Goal: Task Accomplishment & Management: Manage account settings

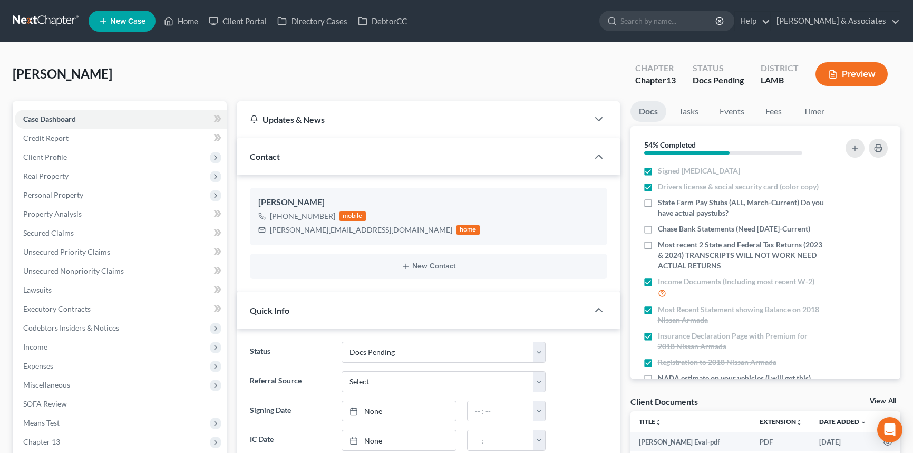
select select "6"
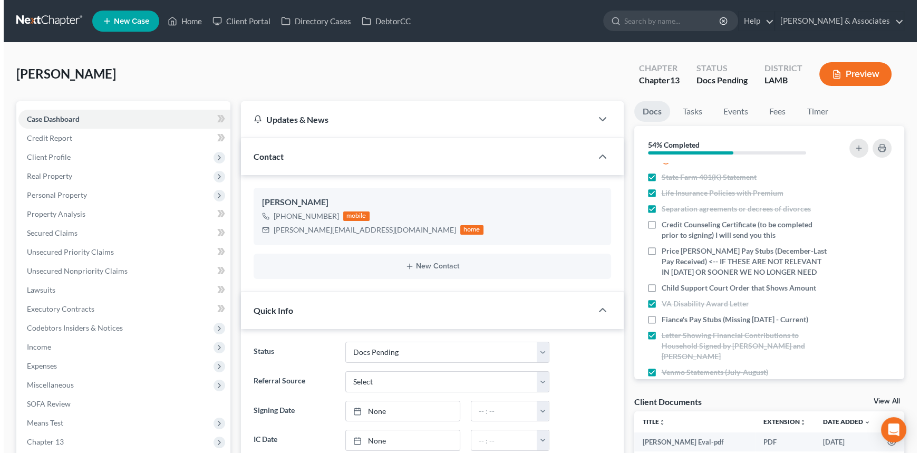
scroll to position [341, 0]
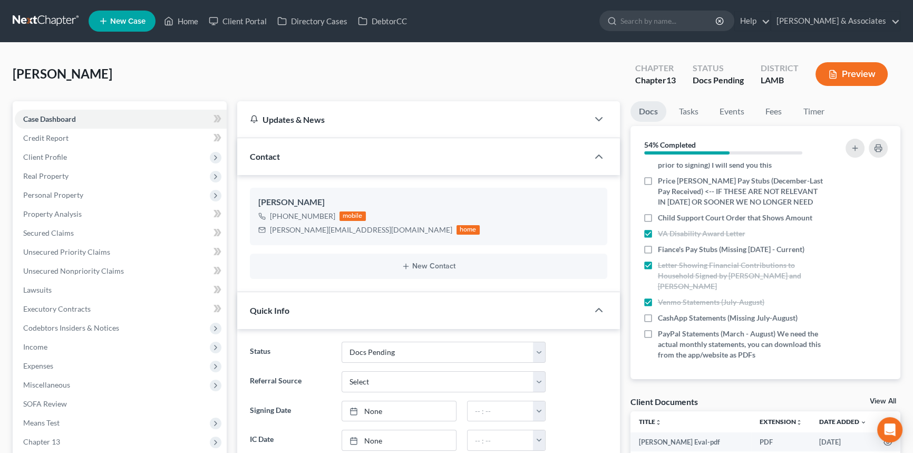
drag, startPoint x: 643, startPoint y: 224, endPoint x: 526, endPoint y: 161, distance: 132.6
click at [658, 223] on label "Child Support Court Order that Shows Amount" at bounding box center [735, 218] width 155 height 11
click at [662, 219] on input "Child Support Court Order that Shows Amount" at bounding box center [665, 216] width 7 height 7
checkbox input "true"
click at [870, 316] on icon "button" at bounding box center [872, 317] width 5 height 5
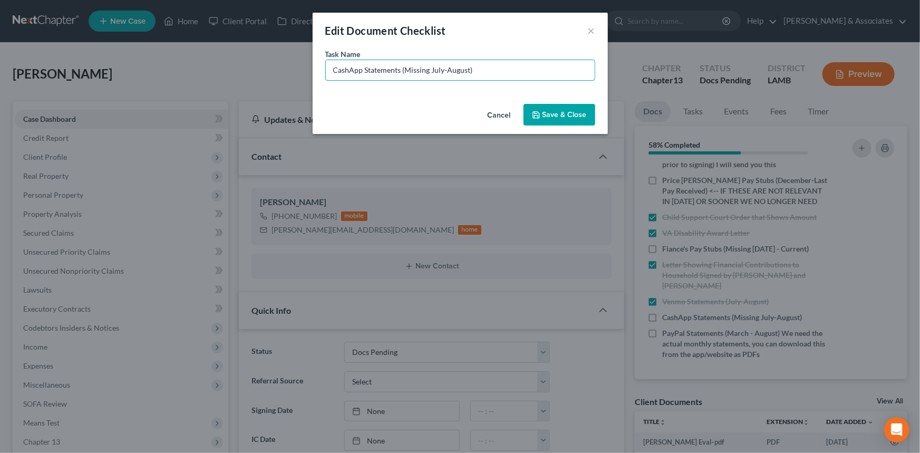
drag, startPoint x: 489, startPoint y: 75, endPoint x: 408, endPoint y: 99, distance: 85.1
click at [408, 99] on div "Task Name * CashApp Statements (Missing July-August)" at bounding box center [460, 74] width 295 height 51
click at [405, 99] on div "Task Name * CashApp Statements (Missing July-August)" at bounding box center [460, 74] width 295 height 51
click at [406, 93] on div "Task Name * CashApp Statements (Missing July-August)" at bounding box center [460, 74] width 295 height 51
click at [469, 67] on input "CashApp Statements (Missing July-August)" at bounding box center [460, 70] width 269 height 20
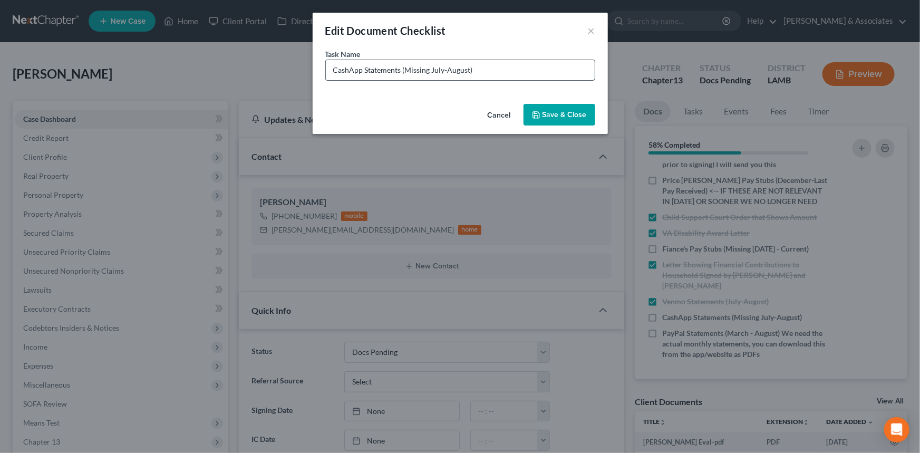
drag, startPoint x: 478, startPoint y: 68, endPoint x: 432, endPoint y: 79, distance: 47.8
click at [432, 79] on input "CashApp Statements (Missing July-August)" at bounding box center [460, 70] width 269 height 20
type input "CashApp Statements (Missing September)"
click at [575, 108] on button "Save & Close" at bounding box center [560, 115] width 72 height 22
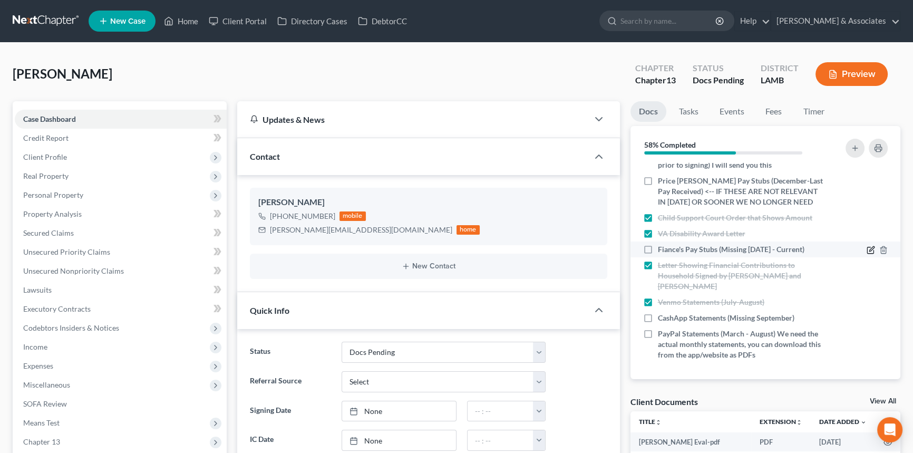
click at [867, 254] on icon "button" at bounding box center [871, 250] width 8 height 8
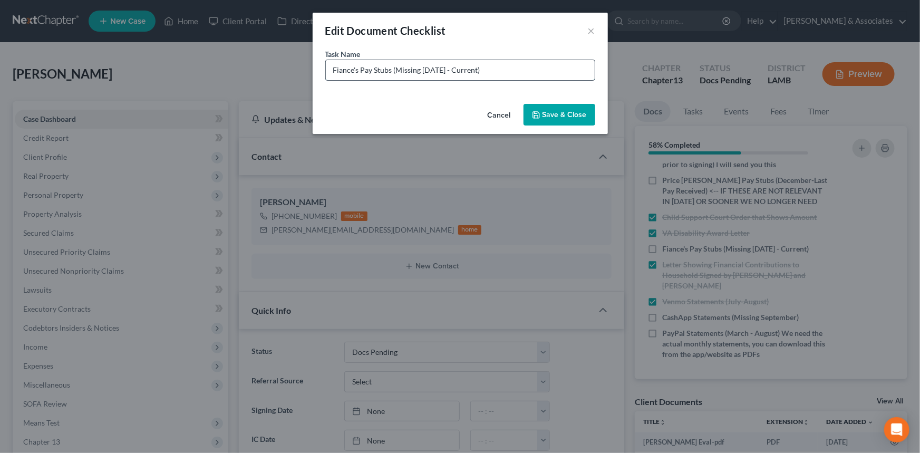
click at [329, 65] on input "Fiance's Pay Stubs (Missing June 22nd - Current)" at bounding box center [460, 70] width 269 height 20
click at [363, 71] on input "Fiance's Pay Stubs (Missing June 22nd - Current)" at bounding box center [460, 70] width 269 height 20
click at [358, 70] on input "Fiance's Pay Stubs (Missing June 22nd - Current)" at bounding box center [460, 70] width 269 height 20
click at [512, 69] on input "Fiance's/Betsy's Pay Stubs (Missing June 22nd - Current)" at bounding box center [460, 70] width 269 height 20
click at [527, 70] on input "Fiance's/Betsy's Pay Stubs (Missing June 22nd - Current)" at bounding box center [460, 70] width 269 height 20
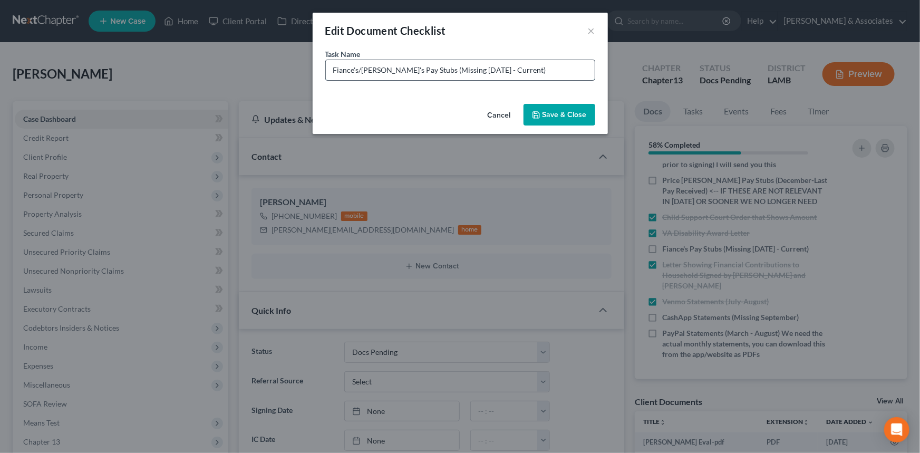
click at [506, 69] on input "Fiance's/Betsy's Pay Stubs (Missing June 22nd - Current)" at bounding box center [460, 70] width 269 height 20
type input "Fiance's/Betsy's Pay Stubs (Missing June 22nd - July 19th + September 14th - Cu…"
click at [575, 120] on button "Save & Close" at bounding box center [560, 115] width 72 height 22
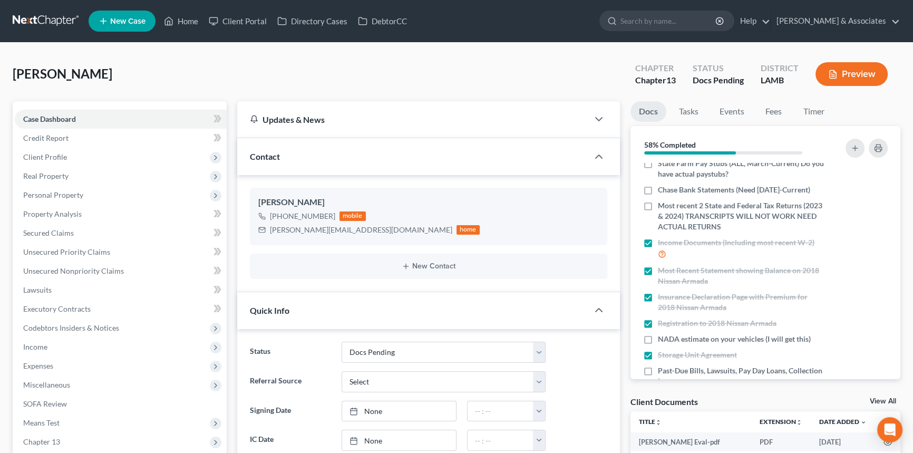
scroll to position [0, 0]
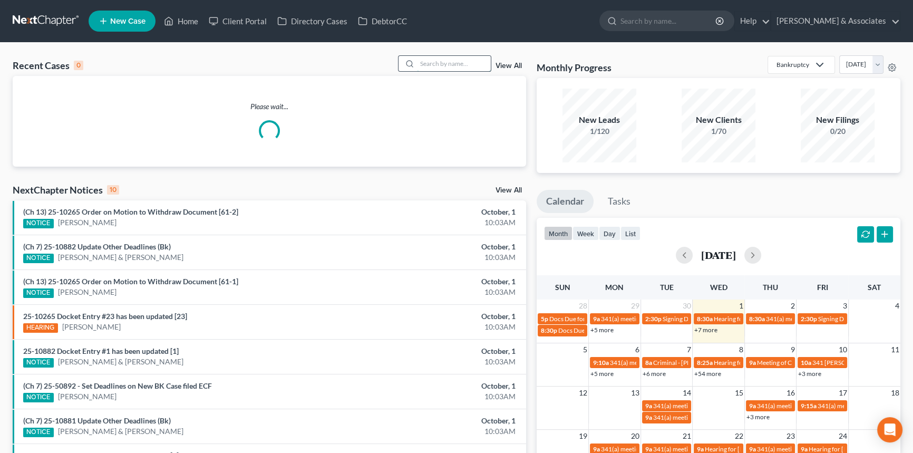
click at [442, 63] on input "search" at bounding box center [454, 63] width 74 height 15
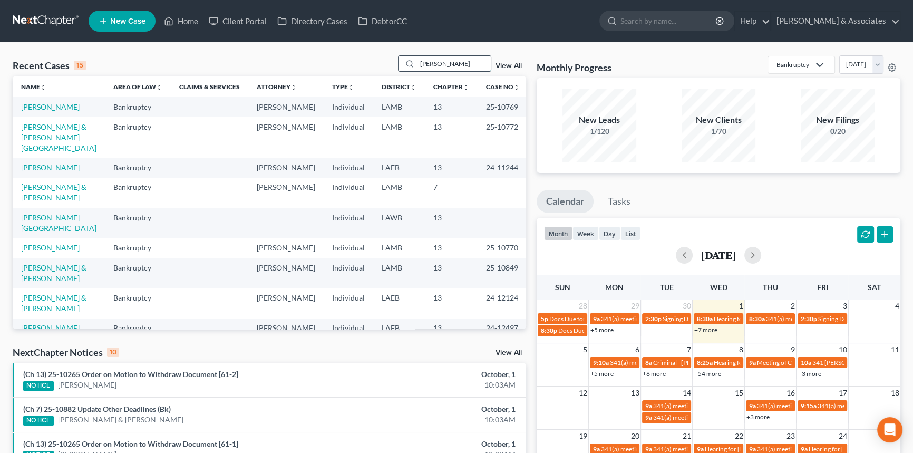
type input "spiess"
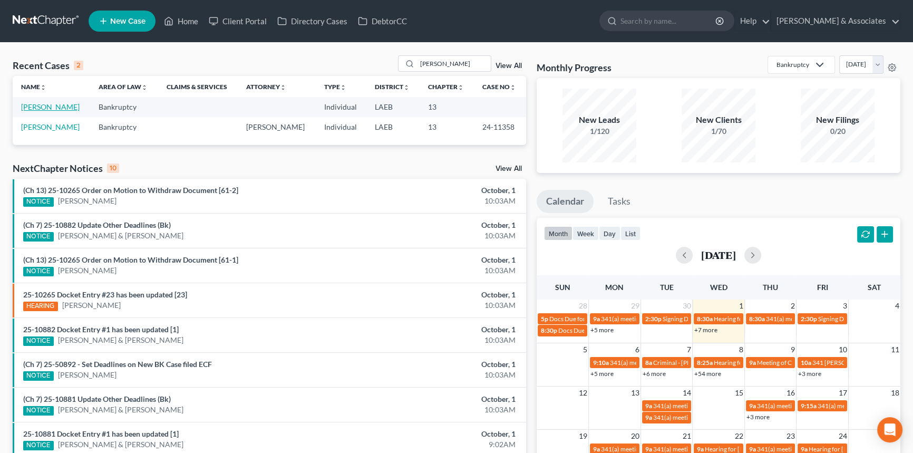
click at [57, 107] on link "Spiess, James" at bounding box center [50, 106] width 59 height 9
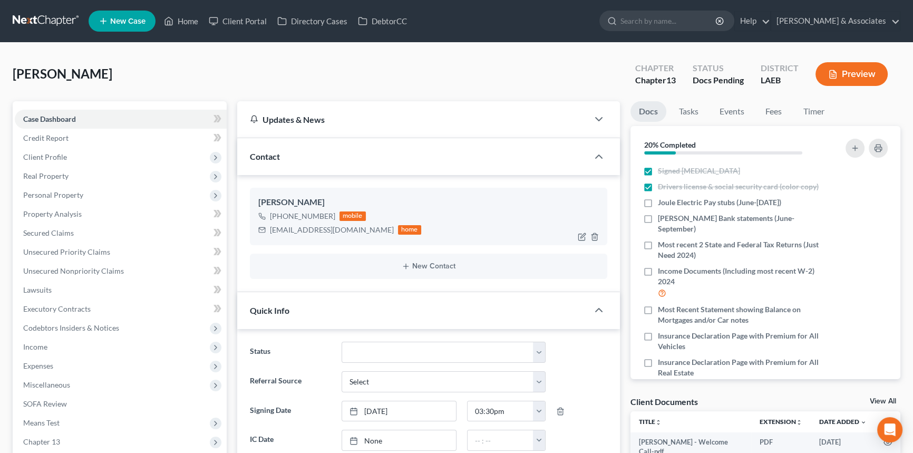
scroll to position [396, 0]
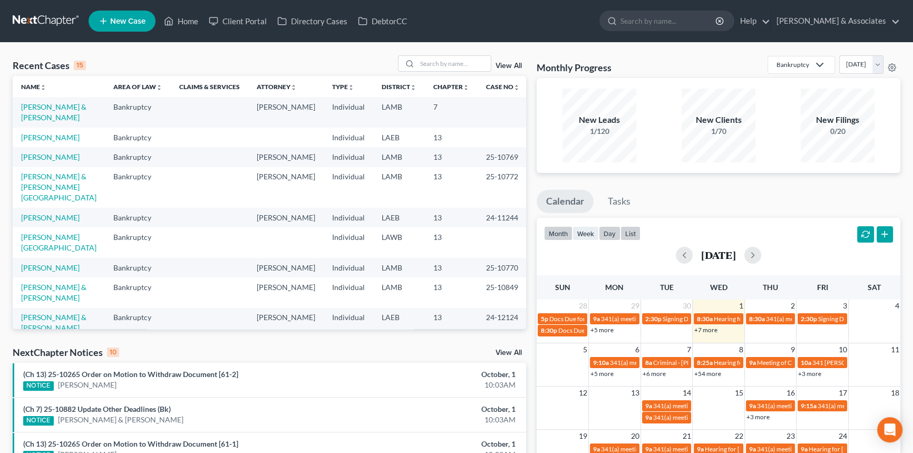
drag, startPoint x: 612, startPoint y: 229, endPoint x: 628, endPoint y: 237, distance: 18.4
click at [612, 229] on button "day" at bounding box center [610, 233] width 22 height 14
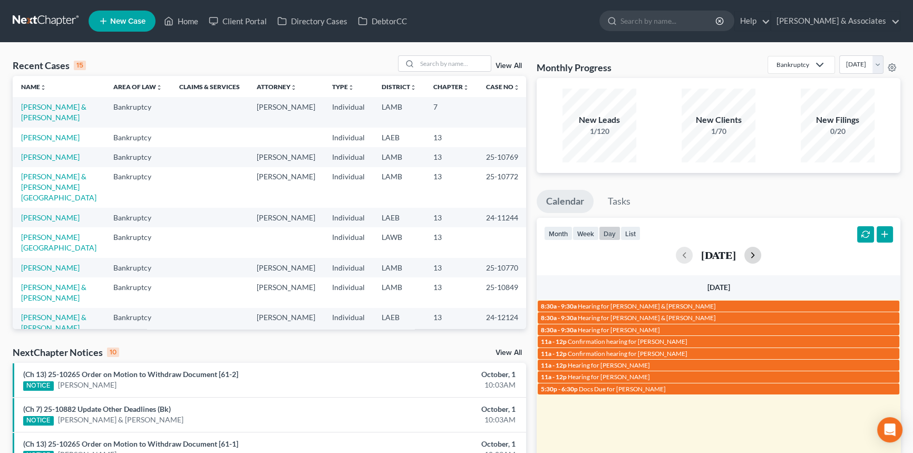
click at [762, 254] on button "button" at bounding box center [753, 255] width 17 height 17
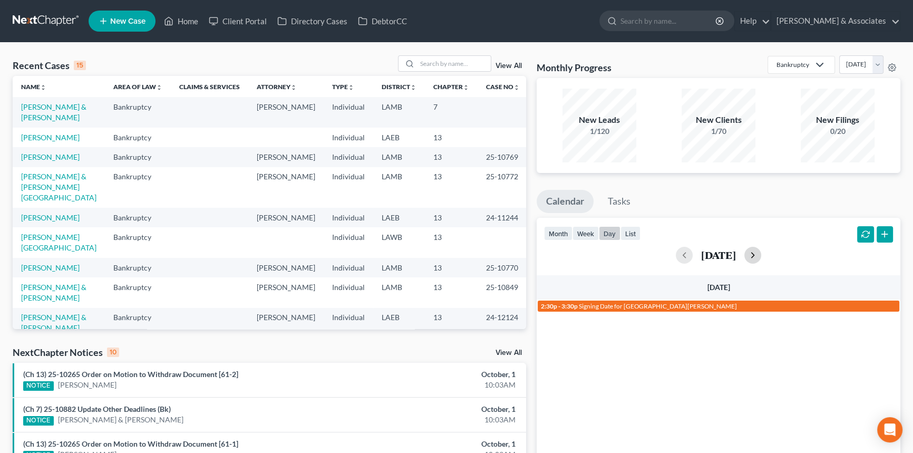
click at [762, 254] on button "button" at bounding box center [753, 255] width 17 height 17
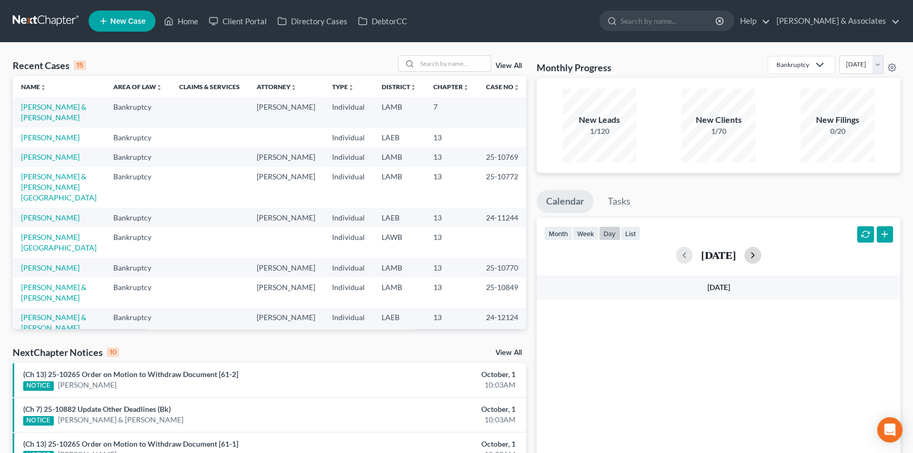
click at [762, 254] on button "button" at bounding box center [753, 255] width 17 height 17
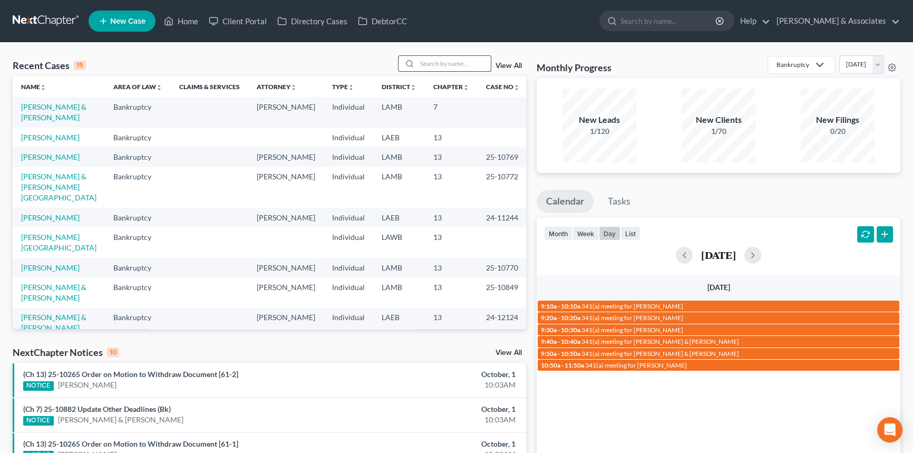
click at [464, 56] on input "search" at bounding box center [454, 63] width 74 height 15
type input "gibbs"
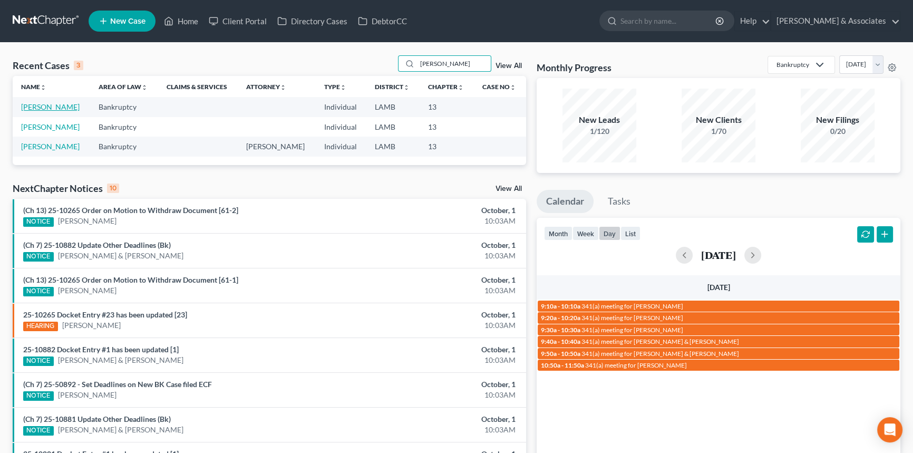
click at [59, 109] on link "[PERSON_NAME]" at bounding box center [50, 106] width 59 height 9
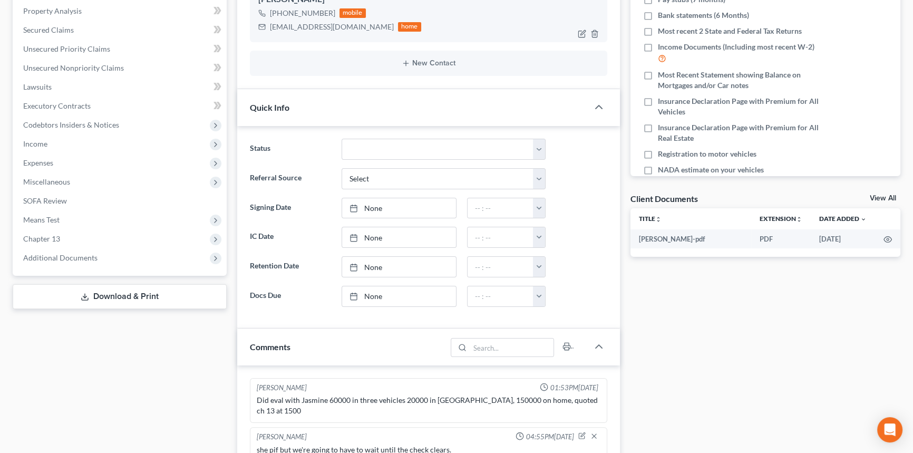
drag, startPoint x: 590, startPoint y: 78, endPoint x: 585, endPoint y: 161, distance: 82.9
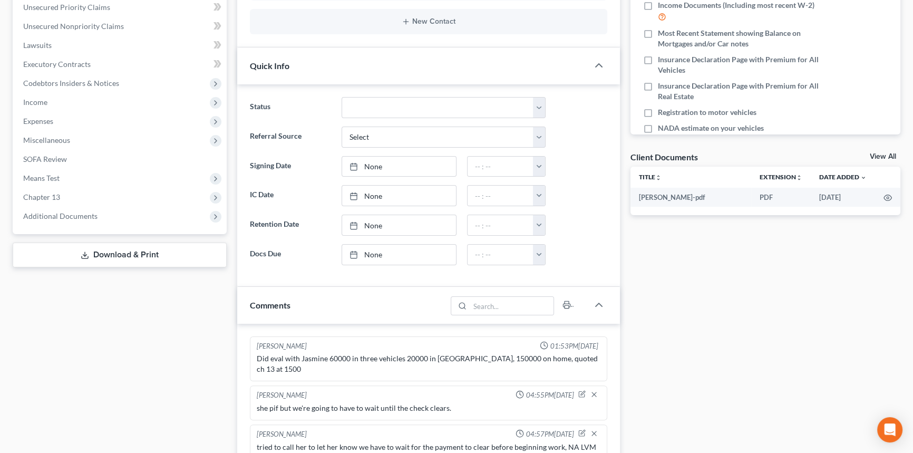
scroll to position [565, 0]
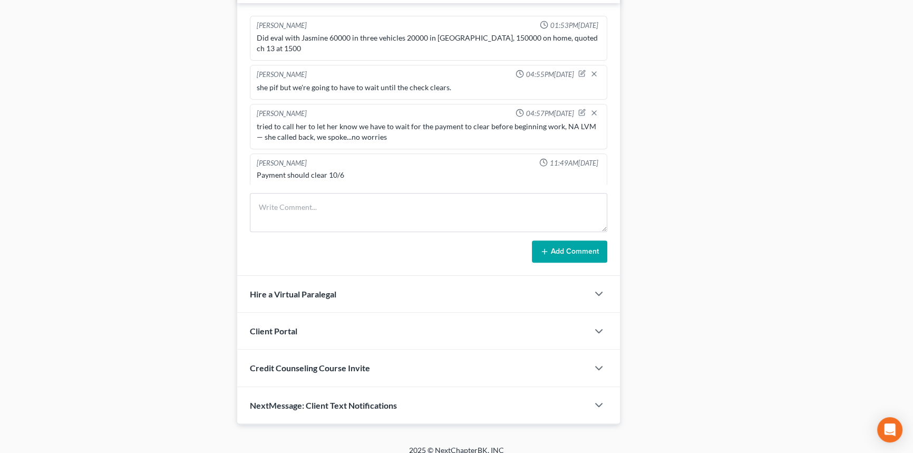
click at [326, 226] on form "Add Comment" at bounding box center [429, 228] width 358 height 70
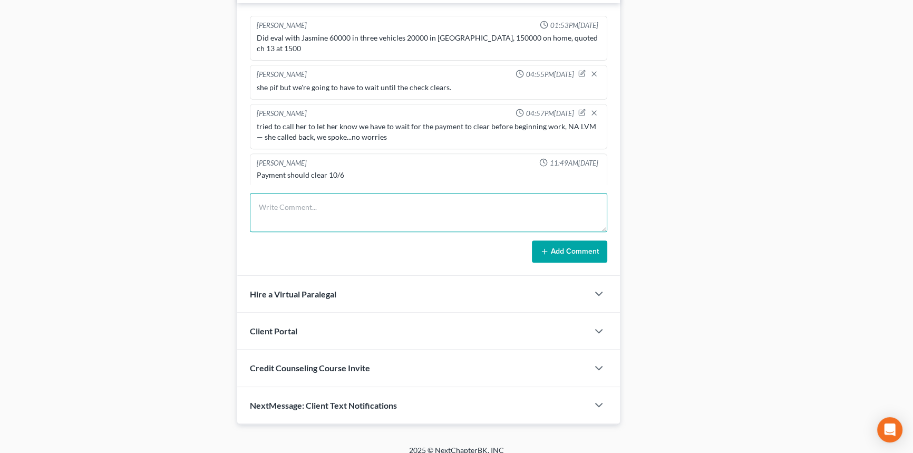
click at [364, 204] on textarea at bounding box center [429, 212] width 358 height 39
type textarea "payment cleared early, client is good to start building a case!!"
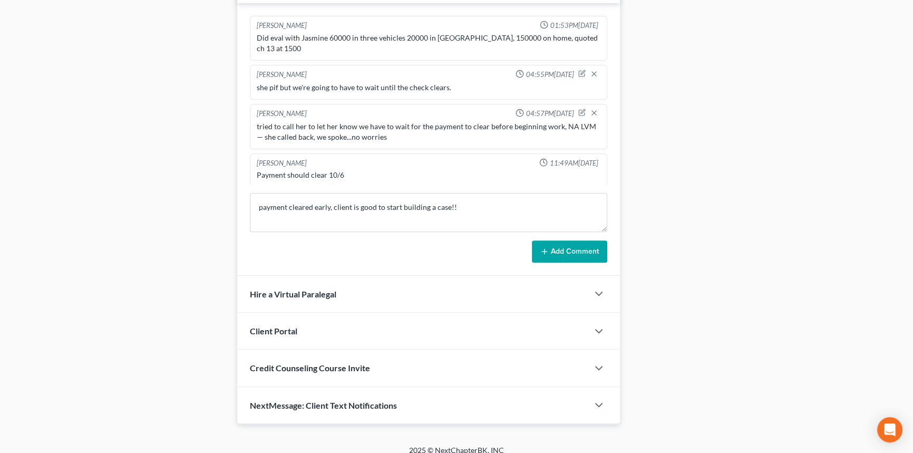
click at [547, 247] on icon at bounding box center [545, 251] width 8 height 8
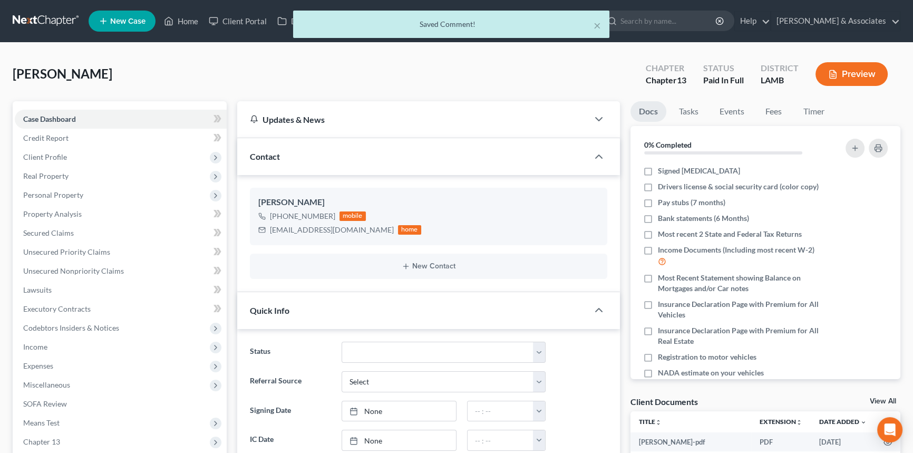
scroll to position [396, 0]
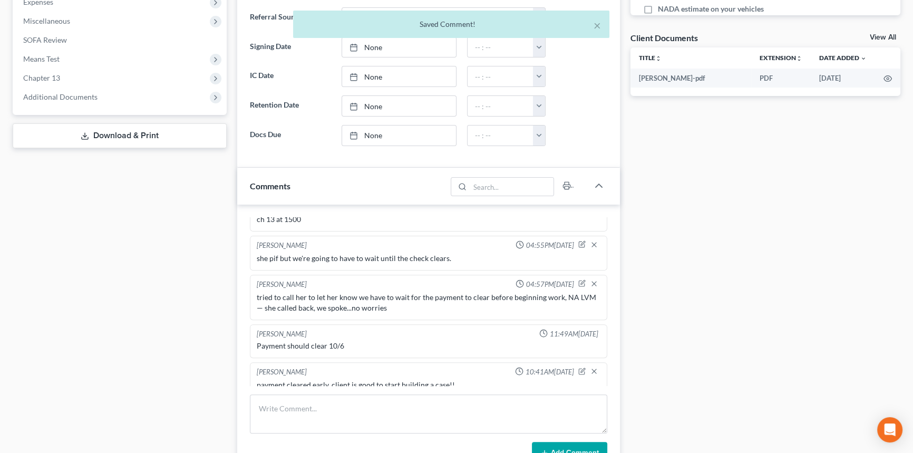
drag, startPoint x: 702, startPoint y: 302, endPoint x: 704, endPoint y: 235, distance: 67.0
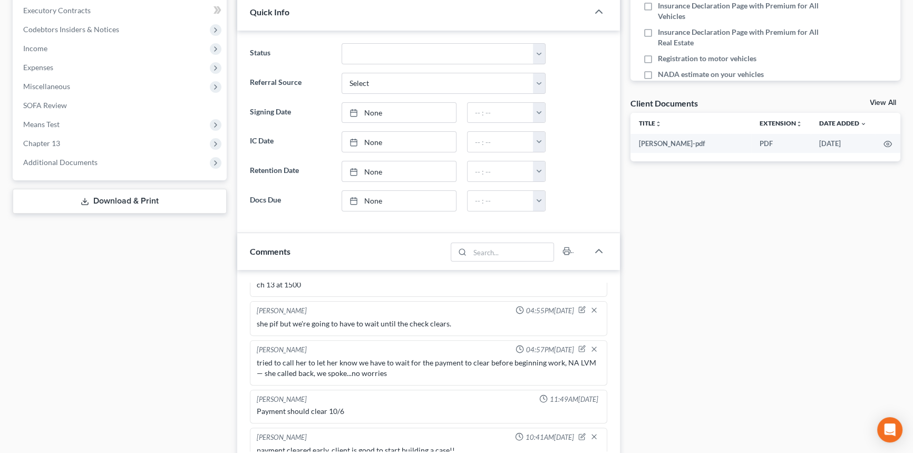
click at [891, 99] on link "View All" at bounding box center [883, 102] width 26 height 7
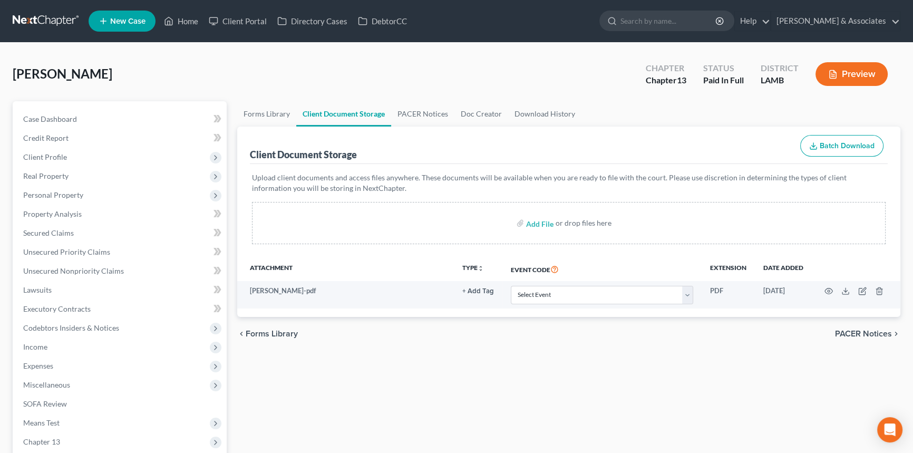
click at [545, 232] on label "Add File" at bounding box center [541, 224] width 30 height 19
click at [544, 216] on input "file" at bounding box center [538, 223] width 25 height 19
type input "C:\fakepath\Gibbs-Stepter, Jasmine.intakebk.pdf"
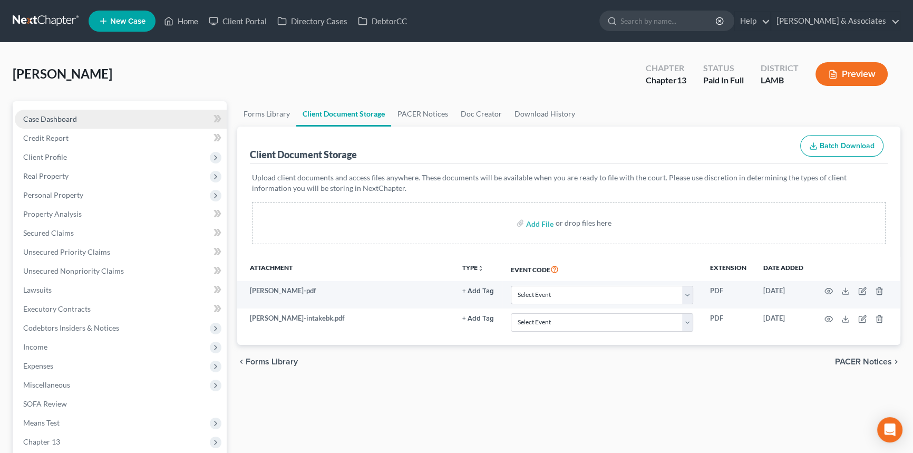
click at [100, 123] on link "Case Dashboard" at bounding box center [121, 119] width 212 height 19
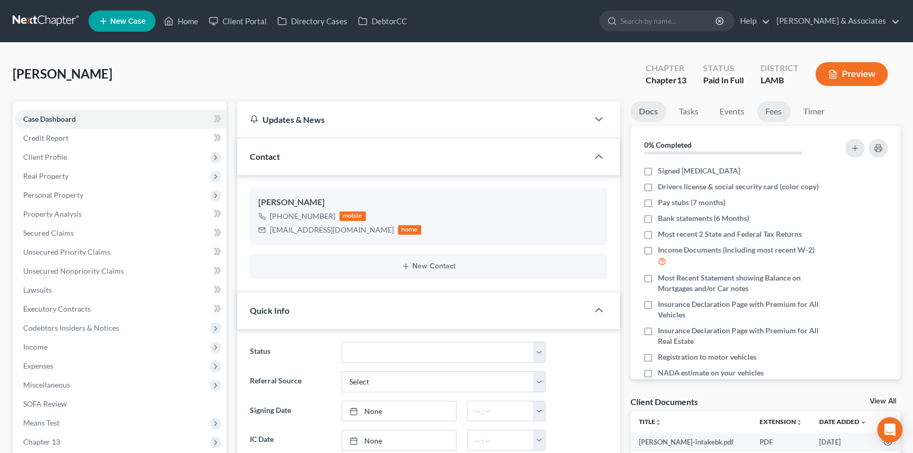
click at [774, 111] on link "Fees" at bounding box center [774, 111] width 34 height 21
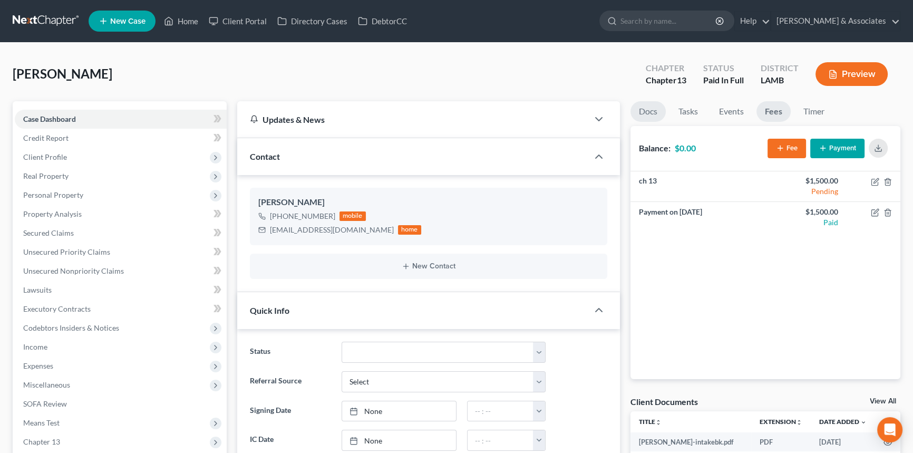
click at [645, 111] on link "Docs" at bounding box center [648, 111] width 35 height 21
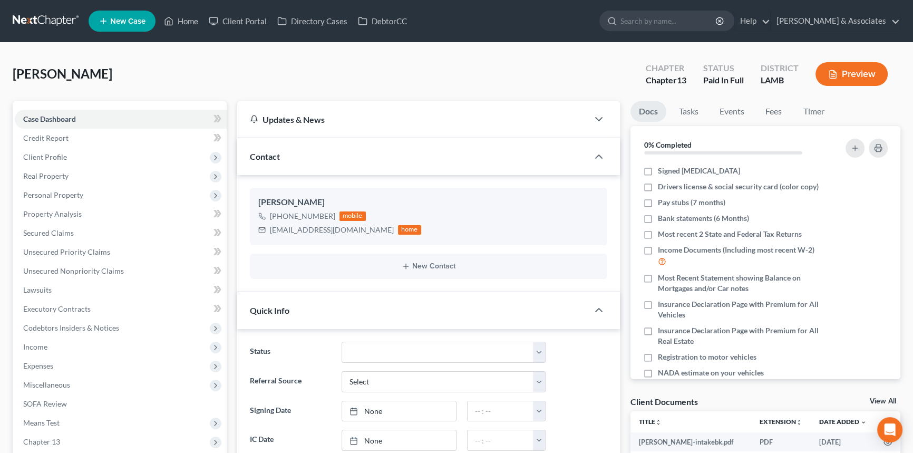
click at [406, 65] on div "Gibbs-Stepter, Jasmine Upgraded Chapter Chapter 13 Status Paid In Full District…" at bounding box center [457, 78] width 888 height 46
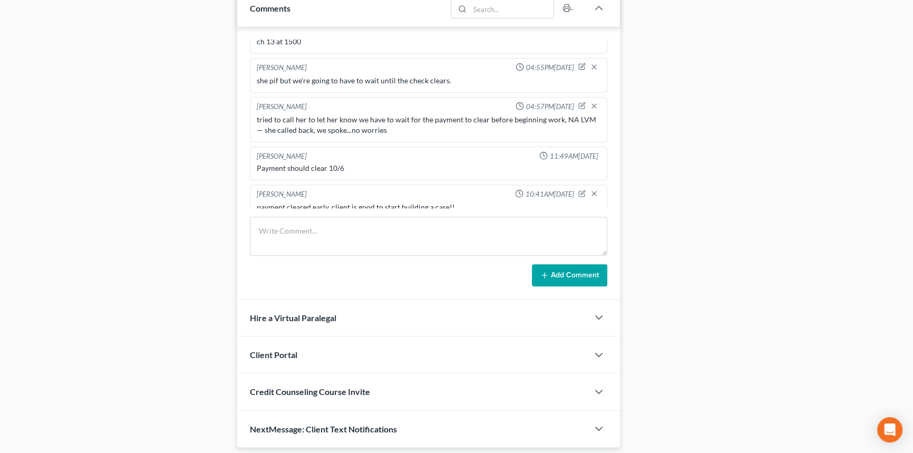
scroll to position [574, 0]
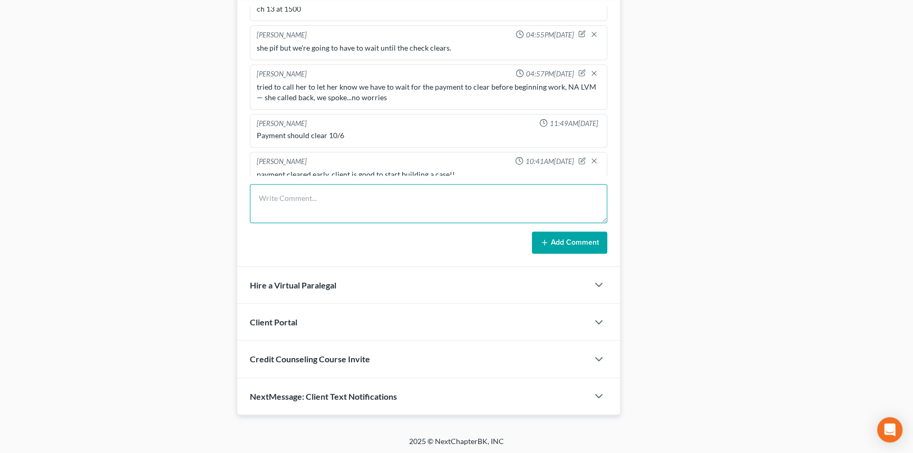
click at [391, 220] on textarea at bounding box center [429, 203] width 358 height 39
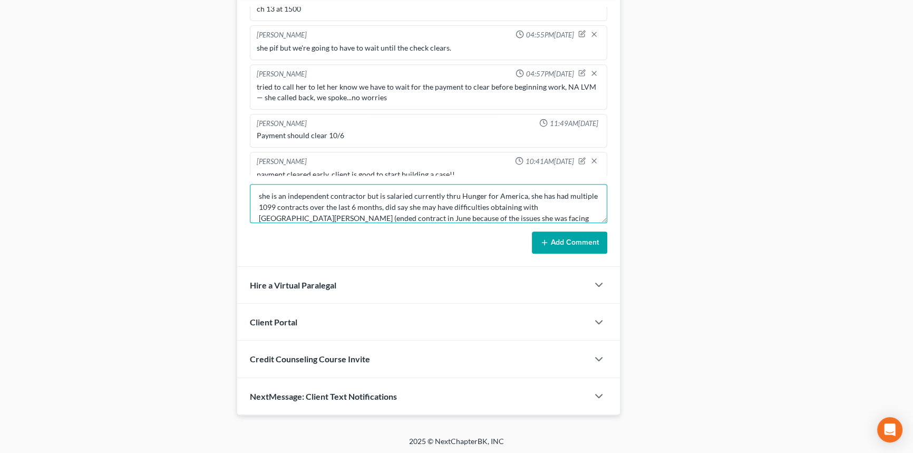
scroll to position [0, 0]
type textarea "she is an independent contractor but is salaried currently thru Hunger for Amer…"
click at [557, 232] on button "Add Comment" at bounding box center [569, 243] width 75 height 22
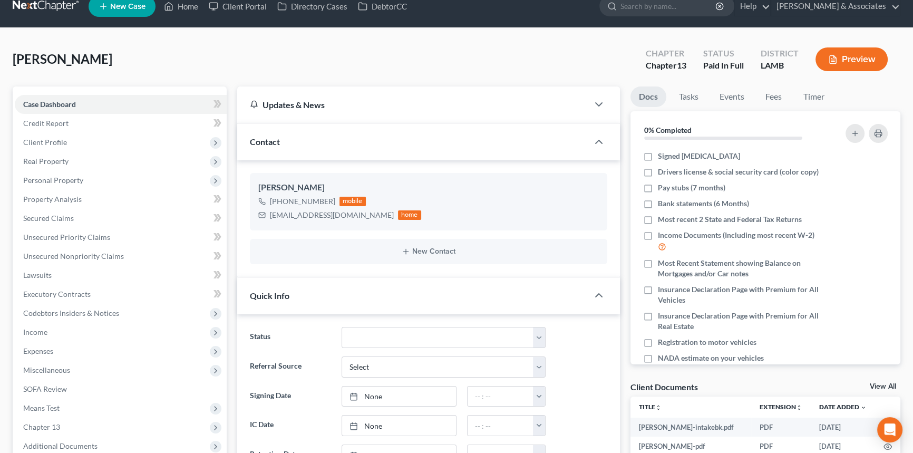
drag, startPoint x: 449, startPoint y: 59, endPoint x: 451, endPoint y: 105, distance: 46.0
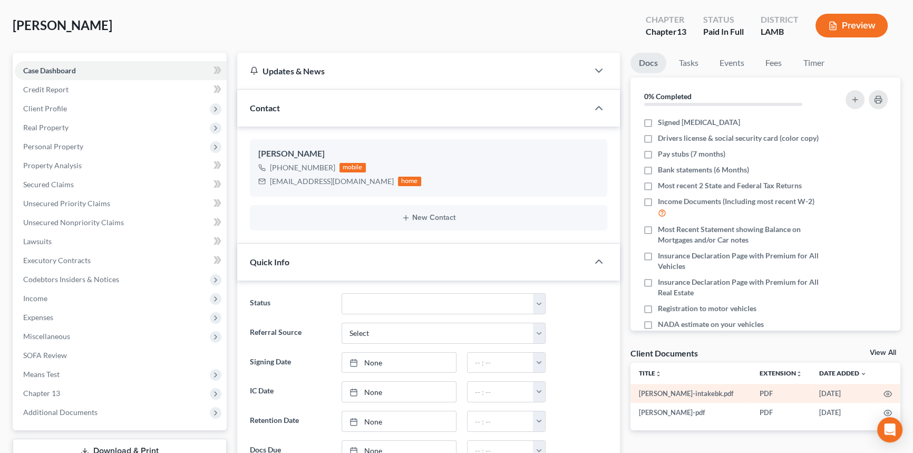
click at [881, 390] on td at bounding box center [887, 393] width 25 height 19
click at [888, 390] on icon "button" at bounding box center [888, 394] width 8 height 8
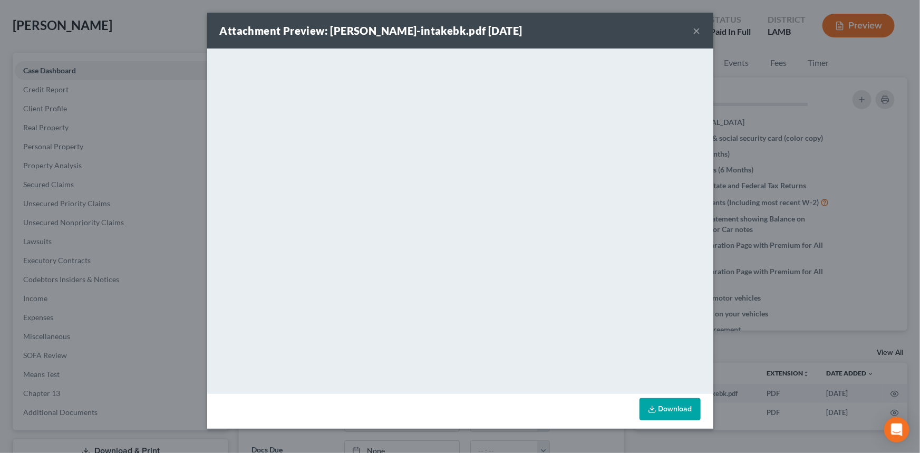
drag, startPoint x: 696, startPoint y: 30, endPoint x: 693, endPoint y: 50, distance: 20.8
click at [696, 30] on button "×" at bounding box center [696, 30] width 7 height 13
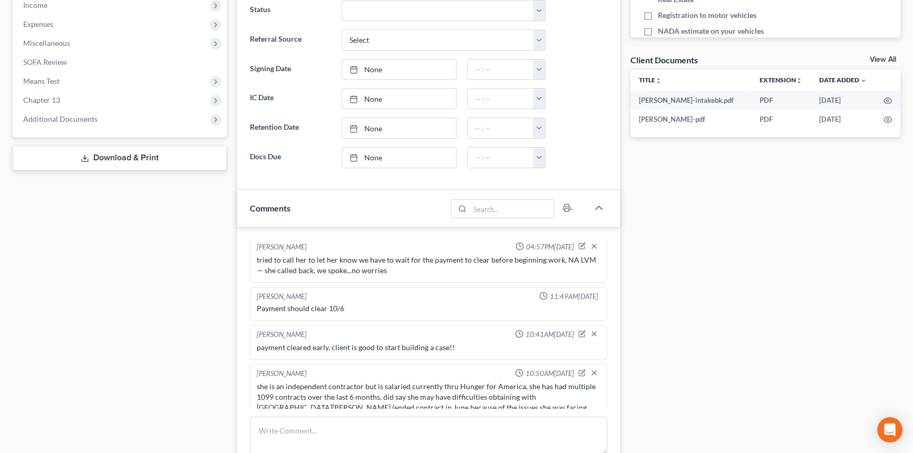
drag, startPoint x: 524, startPoint y: 33, endPoint x: 459, endPoint y: 199, distance: 179.0
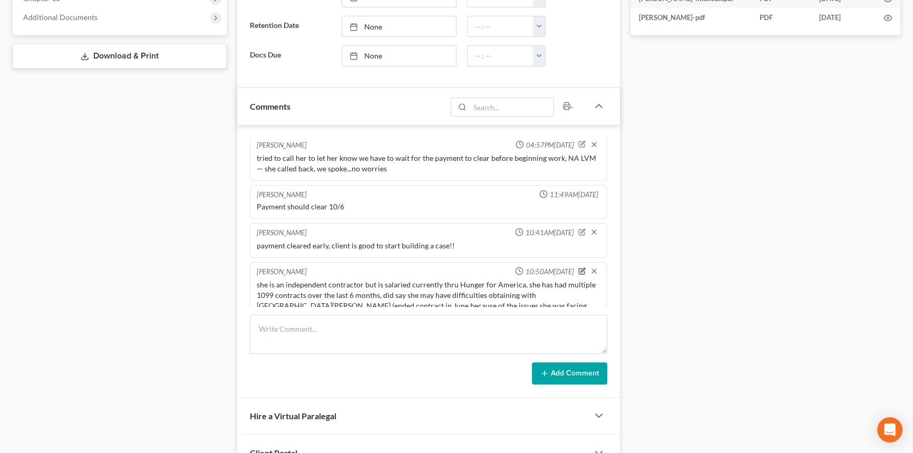
click at [579, 267] on icon "button" at bounding box center [582, 270] width 7 height 7
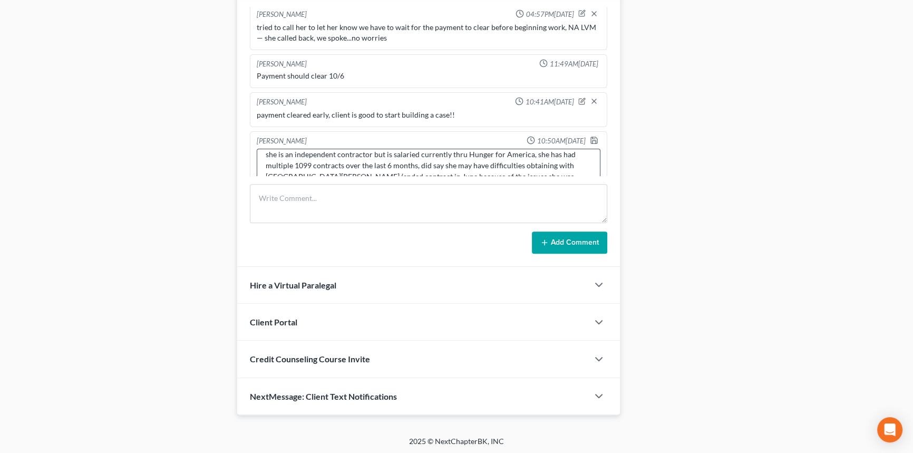
scroll to position [11, 0]
click at [557, 158] on textarea "she is an independent contractor but is salaried currently thru Hunger for Amer…" at bounding box center [429, 168] width 344 height 39
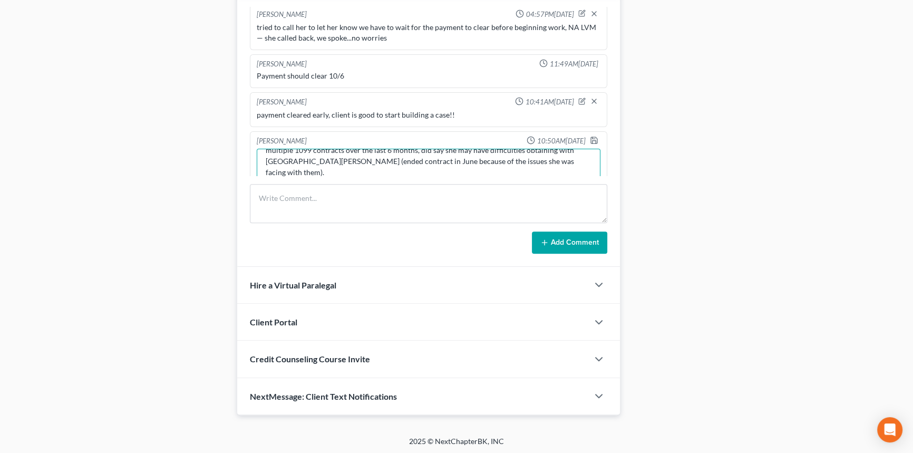
scroll to position [35, 0]
click at [480, 169] on textarea "she is an independent contractor but is salaried currently thru Hunger for Amer…" at bounding box center [429, 168] width 344 height 39
click at [554, 164] on textarea "she is an independent contractor but is salaried currently thru Hunger for Amer…" at bounding box center [429, 168] width 344 height 39
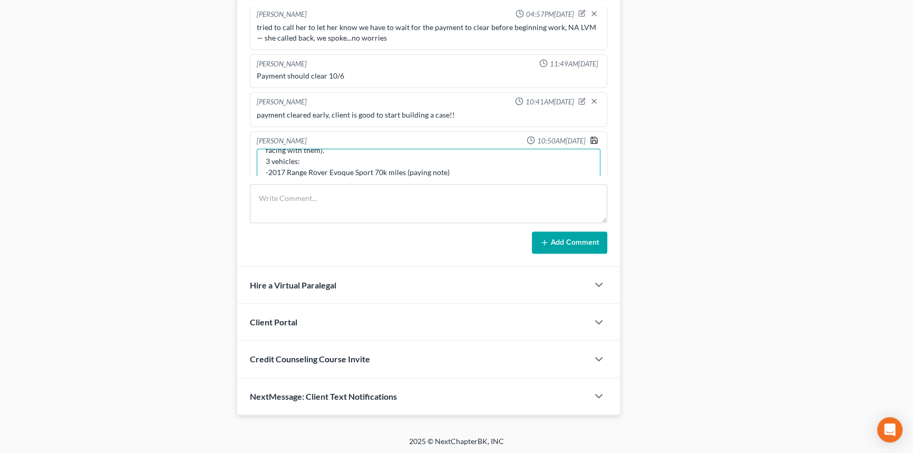
type textarea "she is an independent contractor but is salaried currently thru Hunger for Amer…"
click at [591, 137] on icon "button" at bounding box center [594, 140] width 6 height 6
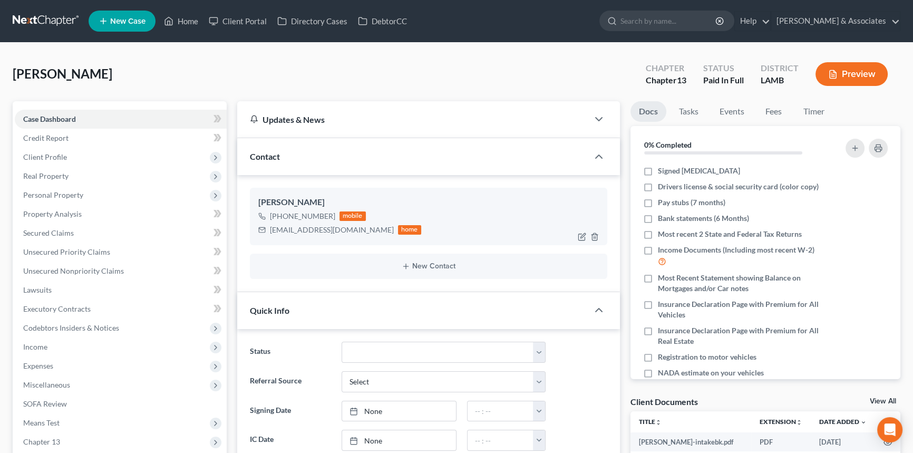
scroll to position [396, 0]
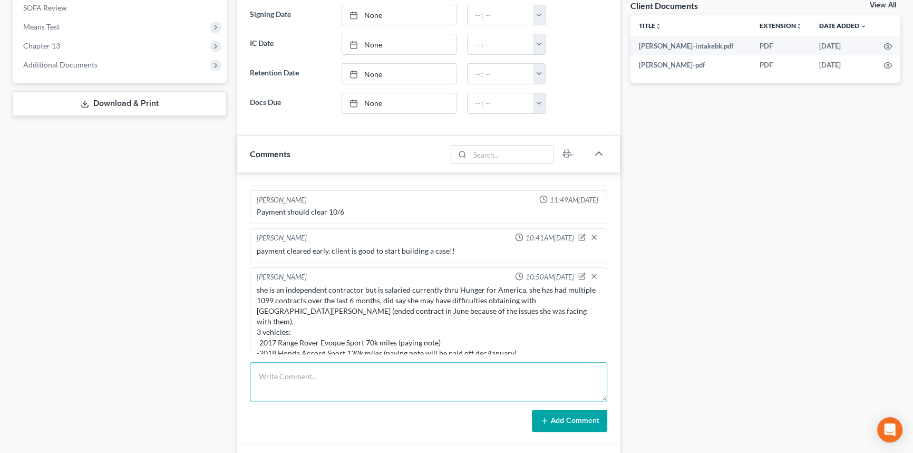
click at [298, 380] on textarea at bounding box center [429, 381] width 358 height 39
click at [330, 380] on textarea "COMPLETED WELCOME CALL WITH CLIENT & SENT NEXT STEPS EMAIL -docs due EOD wednes…" at bounding box center [429, 381] width 358 height 39
click at [394, 381] on textarea "COMPLETED WELCOME CALL WITH CLIENT & SENT NEXT STEPS EMAIL -docs due EOD tuesda…" at bounding box center [429, 381] width 358 height 39
click at [387, 373] on textarea "COMPLETED WELCOME CALL WITH CLIENT & SENT NEXT STEPS EMAIL -docs due EOD tuesda…" at bounding box center [429, 381] width 358 height 39
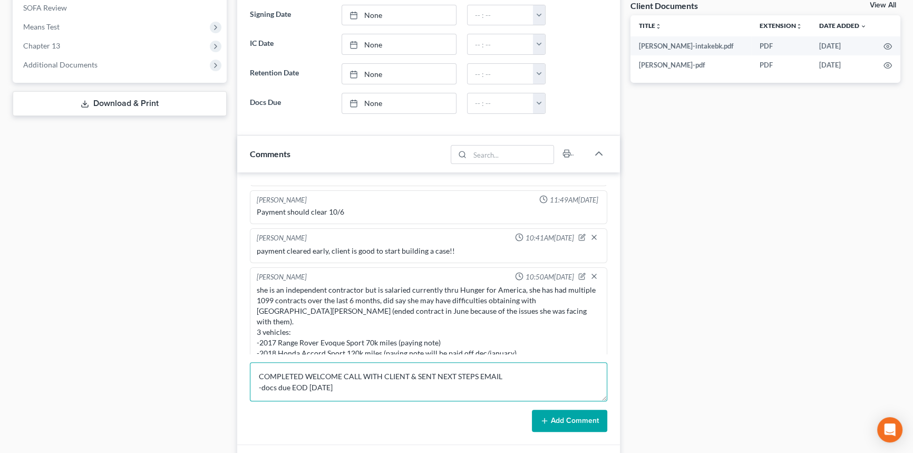
click at [361, 399] on textarea "COMPLETED WELCOME CALL WITH CLIENT & SENT NEXT STEPS EMAIL -docs due EOD tuesda…" at bounding box center [429, 381] width 358 height 39
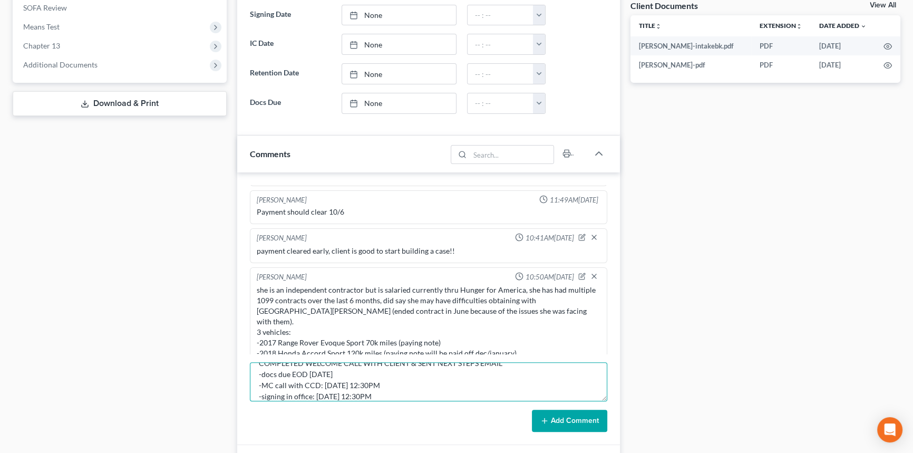
type textarea "COMPLETED WELCOME CALL WITH CLIENT & SENT NEXT STEPS EMAIL -docs due EOD [DATE]…"
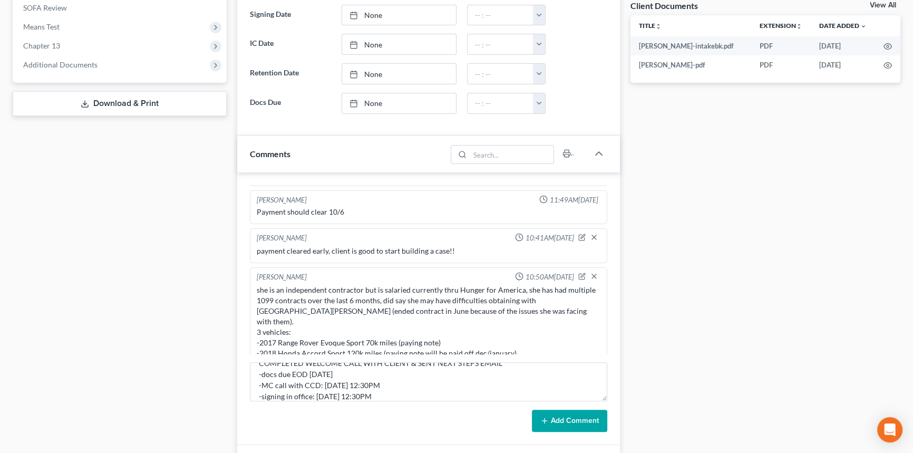
click at [568, 417] on button "Add Comment" at bounding box center [569, 421] width 75 height 22
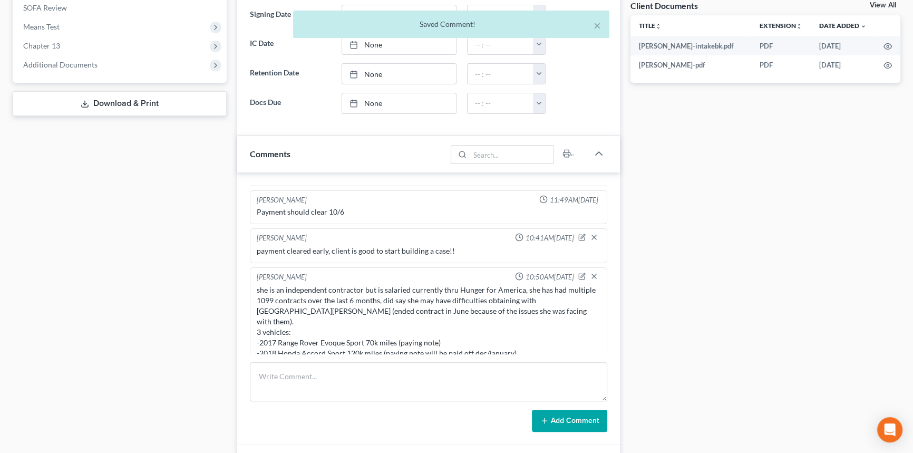
scroll to position [203, 0]
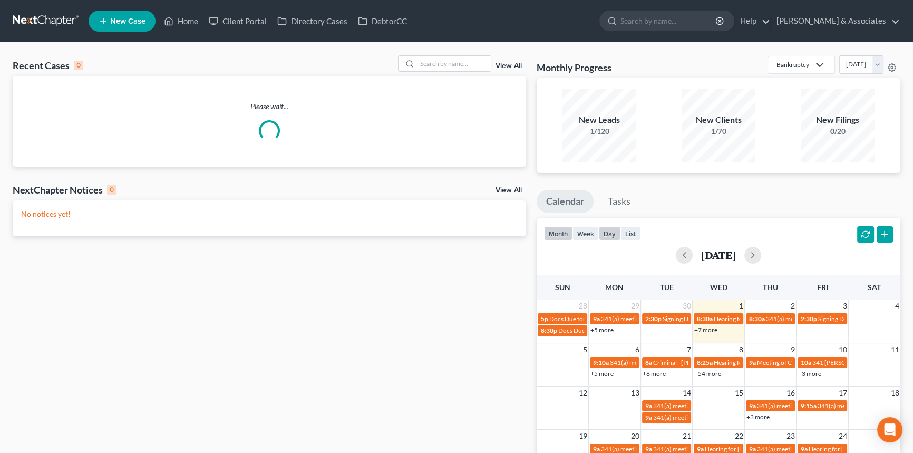
click at [611, 239] on button "day" at bounding box center [610, 233] width 22 height 14
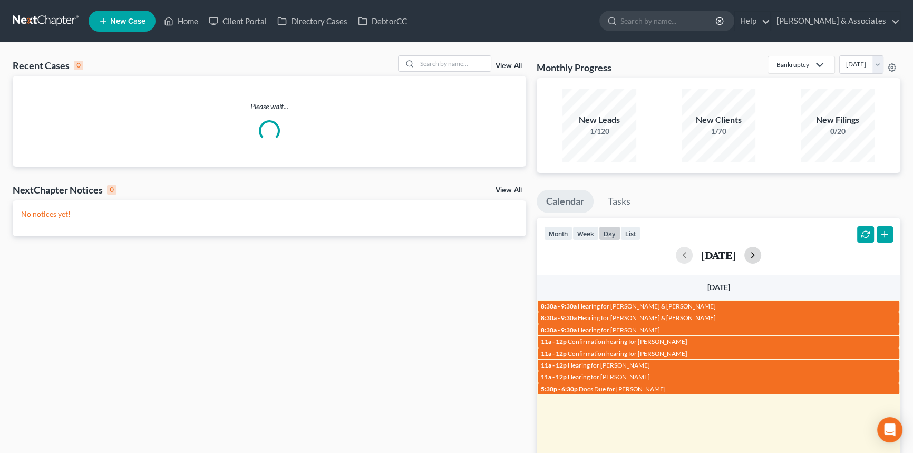
click at [762, 256] on button "button" at bounding box center [753, 255] width 17 height 17
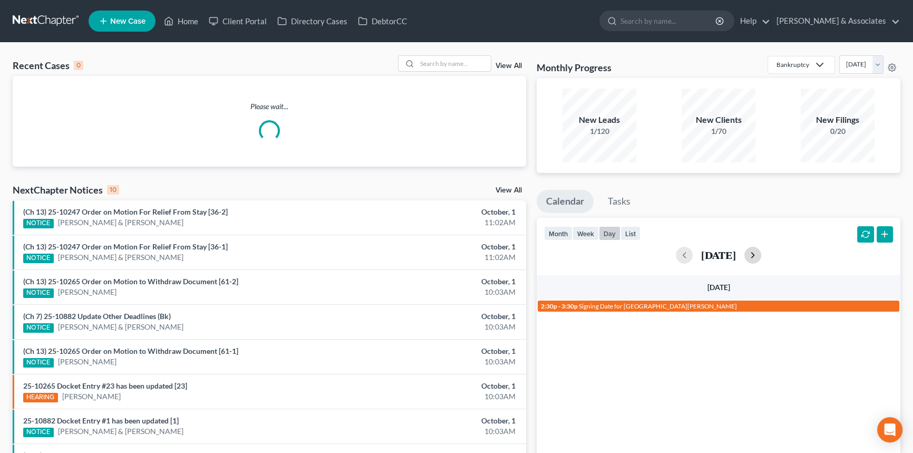
click at [762, 256] on button "button" at bounding box center [753, 255] width 17 height 17
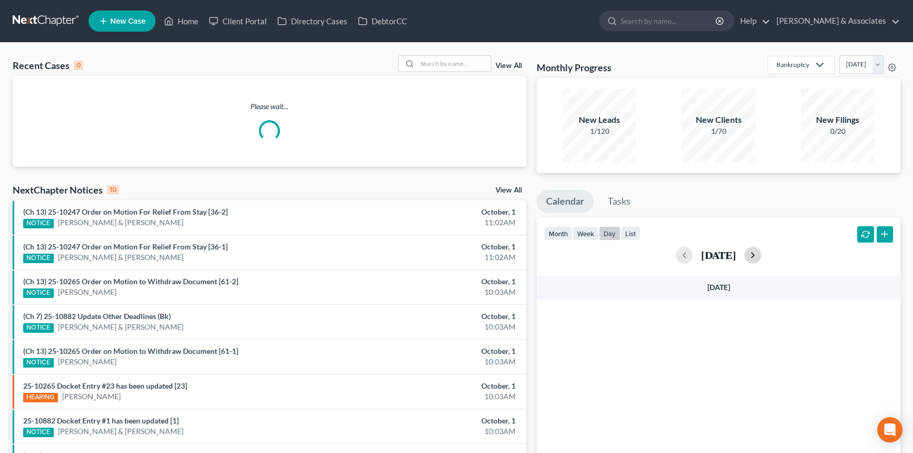
click at [762, 256] on button "button" at bounding box center [753, 255] width 17 height 17
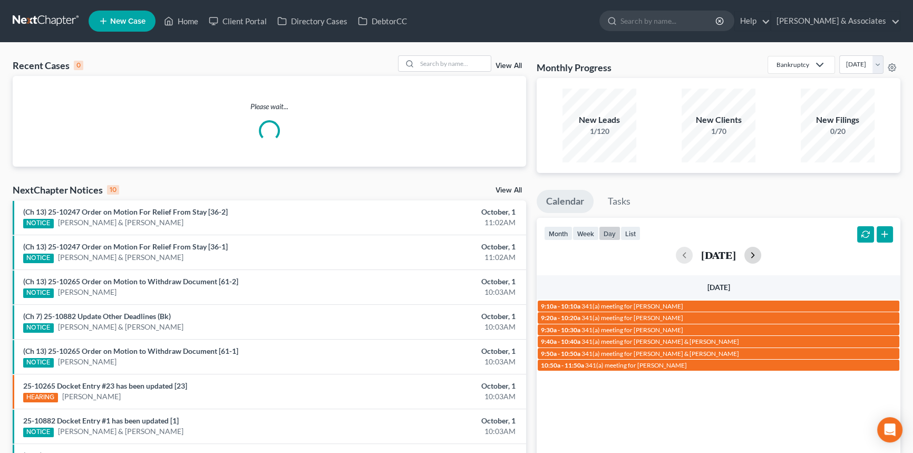
click at [762, 256] on button "button" at bounding box center [753, 255] width 17 height 17
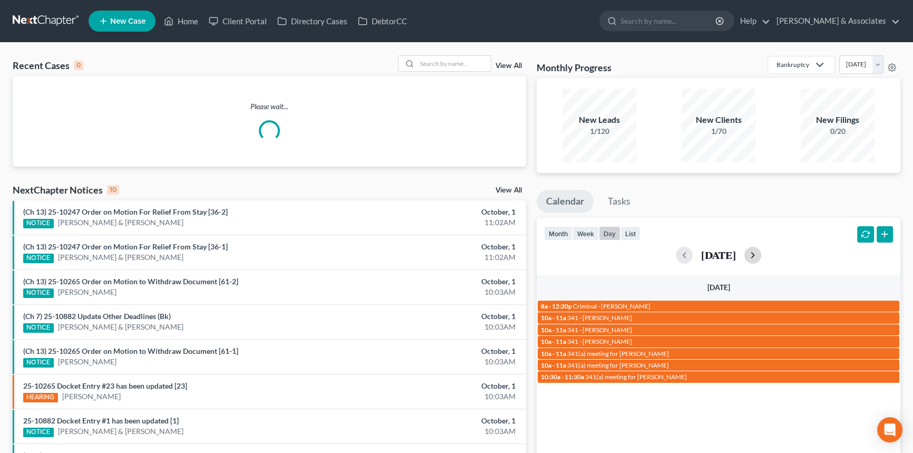
click at [762, 256] on button "button" at bounding box center [753, 255] width 17 height 17
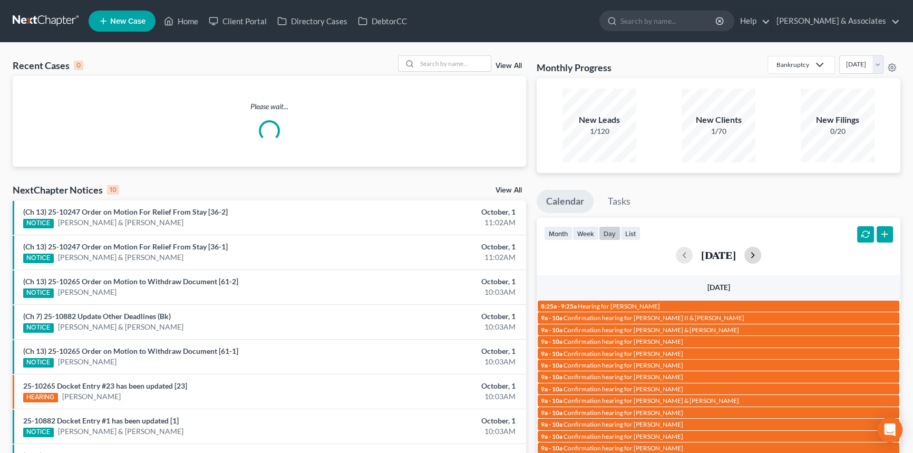
click at [762, 256] on button "button" at bounding box center [753, 255] width 17 height 17
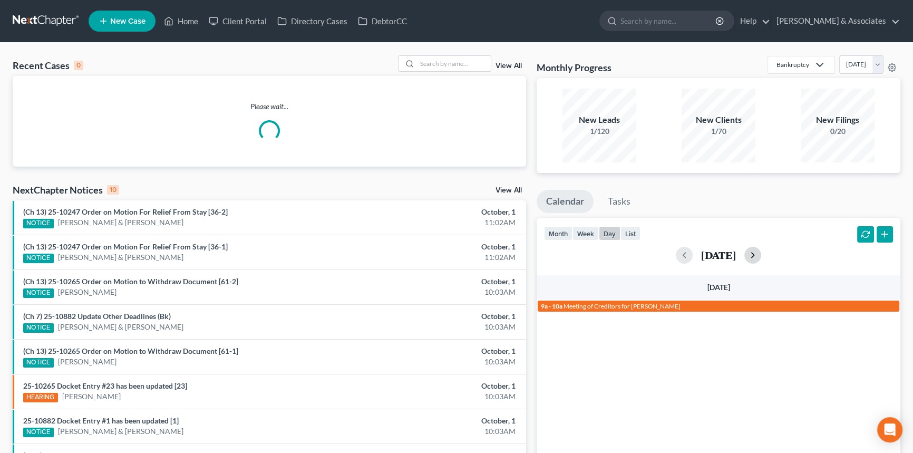
click at [762, 256] on button "button" at bounding box center [753, 255] width 17 height 17
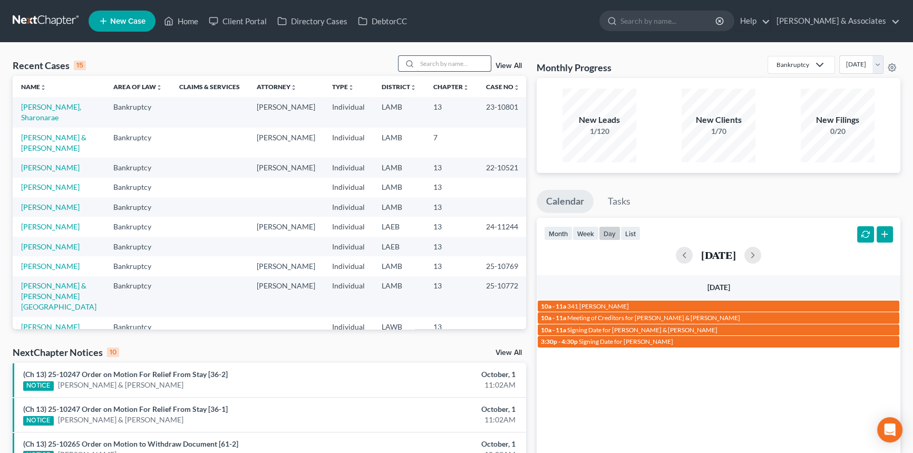
click at [474, 57] on input "search" at bounding box center [454, 63] width 74 height 15
type input "hines"
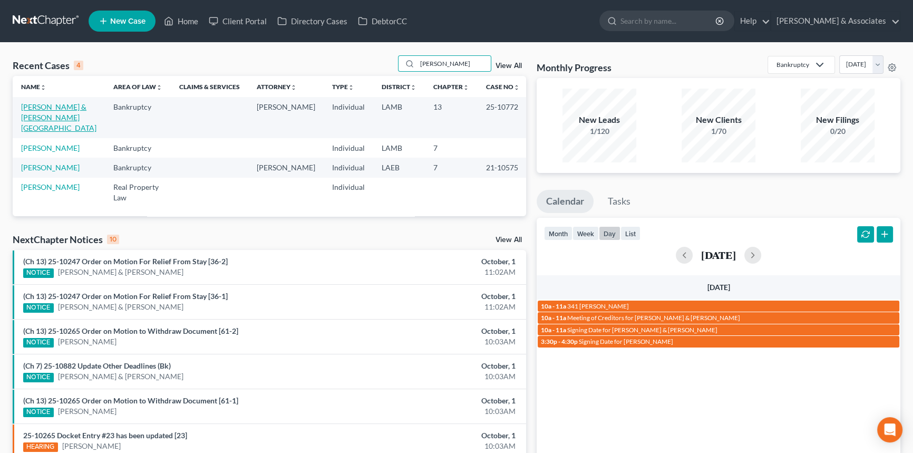
click at [47, 115] on link "Hines, Tevin & Wilson, Valencia" at bounding box center [58, 117] width 75 height 30
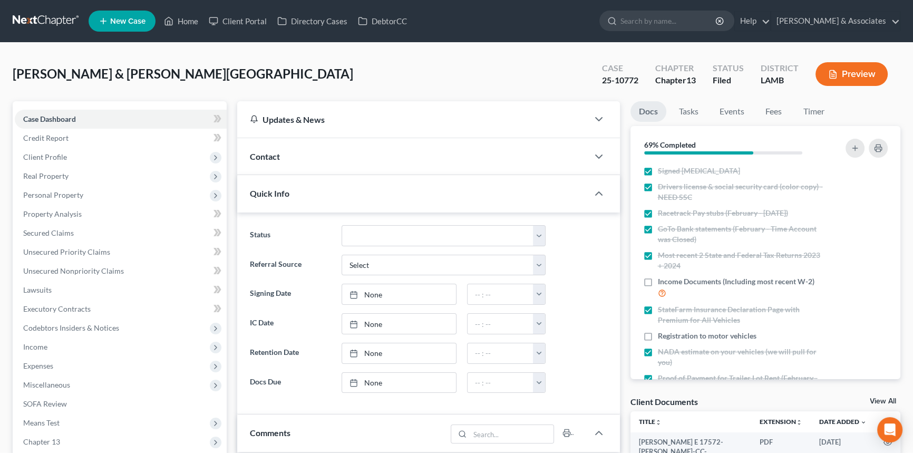
scroll to position [1608, 0]
drag, startPoint x: 144, startPoint y: 124, endPoint x: 157, endPoint y: 174, distance: 51.5
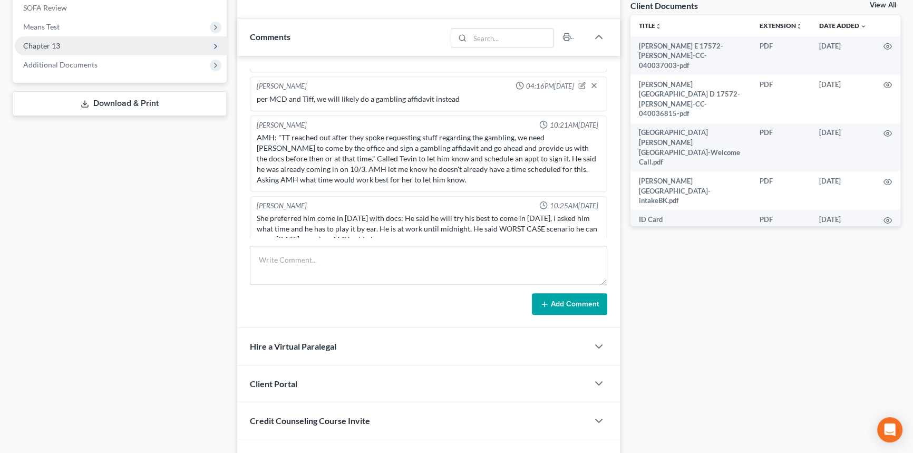
click at [98, 44] on span "Chapter 13" at bounding box center [121, 45] width 212 height 19
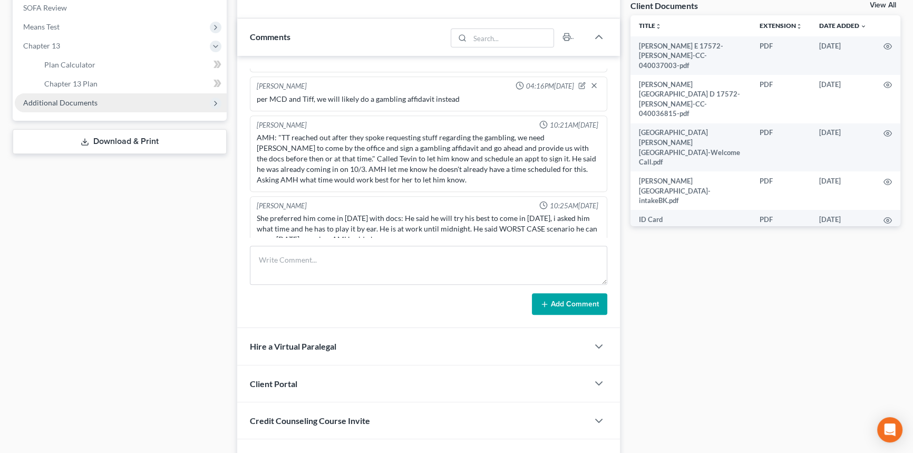
click at [80, 110] on span "Additional Documents" at bounding box center [121, 102] width 212 height 19
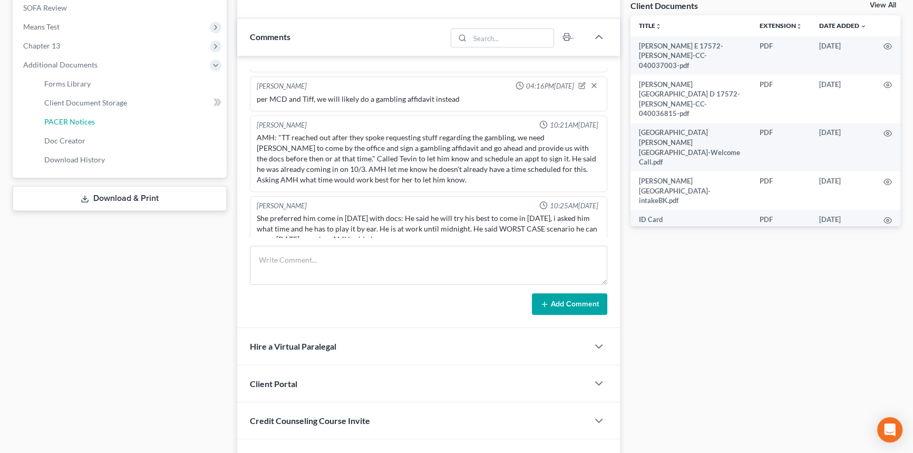
click at [90, 114] on link "PACER Notices" at bounding box center [131, 121] width 191 height 19
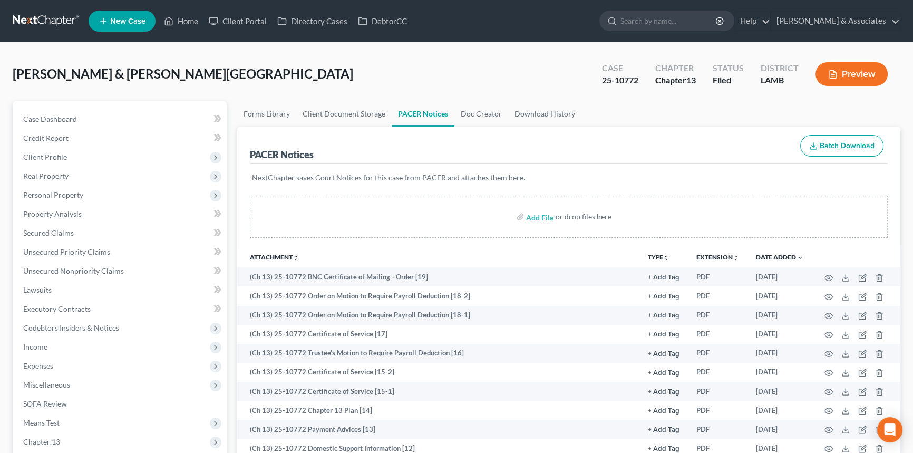
scroll to position [408, 0]
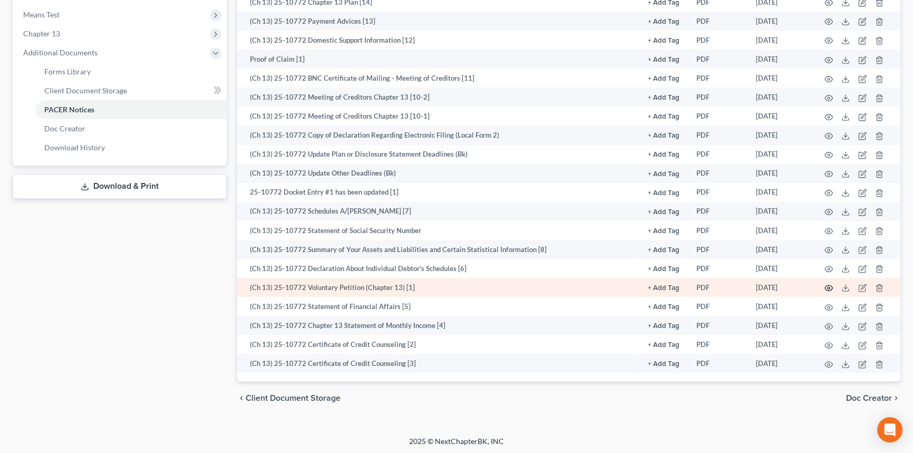
click at [832, 285] on icon "button" at bounding box center [829, 288] width 8 height 6
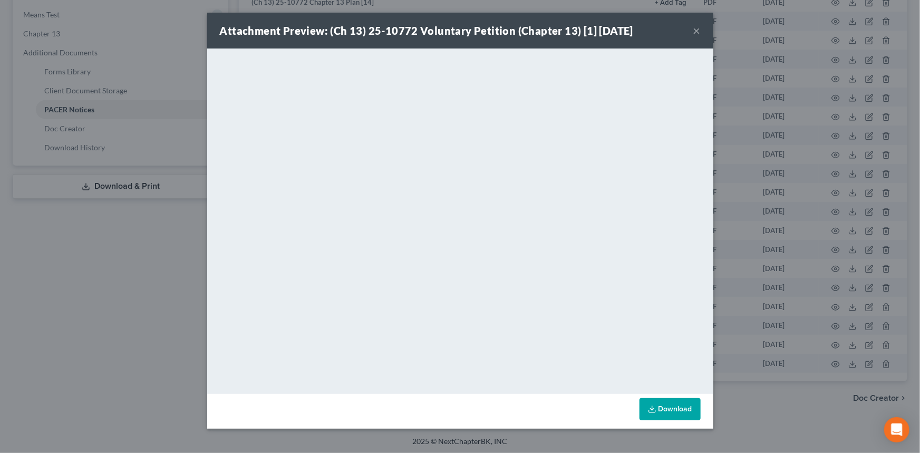
click at [696, 27] on button "×" at bounding box center [696, 30] width 7 height 13
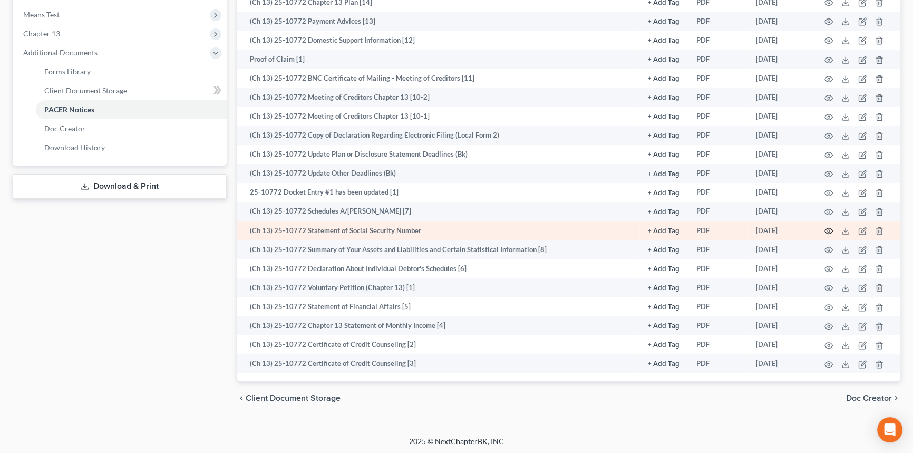
click at [830, 227] on icon "button" at bounding box center [829, 231] width 8 height 8
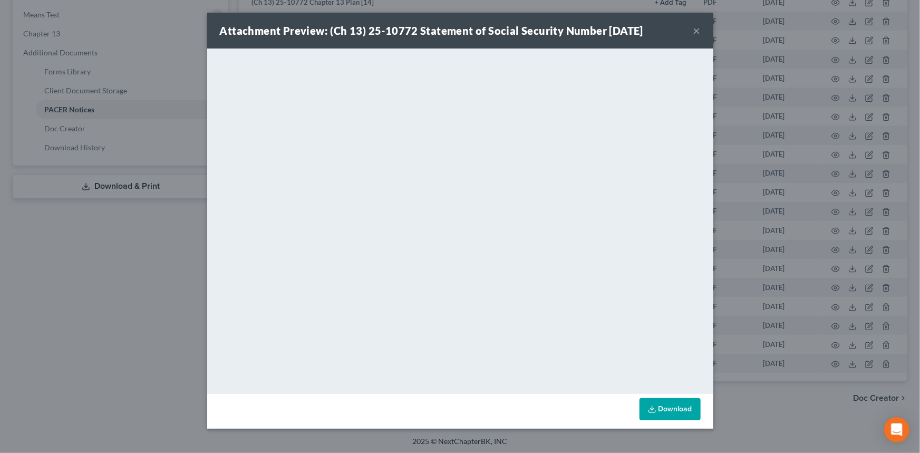
click at [535, 26] on strong "Attachment Preview: (Ch 13) 25-10772 Statement of Social Security Number 08/30/…" at bounding box center [432, 30] width 424 height 13
click at [699, 31] on button "×" at bounding box center [696, 30] width 7 height 13
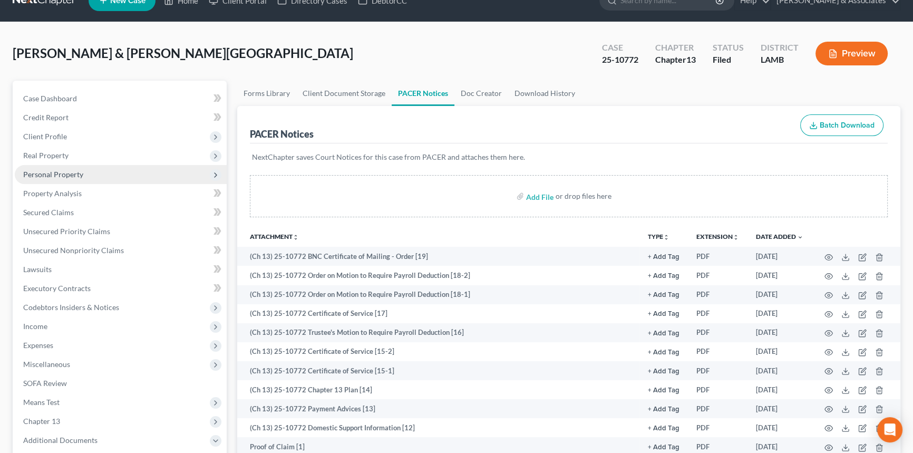
scroll to position [0, 0]
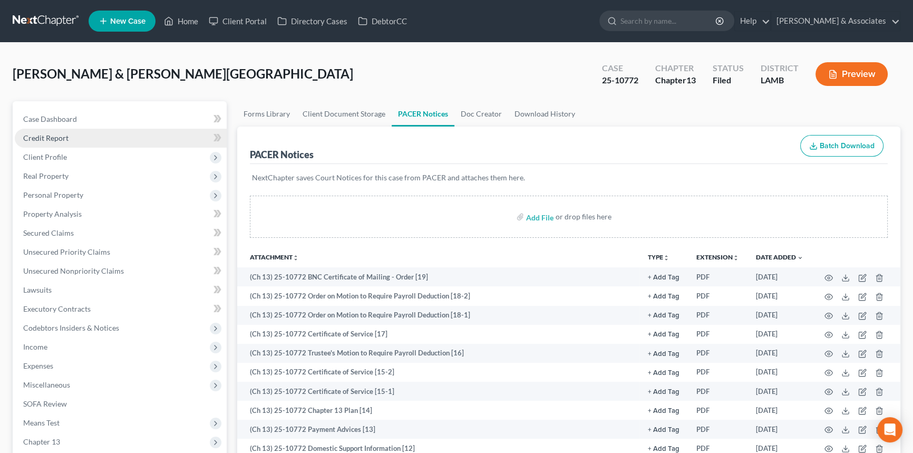
click at [57, 129] on link "Credit Report" at bounding box center [121, 138] width 212 height 19
click at [64, 119] on span "Case Dashboard" at bounding box center [50, 118] width 54 height 9
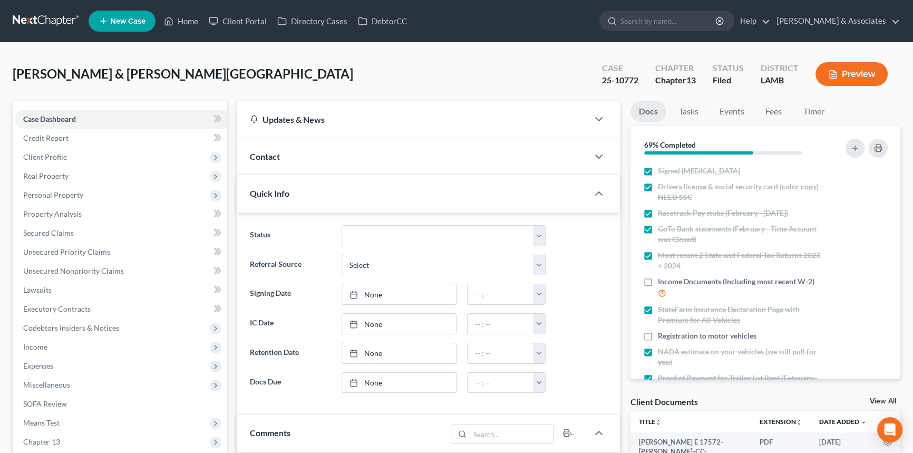
scroll to position [1608, 0]
click at [383, 167] on div "Contact" at bounding box center [412, 156] width 351 height 36
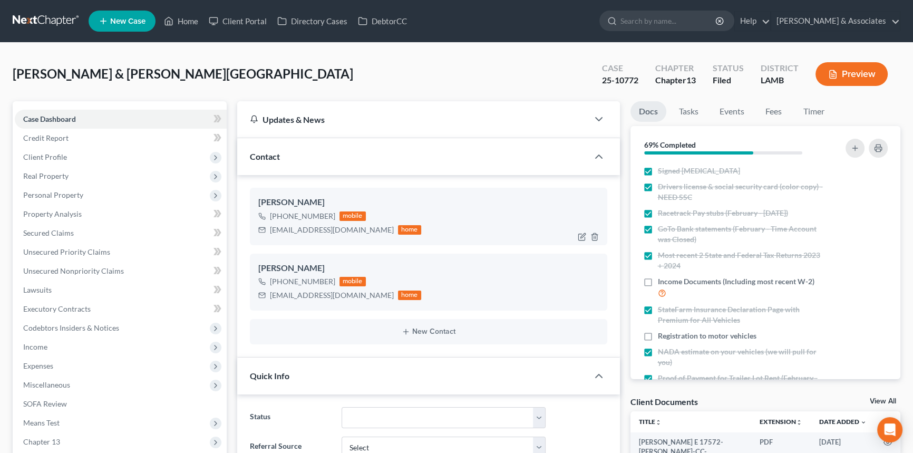
click at [295, 229] on div "lilkodakmommy@yahoo.com" at bounding box center [332, 230] width 124 height 11
copy div "lilkodakmommy@yahoo.com"
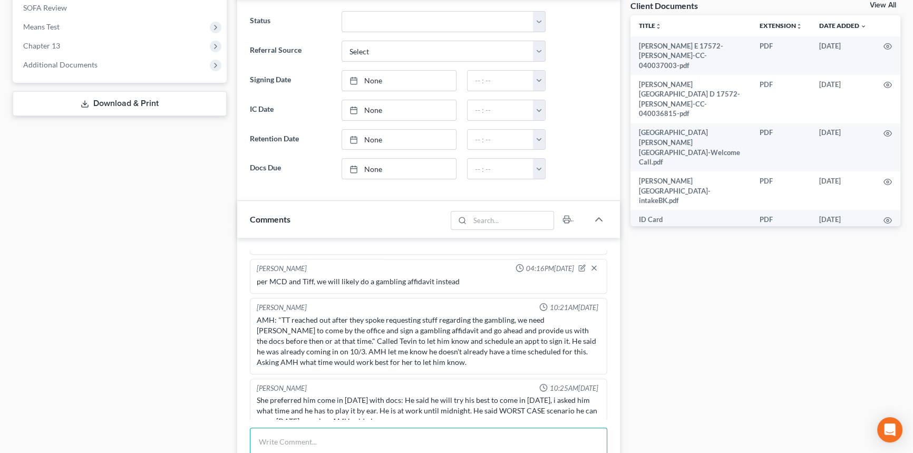
click at [268, 429] on textarea at bounding box center [429, 447] width 358 height 39
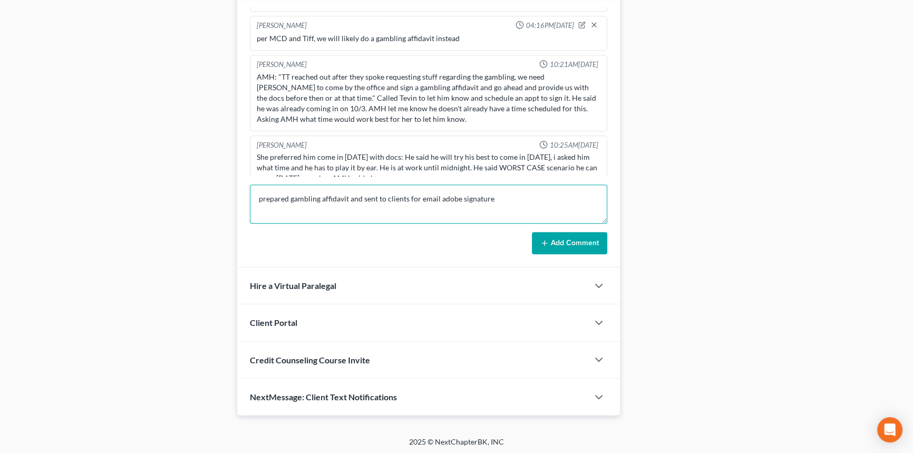
type textarea "prepared gambling affidavit and sent to clients for email adobe signature"
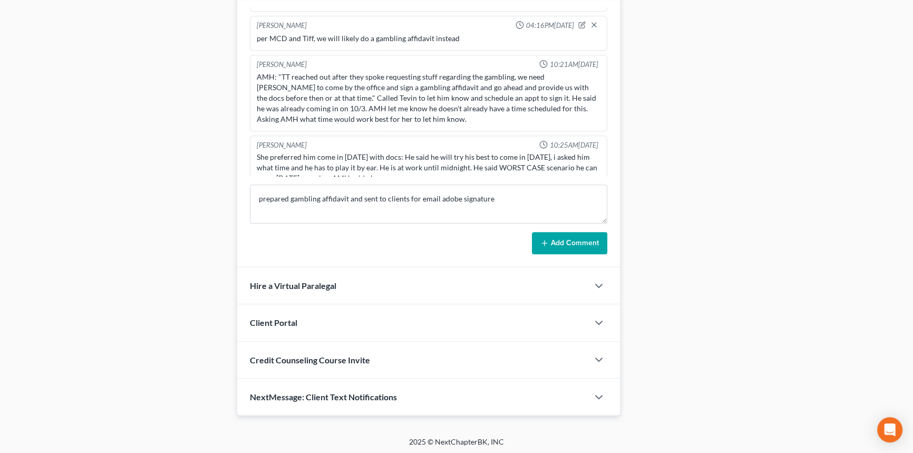
click at [570, 235] on button "Add Comment" at bounding box center [569, 243] width 75 height 22
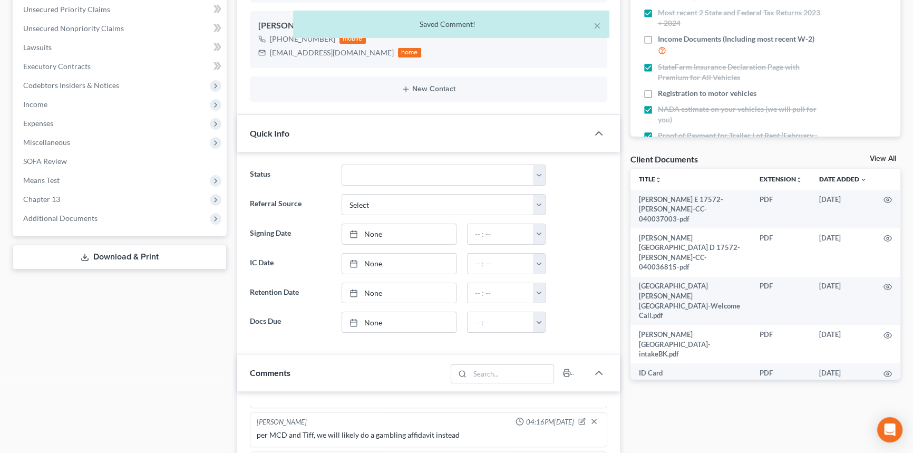
click at [884, 155] on link "View All" at bounding box center [883, 158] width 26 height 7
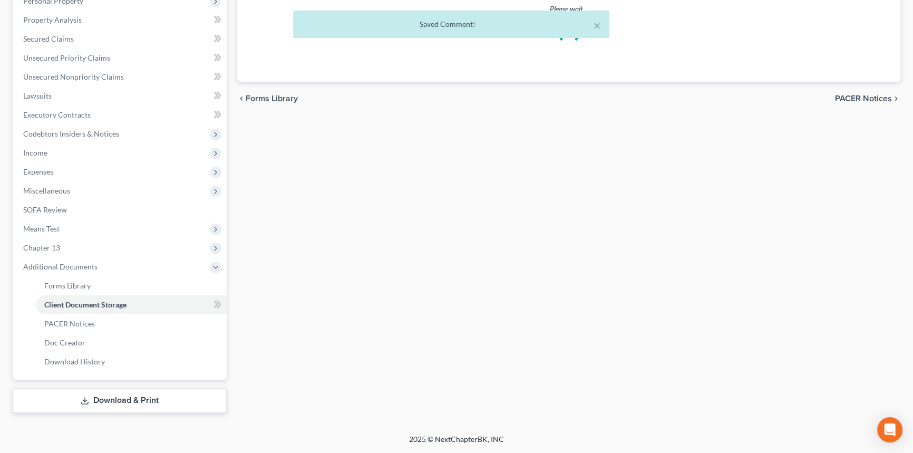
scroll to position [96, 0]
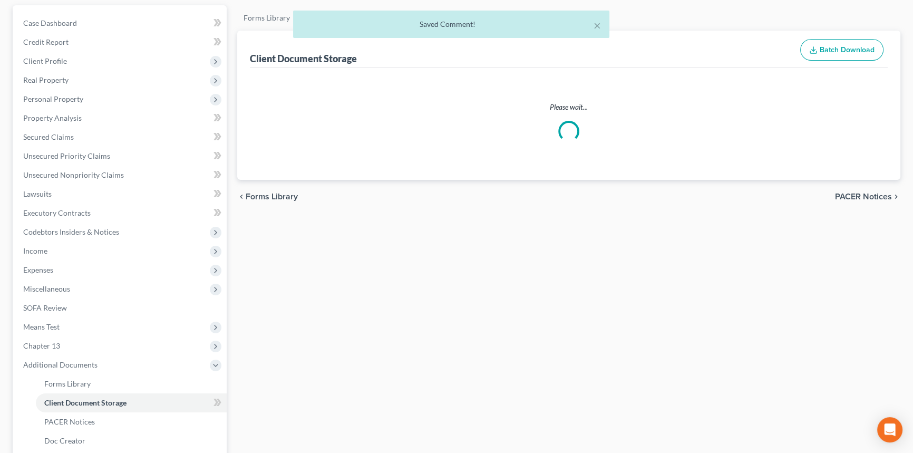
select select "13"
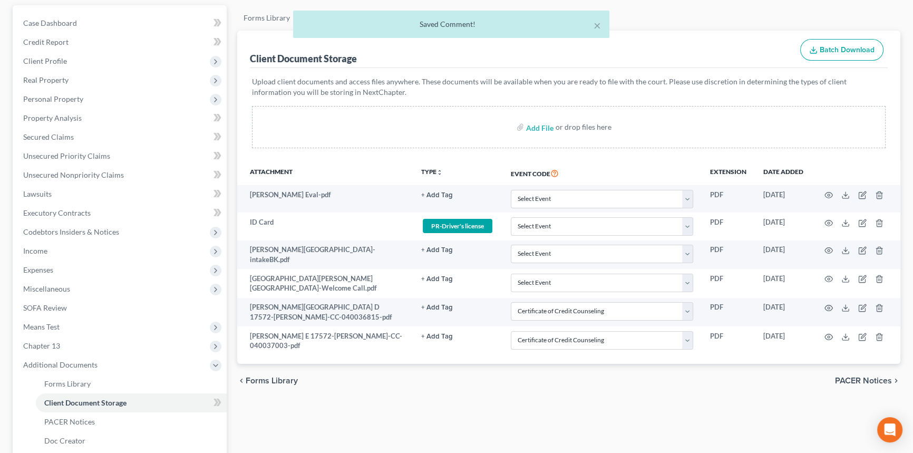
scroll to position [0, 0]
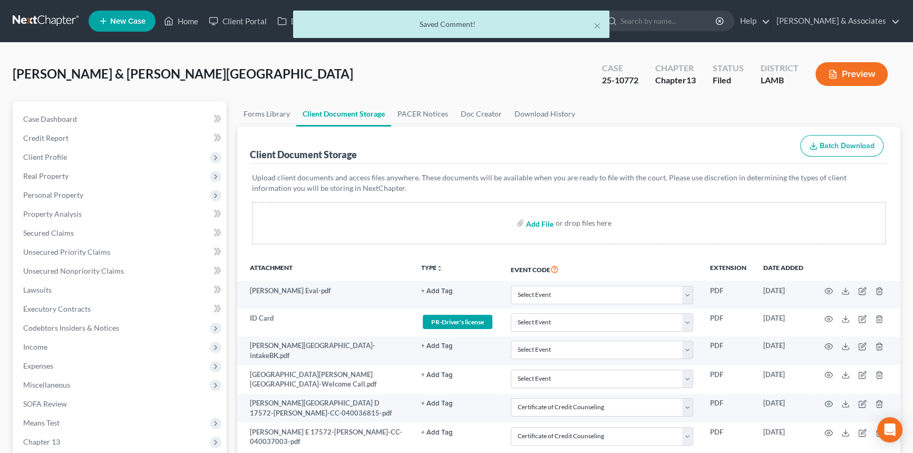
click at [549, 218] on input "file" at bounding box center [538, 223] width 25 height 19
type input "C:\fakepath\Gambling Affidavit Form (4).pdf"
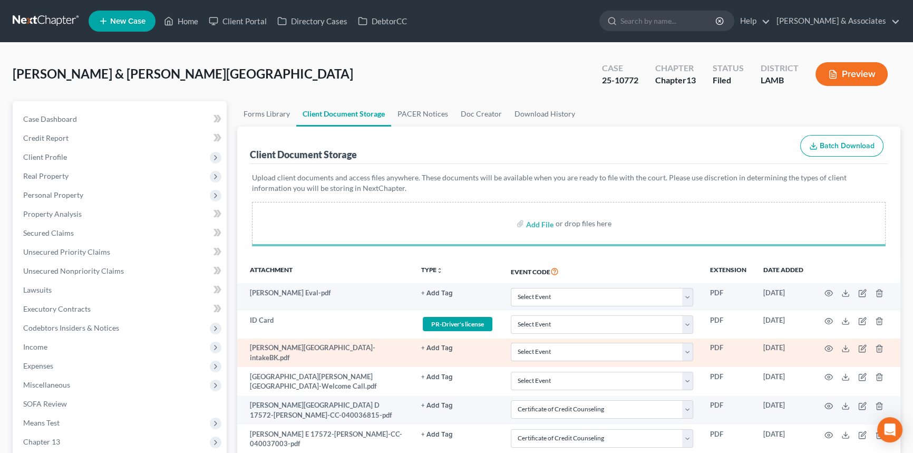
select select "13"
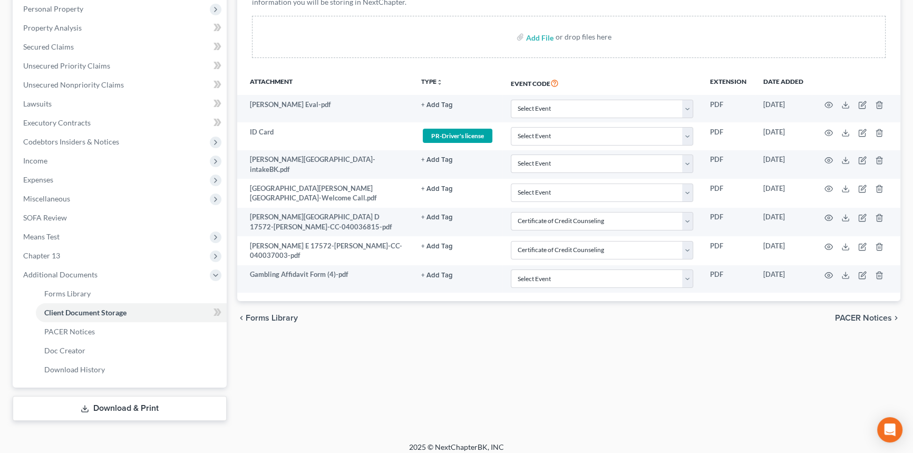
scroll to position [192, 0]
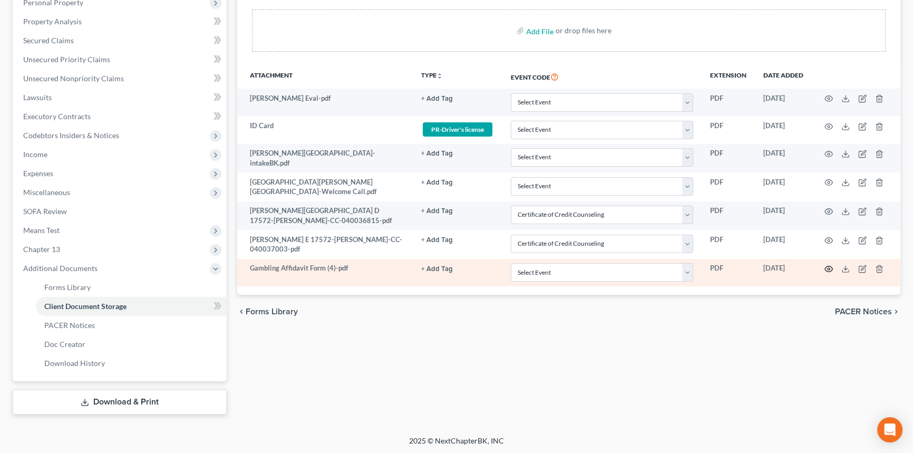
click at [828, 265] on icon "button" at bounding box center [829, 269] width 8 height 8
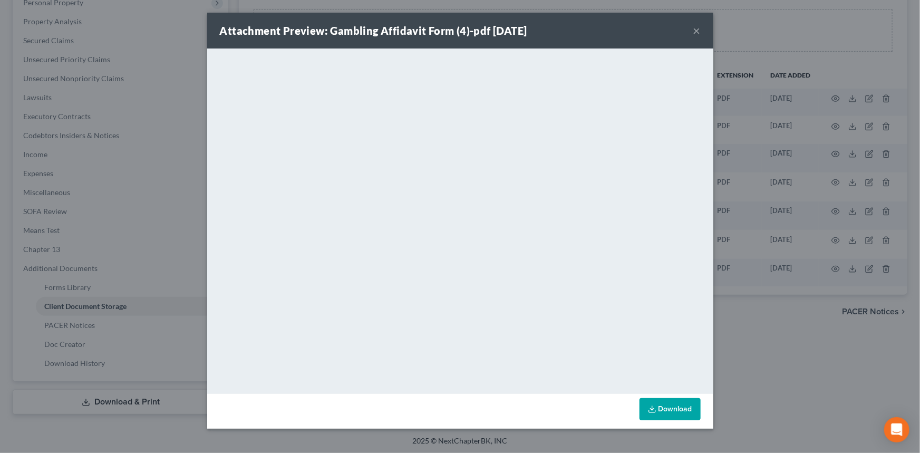
click at [701, 34] on div "Attachment Preview: Gambling Affidavit Form (4)-pdf 10/01/2025 ×" at bounding box center [460, 31] width 506 height 36
click at [701, 31] on div "Attachment Preview: Gambling Affidavit Form (4)-pdf 10/01/2025 ×" at bounding box center [460, 31] width 506 height 36
click at [700, 30] on button "×" at bounding box center [696, 30] width 7 height 13
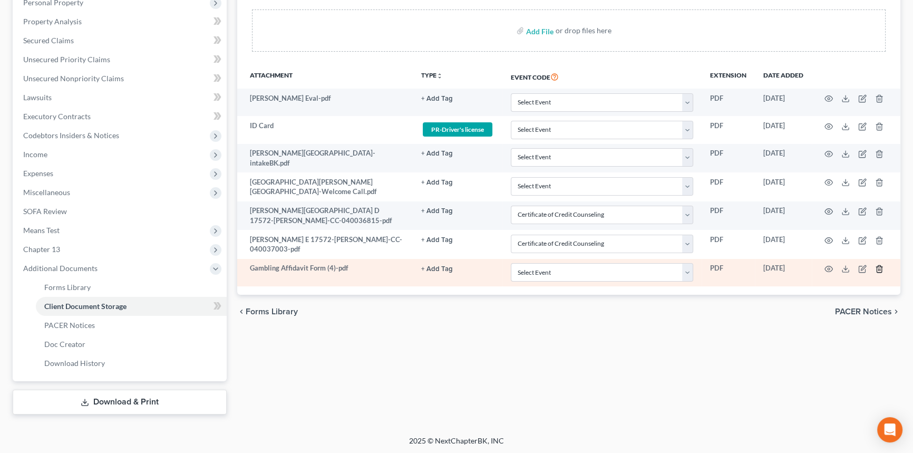
click at [883, 265] on icon "button" at bounding box center [879, 269] width 8 height 8
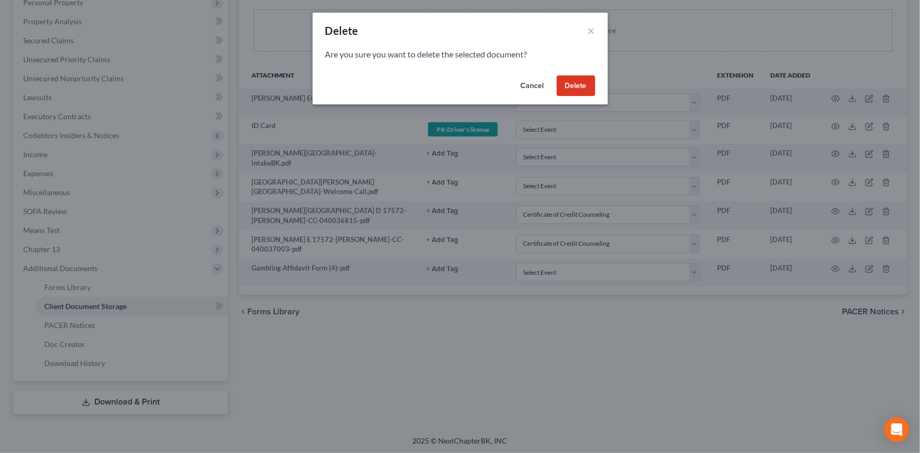
click at [569, 83] on button "Delete" at bounding box center [576, 85] width 38 height 21
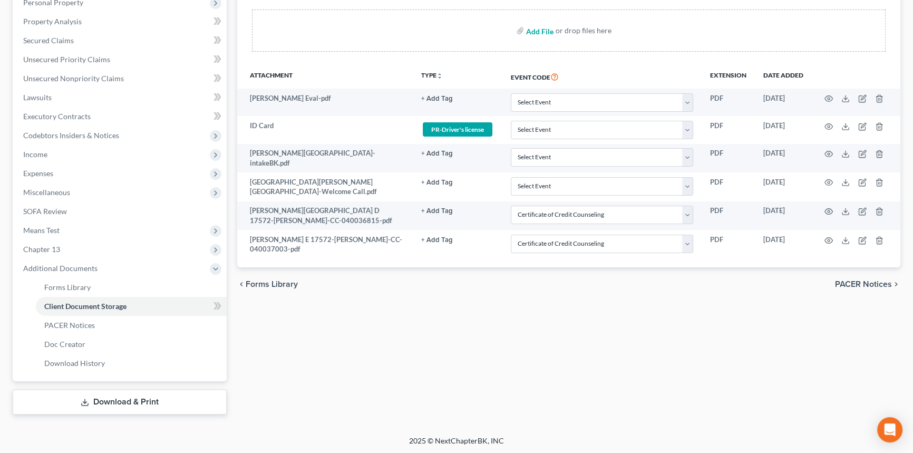
click at [543, 30] on input "file" at bounding box center [538, 30] width 25 height 19
type input "C:\fakepath\Hines + Wilson - Gambling Affidavit Form UNSIGNED.pdf"
select select "13"
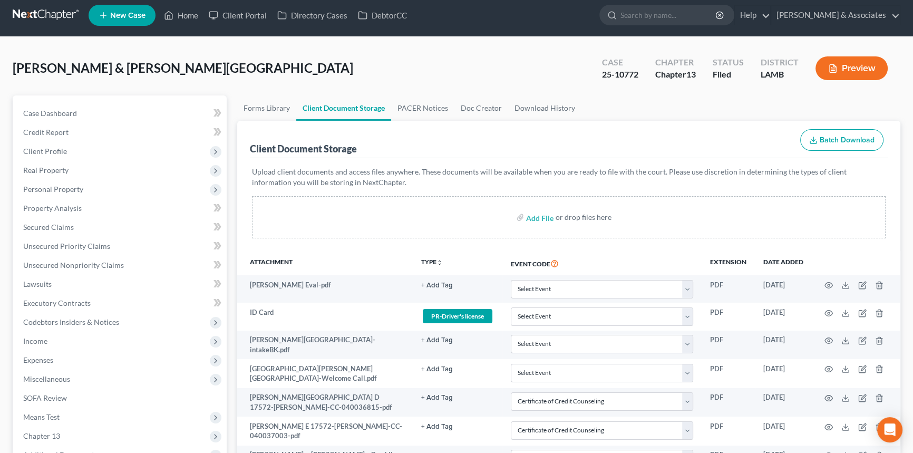
scroll to position [0, 0]
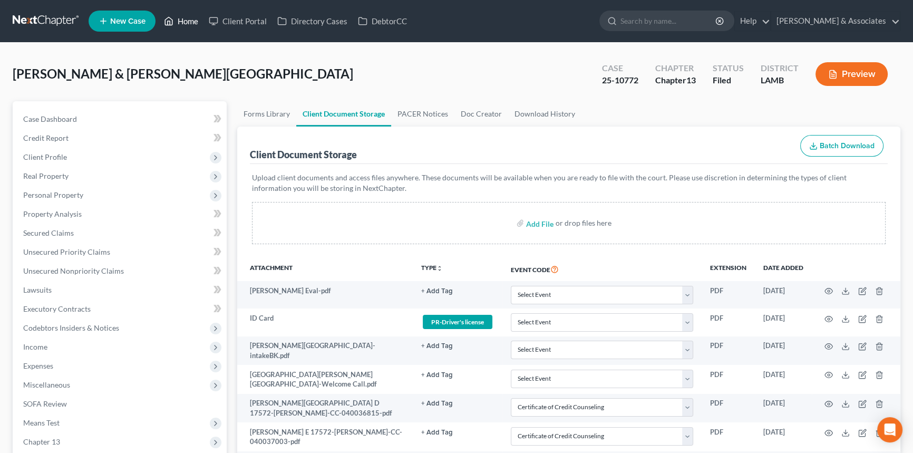
click at [188, 15] on link "Home" at bounding box center [181, 21] width 45 height 19
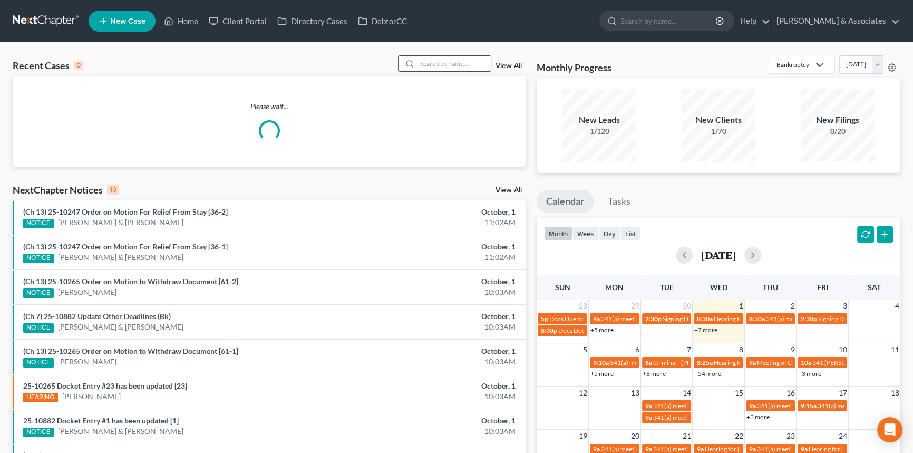
click at [432, 68] on input "search" at bounding box center [454, 63] width 74 height 15
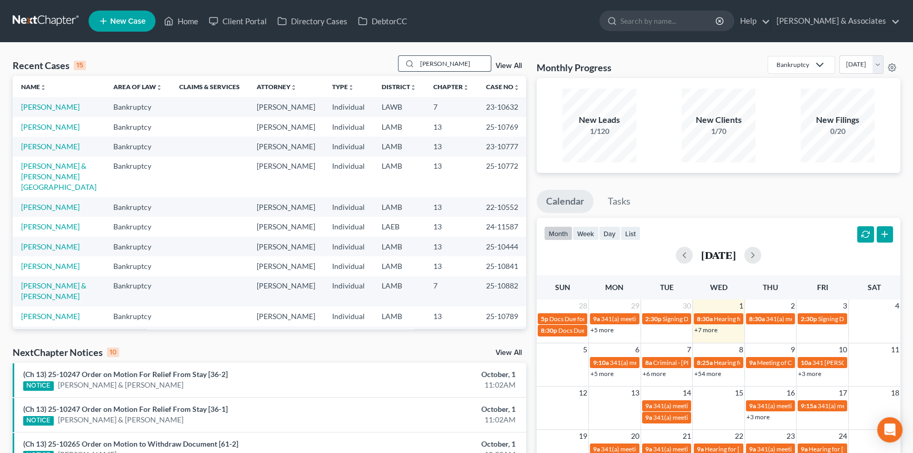
type input "thornhill"
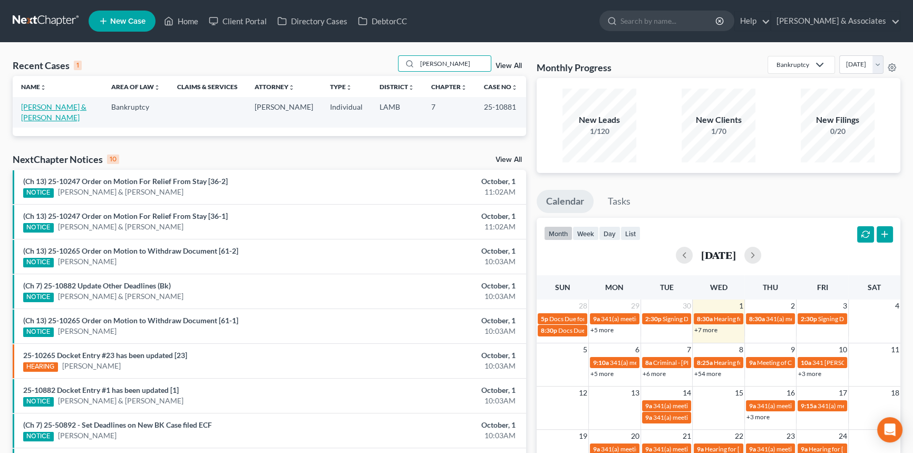
click at [74, 106] on link "Thornhill, Edwin & Maggie" at bounding box center [53, 112] width 65 height 20
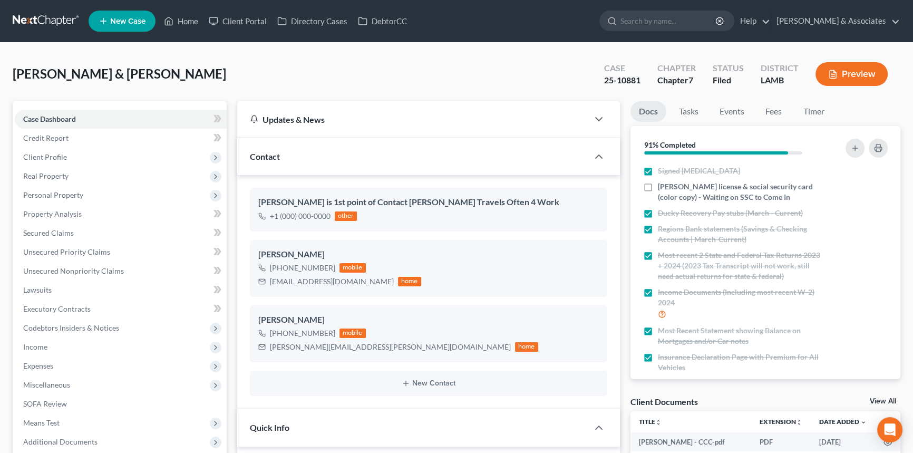
scroll to position [939, 0]
click at [65, 157] on span "Client Profile" at bounding box center [45, 156] width 44 height 9
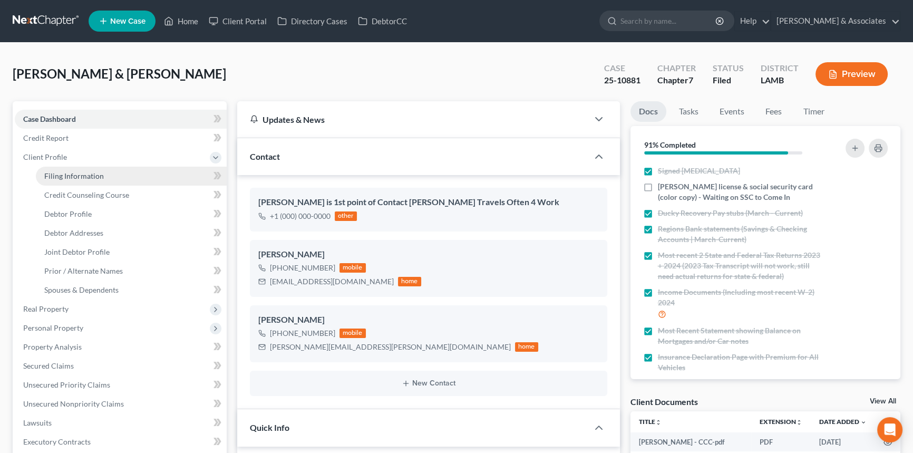
click at [95, 178] on span "Filing Information" at bounding box center [74, 175] width 60 height 9
select select "1"
select select "0"
select select "19"
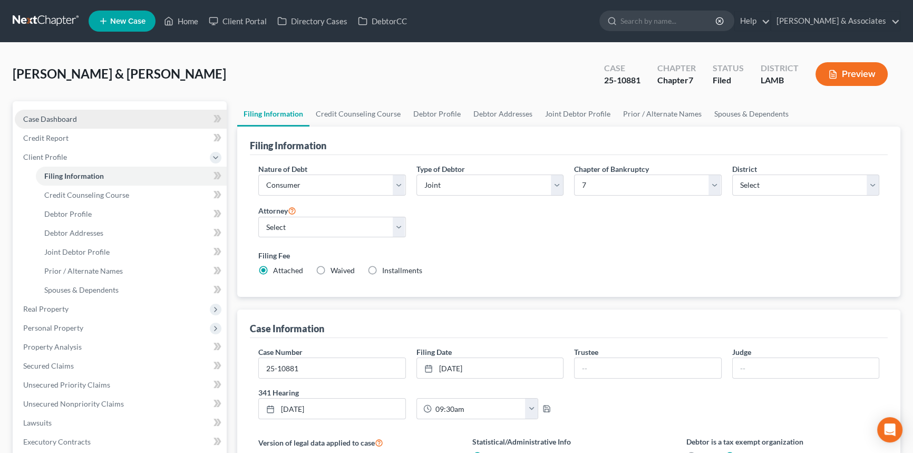
click at [102, 112] on link "Case Dashboard" at bounding box center [121, 119] width 212 height 19
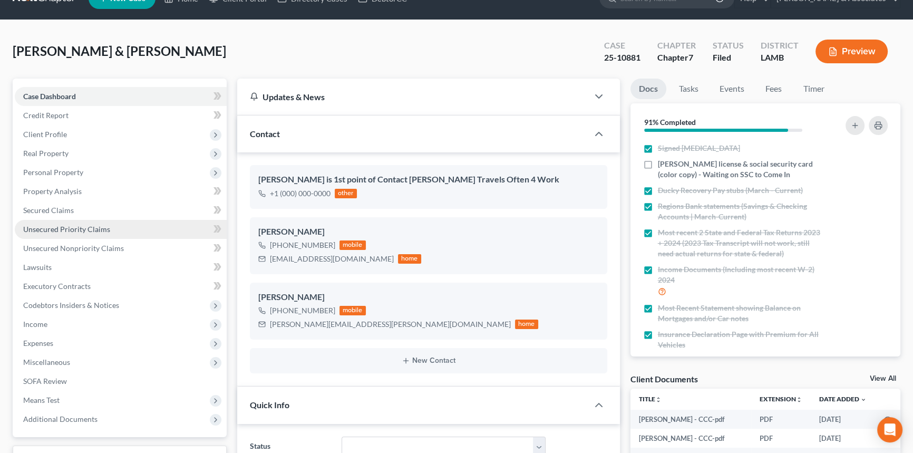
scroll to position [939, 0]
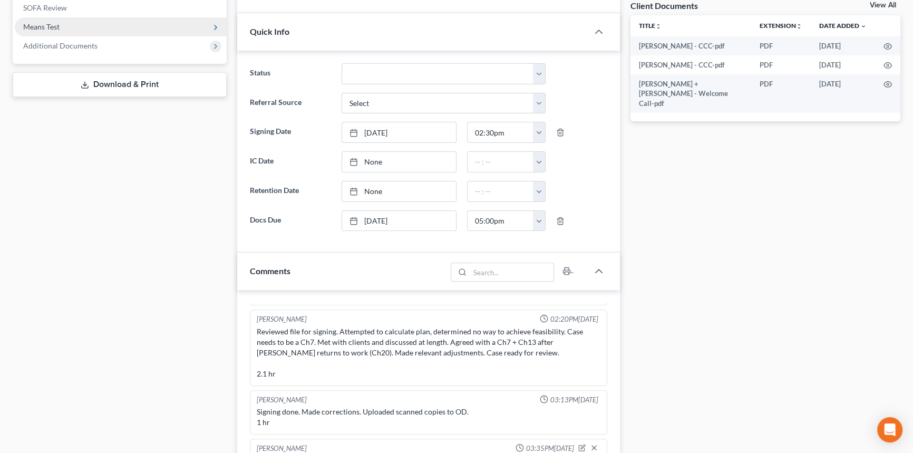
click at [71, 34] on span "Means Test" at bounding box center [121, 26] width 212 height 19
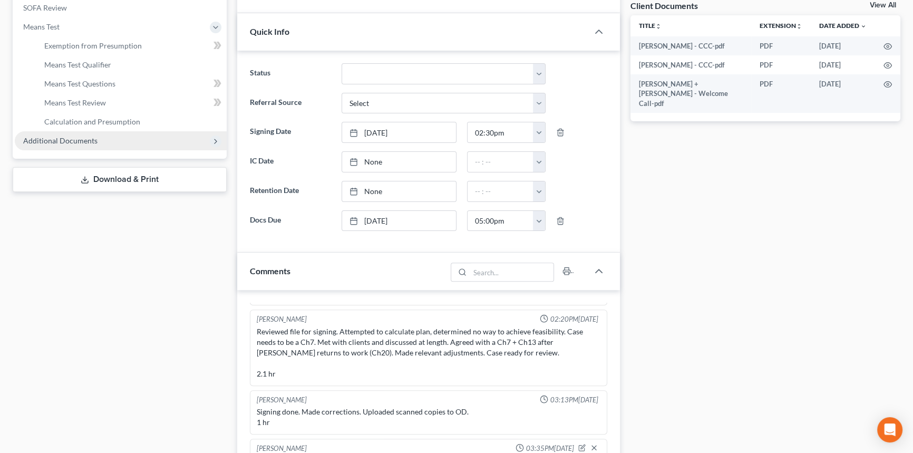
click at [60, 138] on span "Additional Documents" at bounding box center [60, 140] width 74 height 9
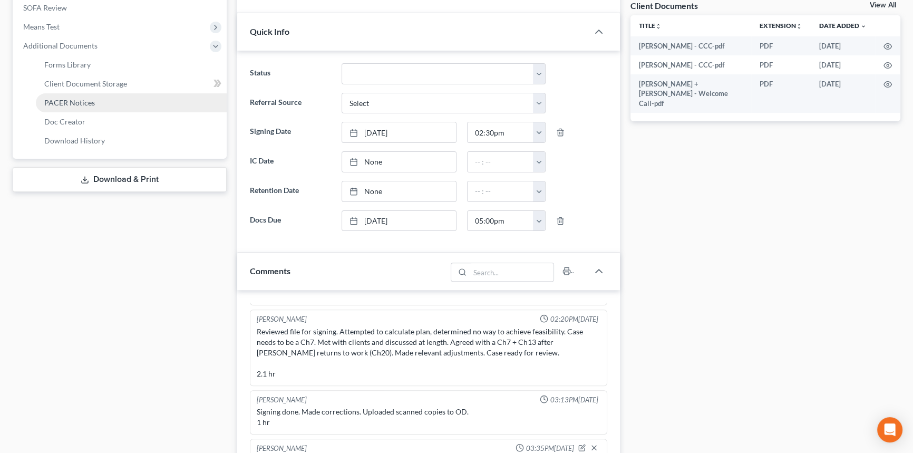
click at [89, 105] on span "PACER Notices" at bounding box center [69, 102] width 51 height 9
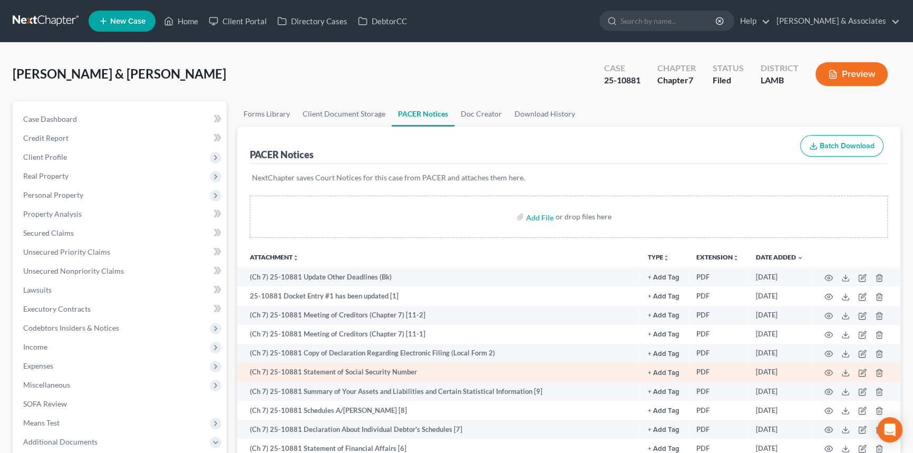
scroll to position [190, 0]
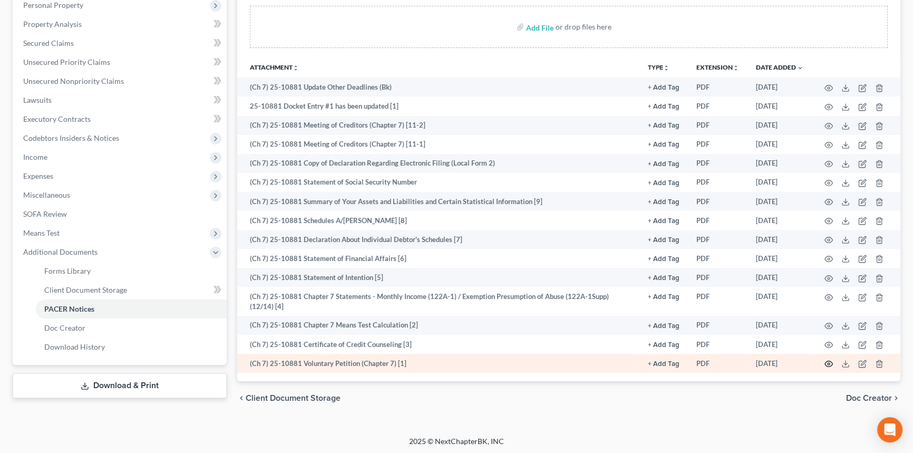
click at [827, 363] on icon "button" at bounding box center [829, 364] width 8 height 8
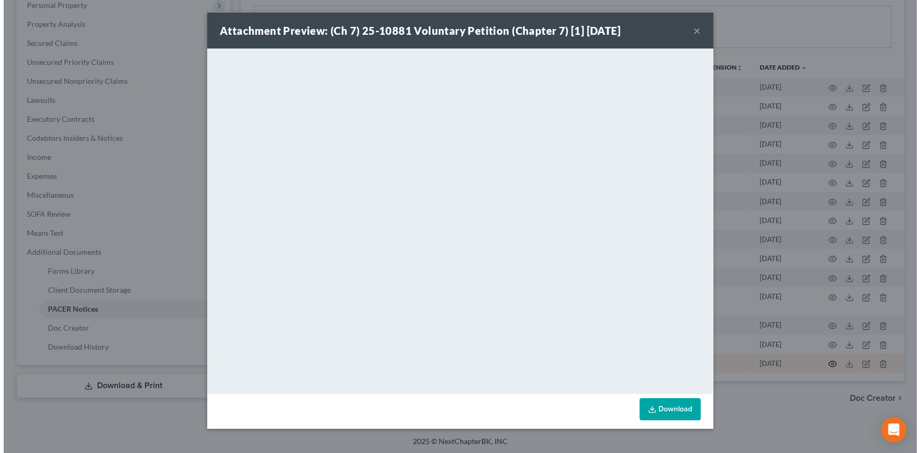
scroll to position [180, 0]
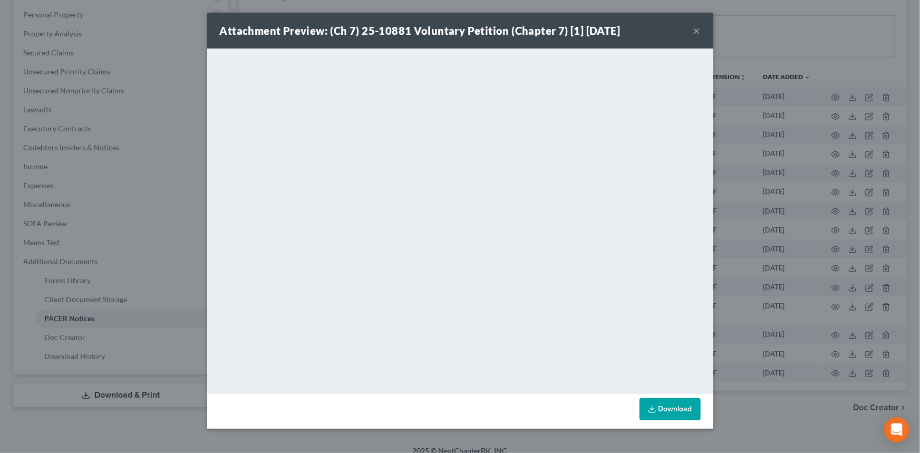
click at [695, 32] on button "×" at bounding box center [696, 30] width 7 height 13
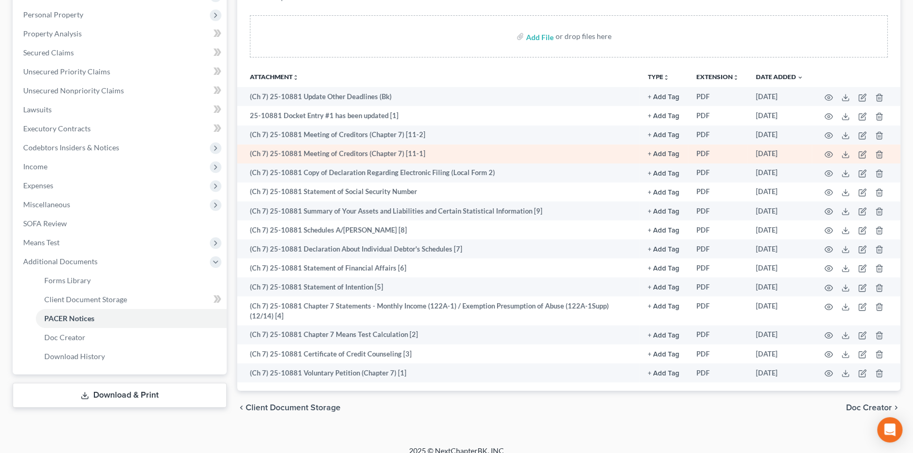
click at [823, 153] on td at bounding box center [856, 153] width 89 height 19
click at [827, 150] on icon "button" at bounding box center [829, 154] width 8 height 8
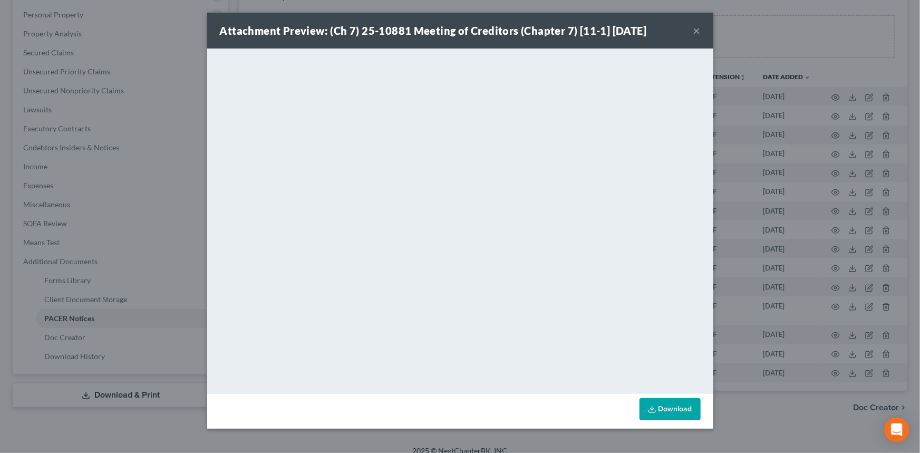
drag, startPoint x: 625, startPoint y: 41, endPoint x: 664, endPoint y: 34, distance: 39.6
click at [625, 41] on div "Attachment Preview: (Ch 7) 25-10881 Meeting of Creditors (Chapter 7) [11-1] 10/…" at bounding box center [460, 31] width 506 height 36
click at [700, 31] on button "×" at bounding box center [696, 30] width 7 height 13
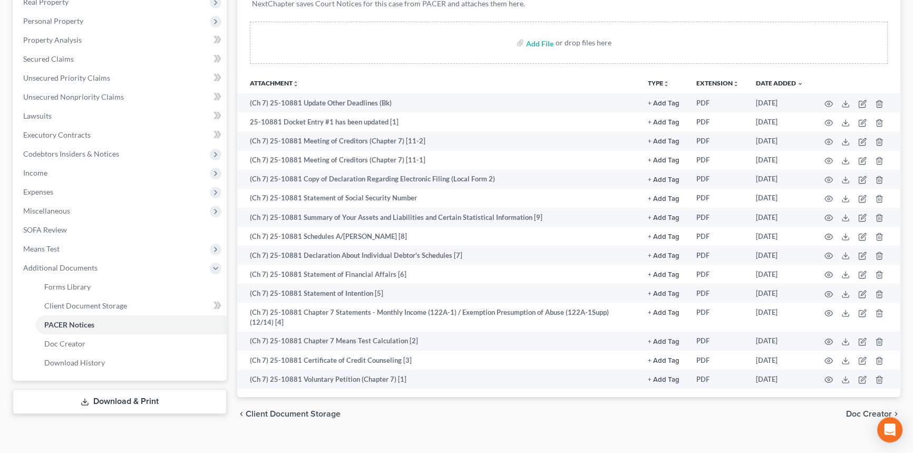
scroll to position [0, 0]
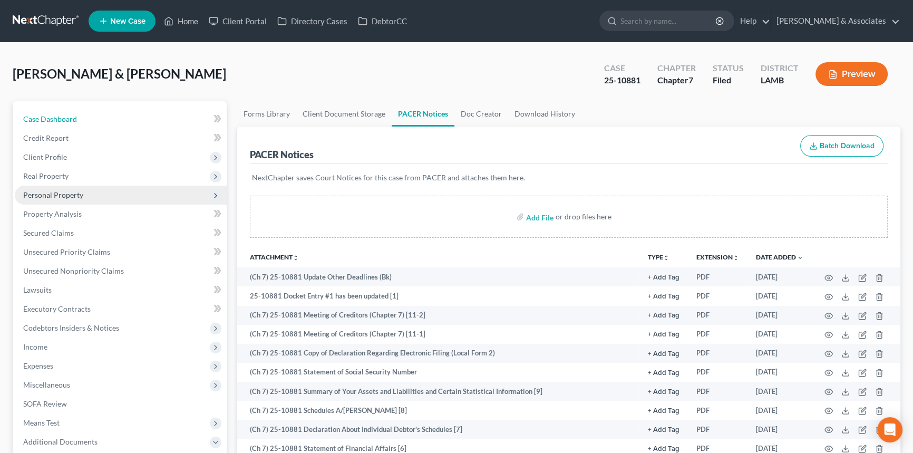
click at [69, 121] on span "Case Dashboard" at bounding box center [50, 118] width 54 height 9
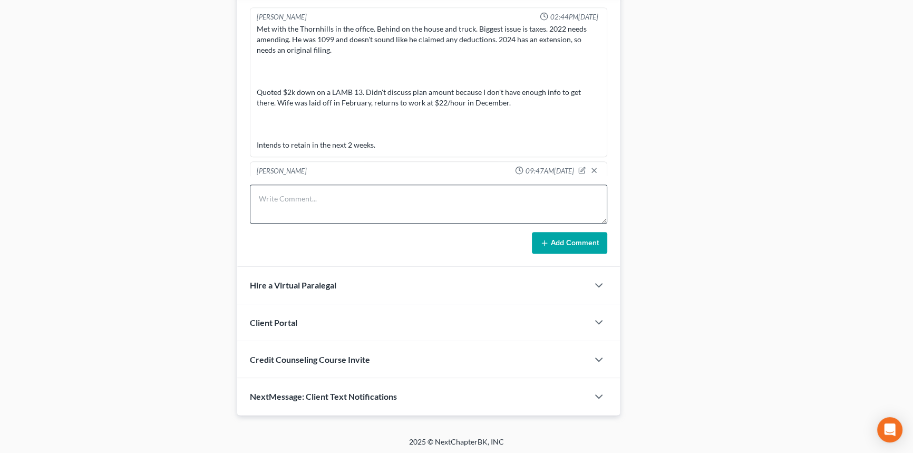
scroll to position [939, 0]
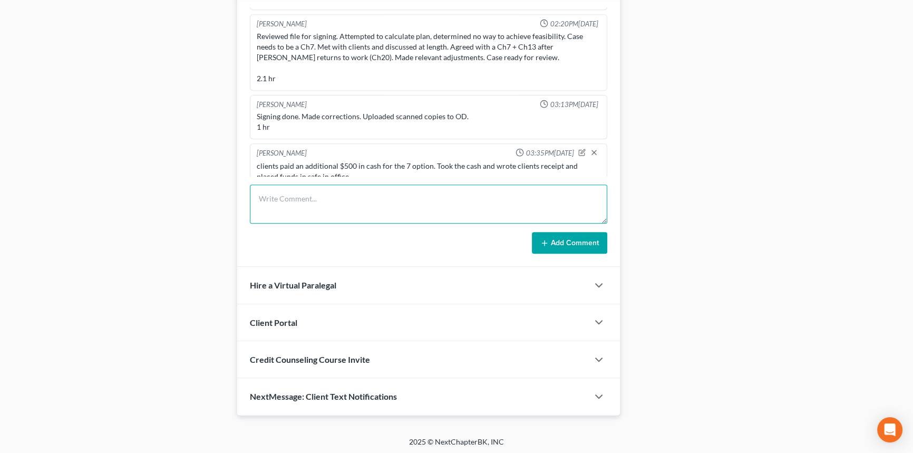
click at [334, 217] on textarea at bounding box center [429, 204] width 358 height 39
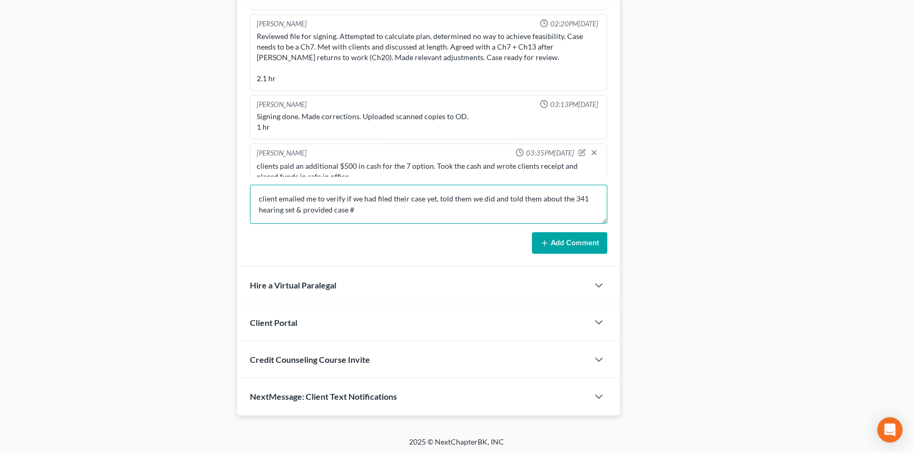
type textarea "client emailed me to verify if we had filed their case yet, told them we did an…"
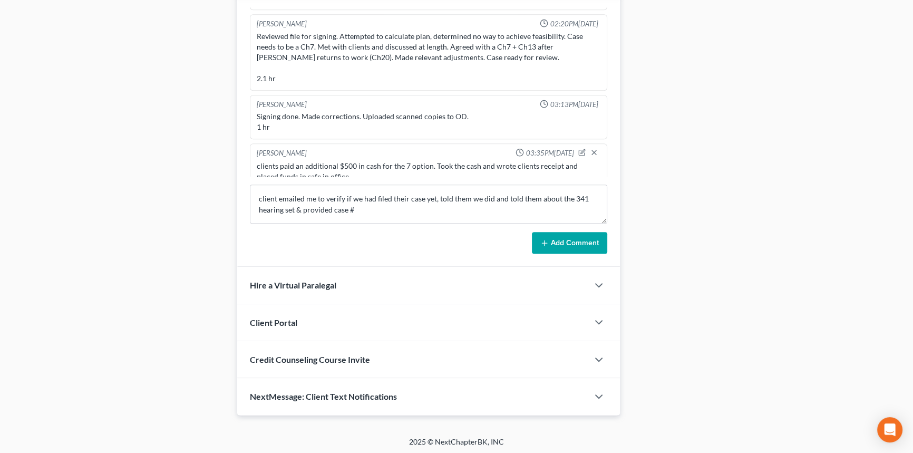
click at [564, 232] on button "Add Comment" at bounding box center [569, 243] width 75 height 22
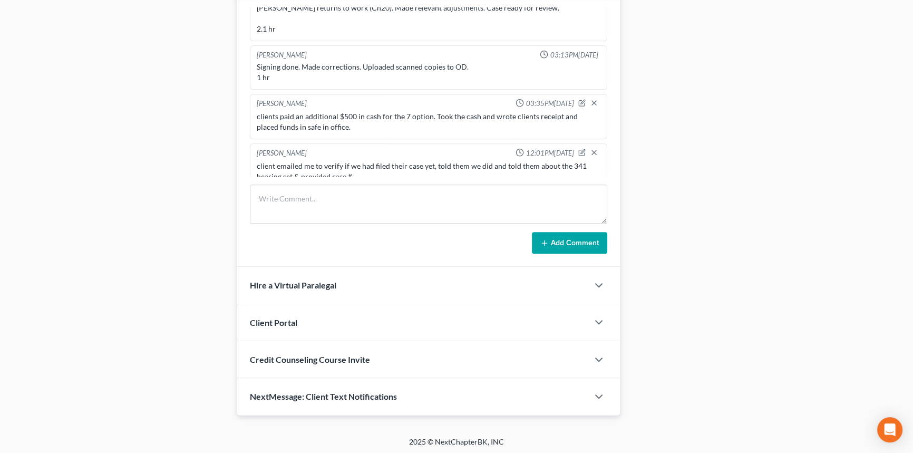
scroll to position [0, 0]
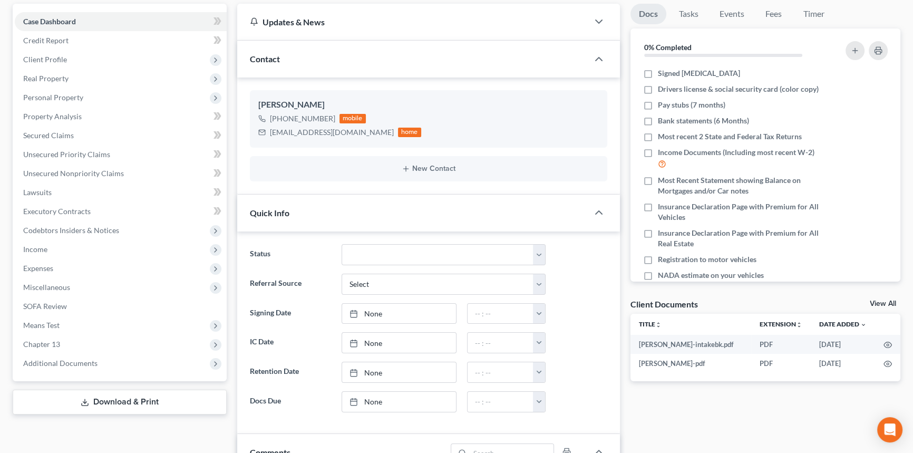
scroll to position [203, 0]
click at [770, 12] on link "Fees" at bounding box center [774, 14] width 34 height 21
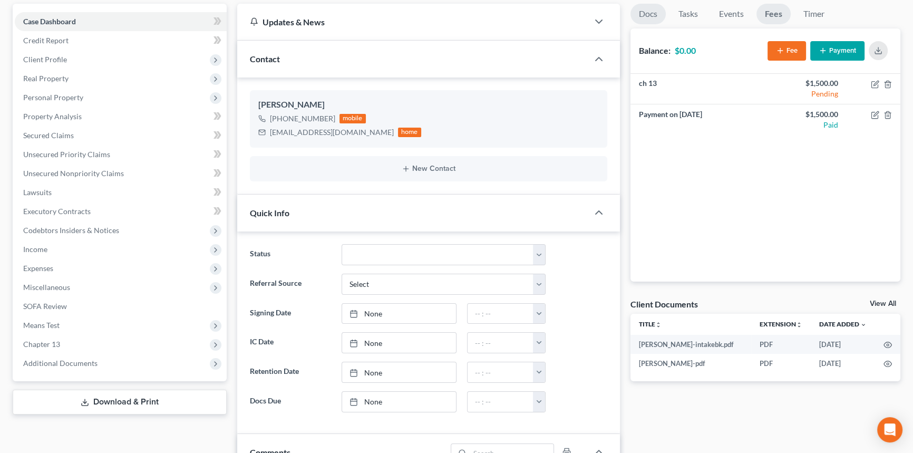
click at [646, 22] on link "Docs" at bounding box center [648, 14] width 35 height 21
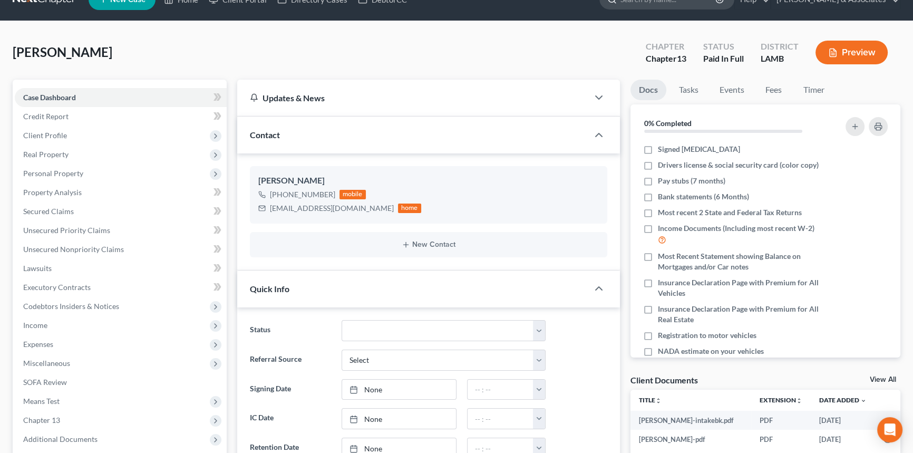
scroll to position [0, 0]
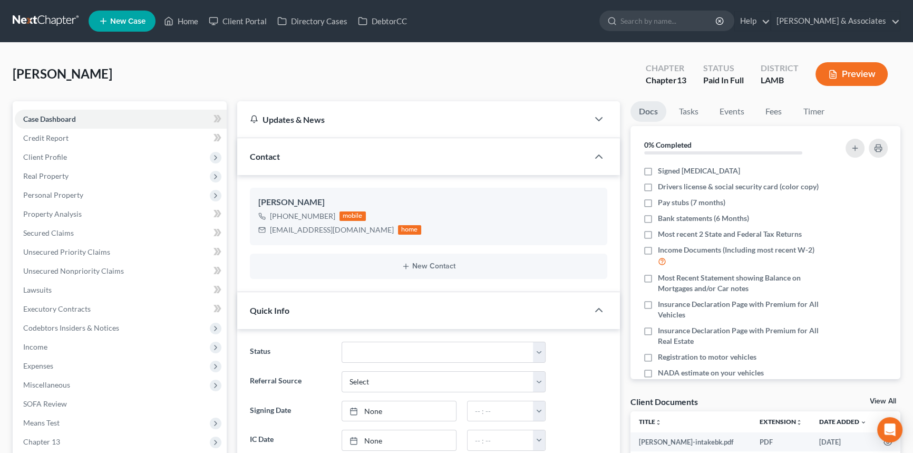
click at [331, 232] on div "[EMAIL_ADDRESS][DOMAIN_NAME]" at bounding box center [332, 230] width 124 height 11
copy div "[EMAIL_ADDRESS][DOMAIN_NAME]"
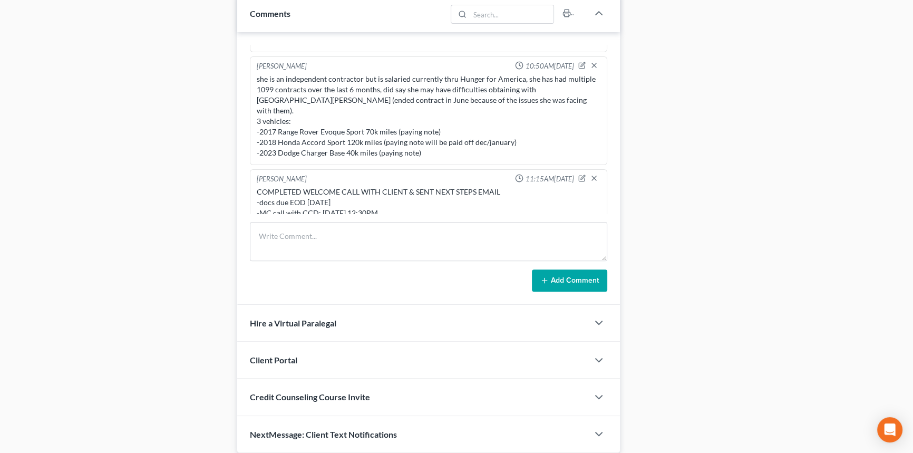
scroll to position [574, 0]
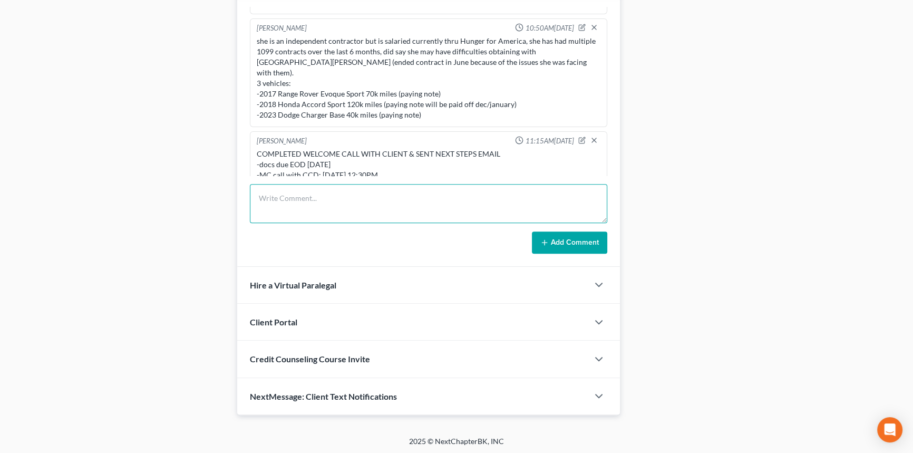
click at [356, 206] on textarea at bounding box center [429, 203] width 358 height 39
type textarea "sent out [MEDICAL_DATA]"
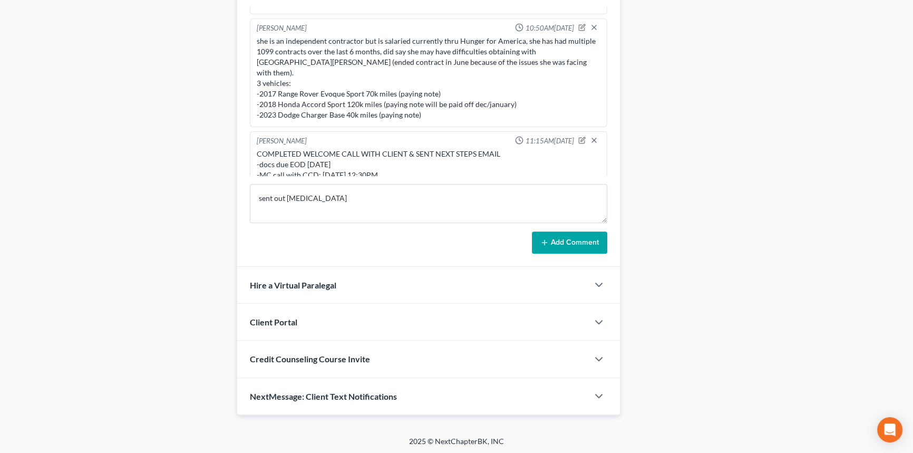
click at [589, 242] on button "Add Comment" at bounding box center [569, 243] width 75 height 22
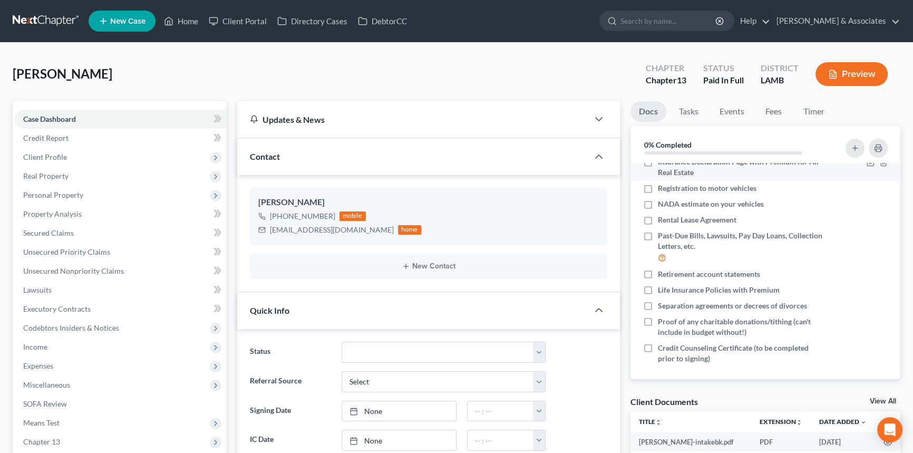
scroll to position [172, 0]
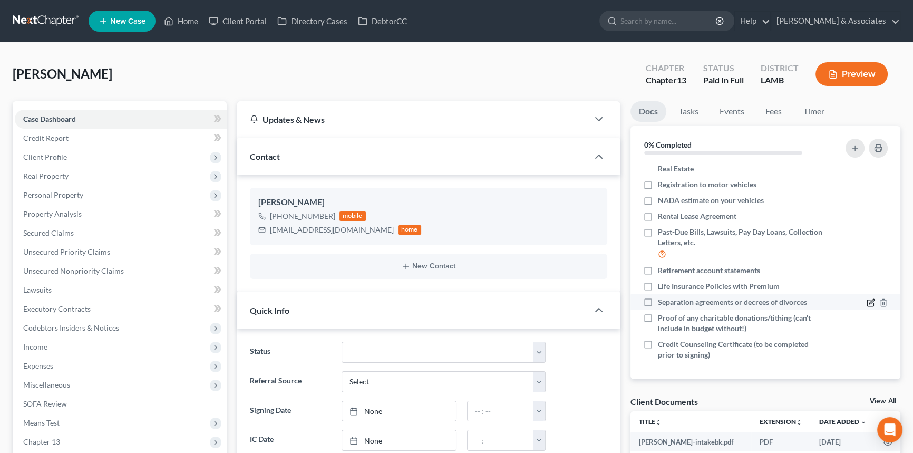
click at [867, 300] on icon "button" at bounding box center [871, 302] width 8 height 8
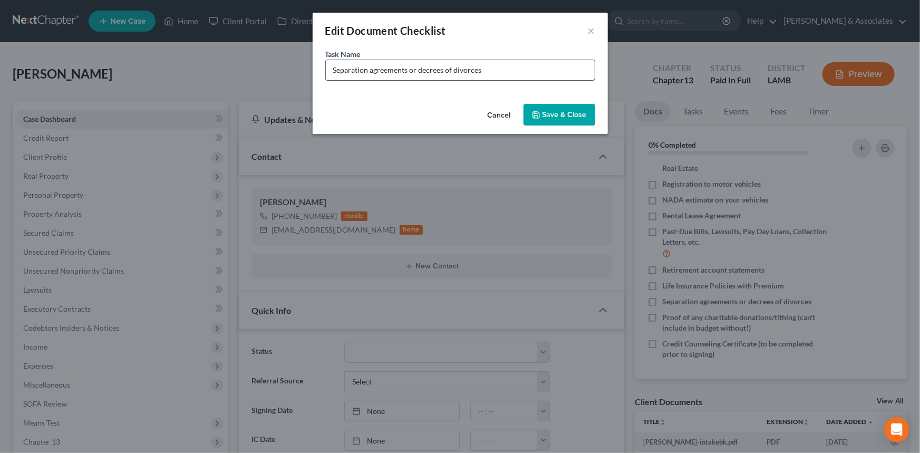
click at [542, 73] on input "Separation agreements or decrees of divorces" at bounding box center [460, 70] width 269 height 20
type input "Marriage License"
click at [535, 113] on icon "button" at bounding box center [536, 115] width 8 height 8
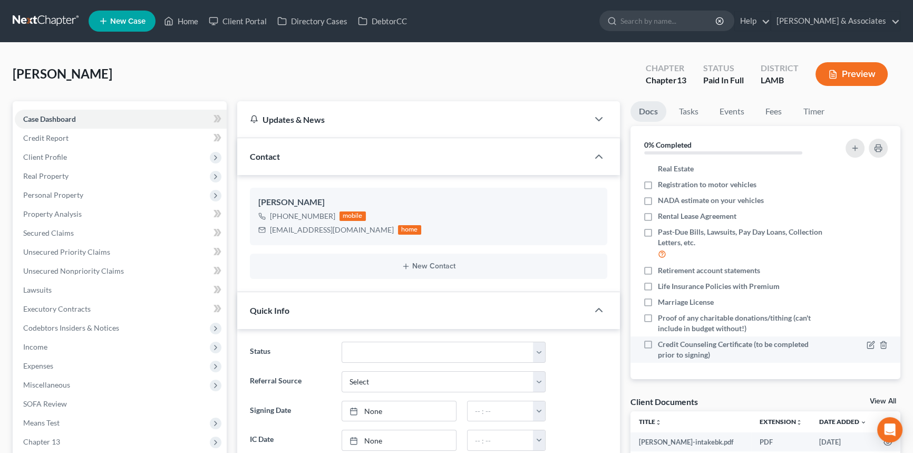
scroll to position [0, 0]
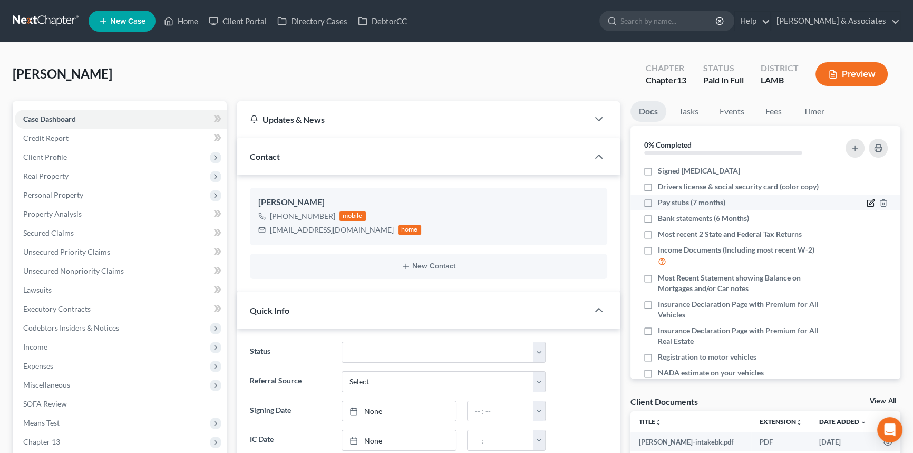
click at [867, 199] on icon "button" at bounding box center [871, 203] width 8 height 8
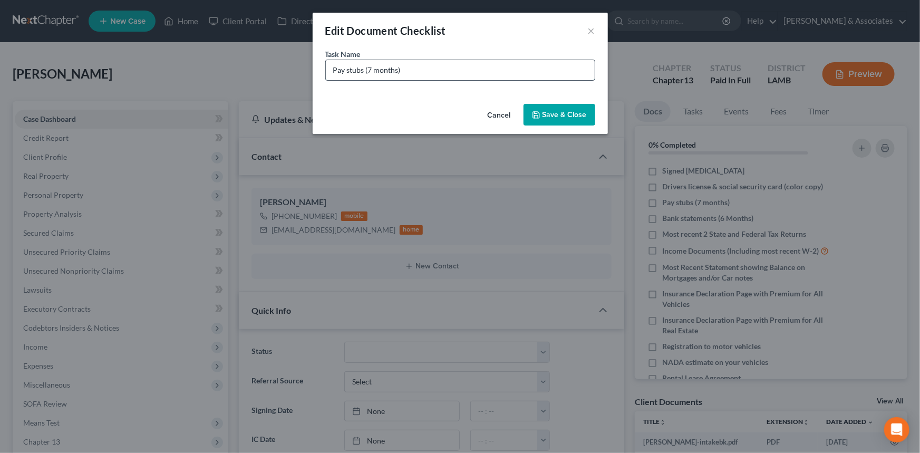
click at [327, 71] on input "Pay stubs (7 months)" at bounding box center [460, 70] width 269 height 20
drag, startPoint x: 480, startPoint y: 71, endPoint x: 432, endPoint y: 90, distance: 51.3
click at [432, 90] on div "Task Name * Hunger for America Pay stubs (7 months)" at bounding box center [460, 74] width 295 height 51
type input "Hunger for America Pay stubs (April-Current)"
click at [544, 104] on button "Save & Close" at bounding box center [560, 115] width 72 height 22
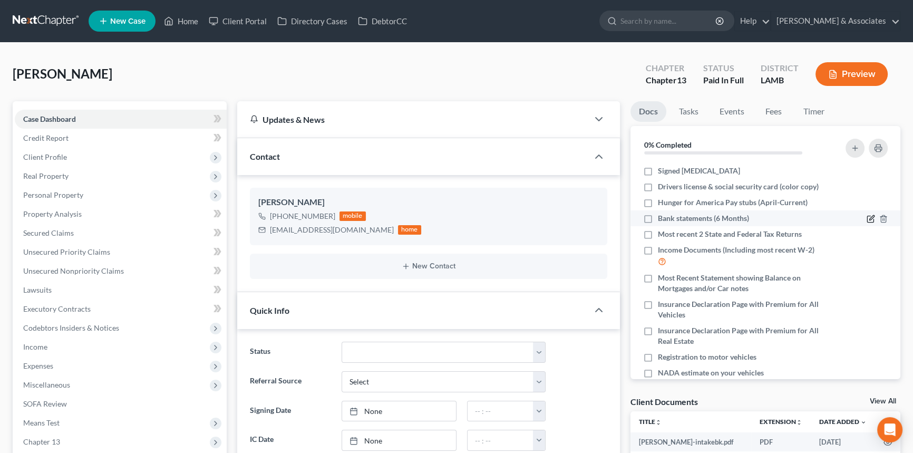
click at [867, 217] on icon "button" at bounding box center [871, 219] width 8 height 8
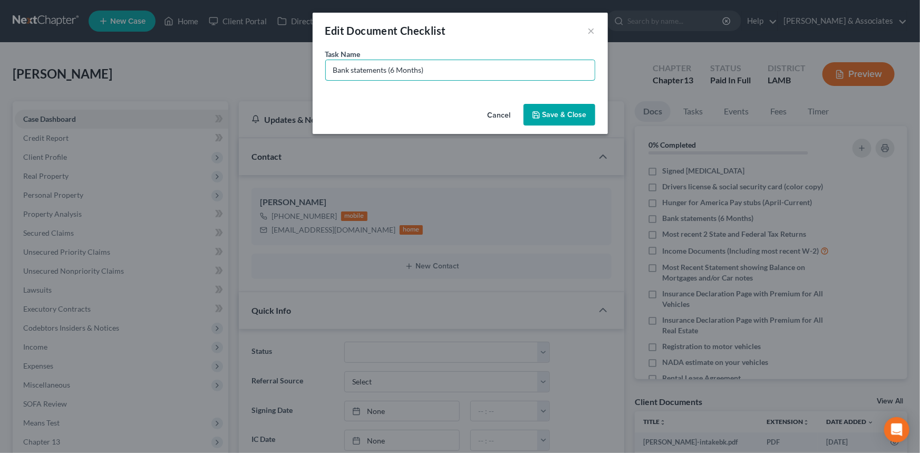
drag, startPoint x: 469, startPoint y: 70, endPoint x: 392, endPoint y: 100, distance: 82.2
click at [392, 100] on div "Edit Document Checklist × Task Name * Bank statements (6 Months) Cancel Save & …" at bounding box center [460, 73] width 295 height 121
type input "Capital One Bank statements (April-September)"
click at [557, 101] on div "Cancel Save & Close" at bounding box center [460, 117] width 295 height 35
click at [552, 113] on button "Save & Close" at bounding box center [560, 115] width 72 height 22
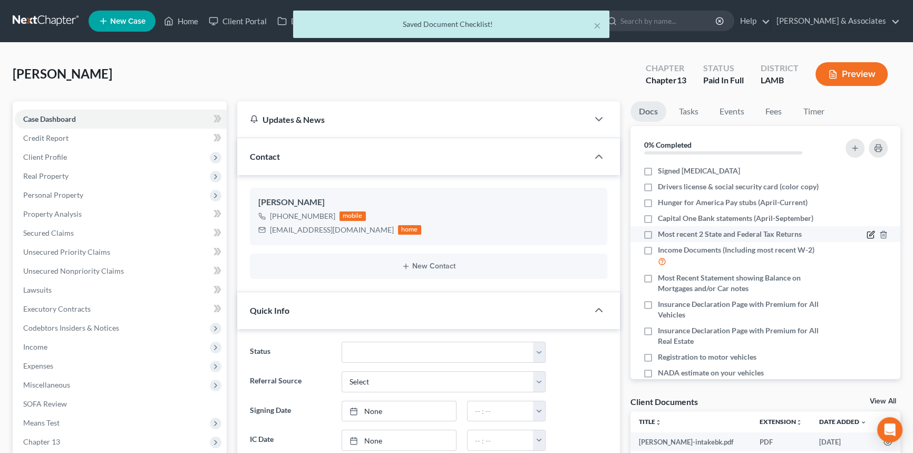
click at [867, 234] on icon "button" at bounding box center [871, 234] width 8 height 8
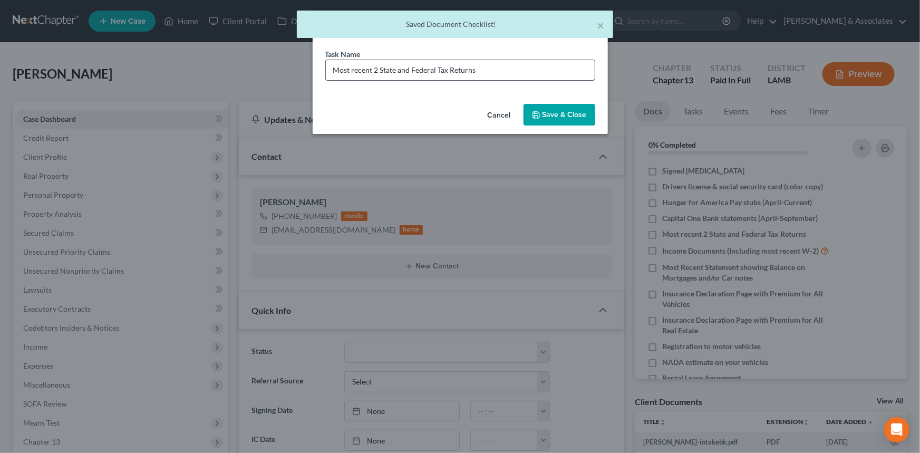
click at [573, 69] on input "Most recent 2 State and Federal Tax Returns" at bounding box center [460, 70] width 269 height 20
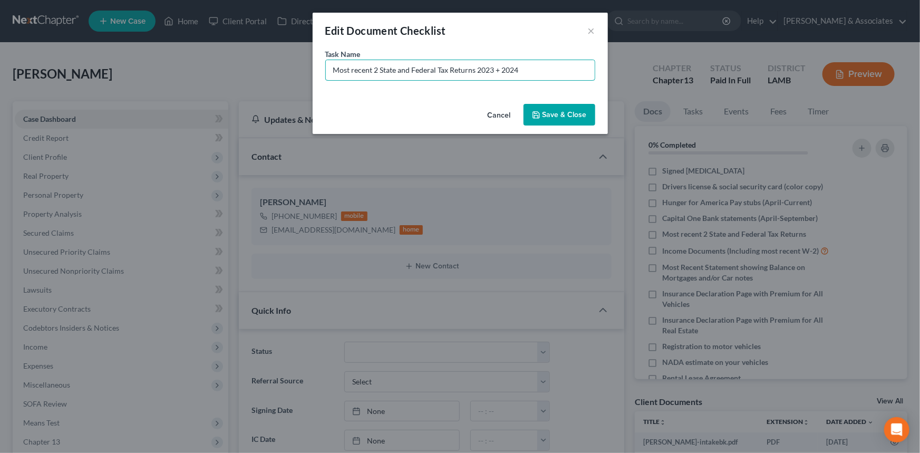
type input "Most recent 2 State and Federal Tax Returns 2023 + 2024"
click at [575, 117] on button "Save & Close" at bounding box center [560, 115] width 72 height 22
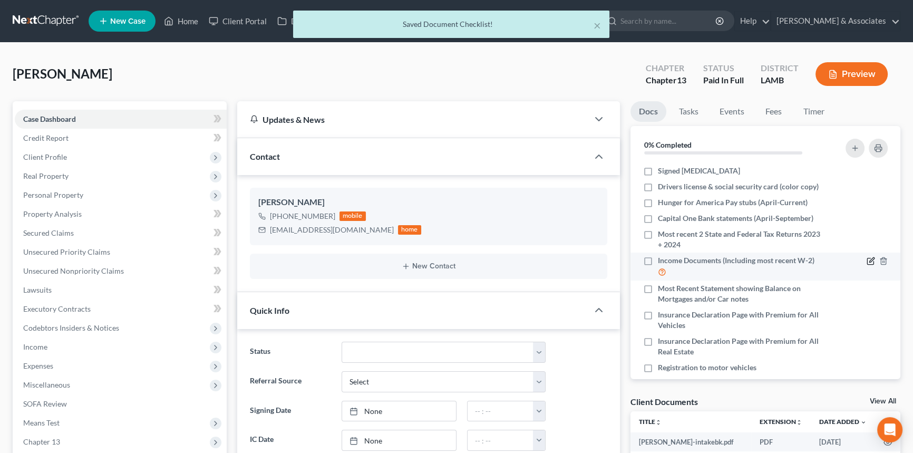
click at [867, 258] on icon "button" at bounding box center [871, 261] width 8 height 8
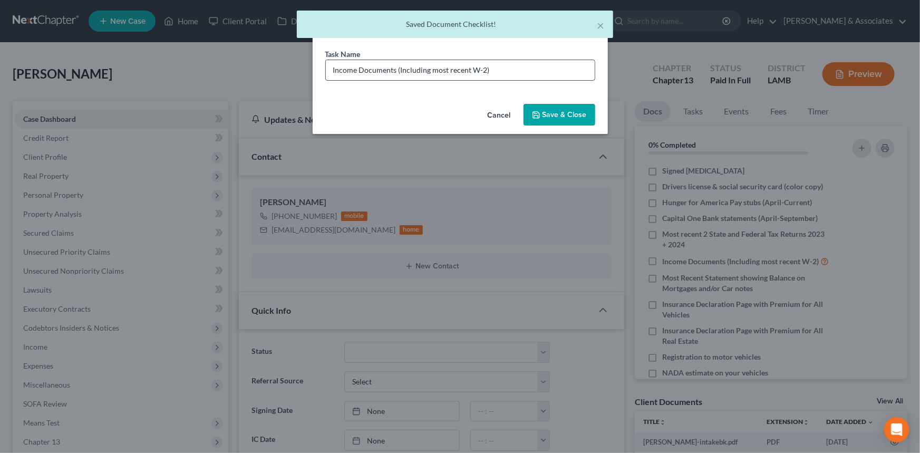
click at [554, 68] on input "Income Documents (Including most recent W-2)" at bounding box center [460, 70] width 269 height 20
type input "Income Documents (Including most recent W-2) 2024"
click at [553, 119] on button "Save & Close" at bounding box center [560, 115] width 72 height 22
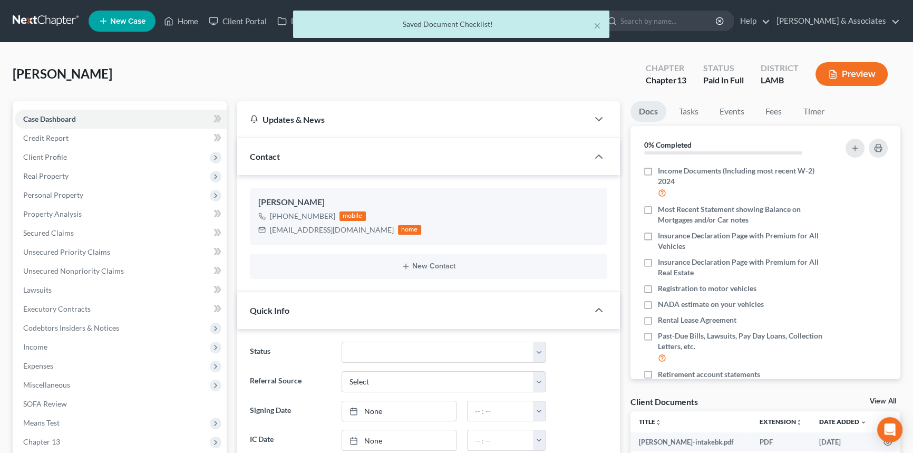
scroll to position [100, 0]
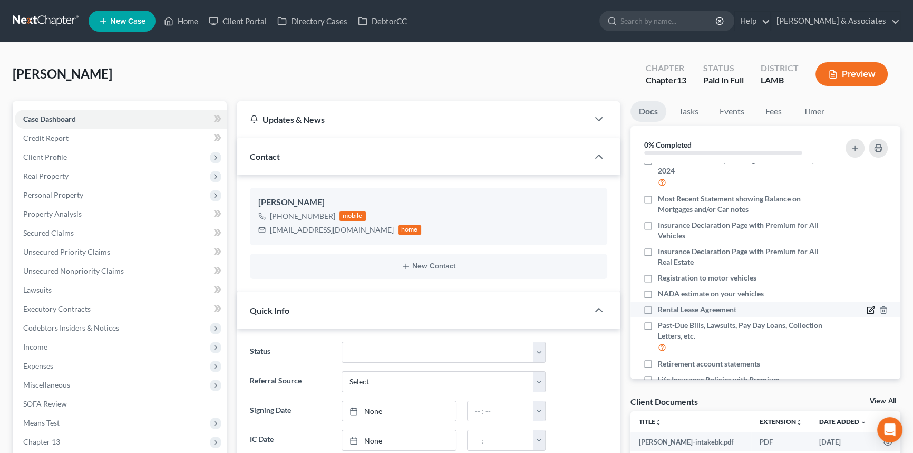
click at [870, 310] on icon "button" at bounding box center [872, 309] width 5 height 5
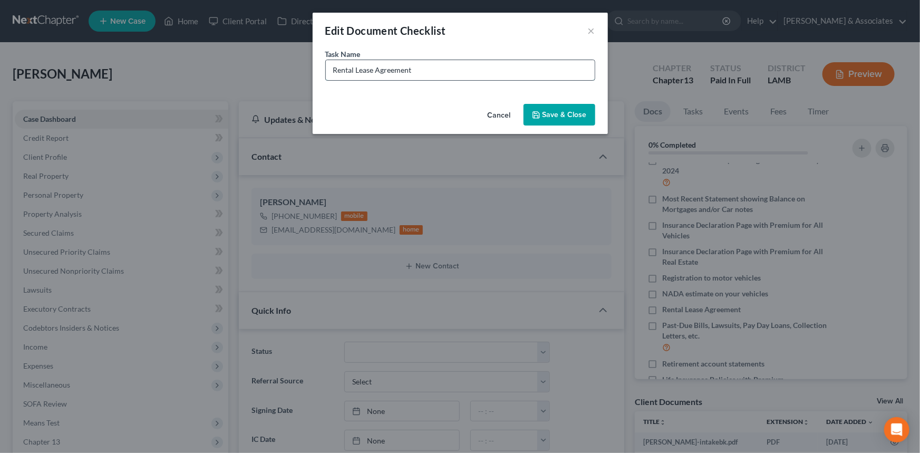
click at [460, 73] on input "Rental Lease Agreement" at bounding box center [460, 70] width 269 height 20
drag, startPoint x: 480, startPoint y: 72, endPoint x: 411, endPoint y: 97, distance: 73.6
click at [411, 97] on div "Task Name * EFCU Bank statements (6 Months) - 844" at bounding box center [460, 74] width 295 height 51
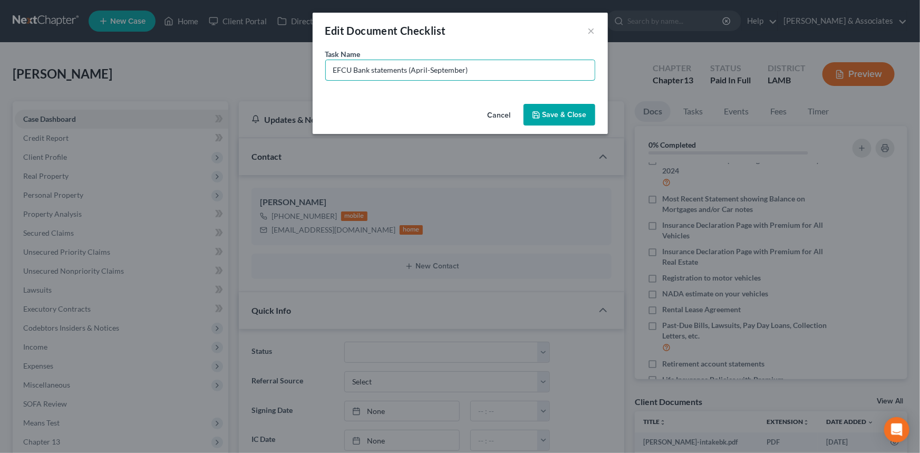
type input "EFCU Bank statements (April-September)"
click at [558, 113] on button "Save & Close" at bounding box center [560, 115] width 72 height 22
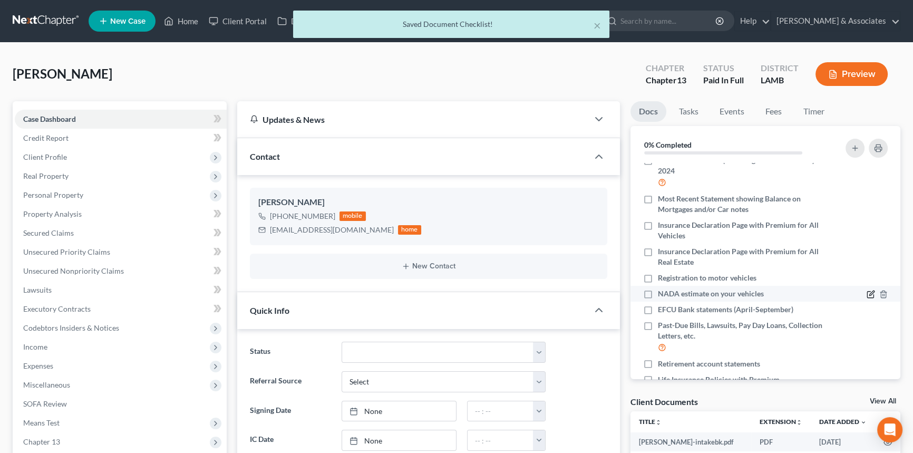
click at [870, 291] on icon "button" at bounding box center [872, 293] width 5 height 5
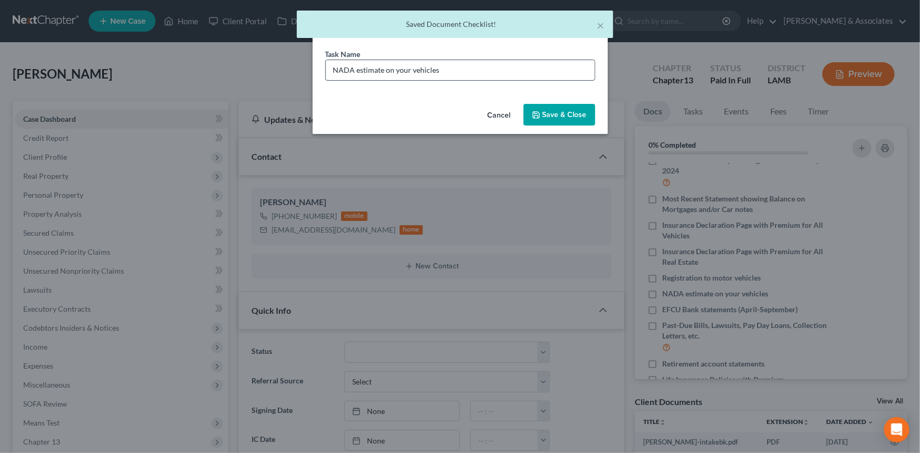
click at [532, 72] on input "NADA estimate on your vehicles" at bounding box center [460, 70] width 269 height 20
type input "NADA estimate on your vehicles (we will pull for you)"
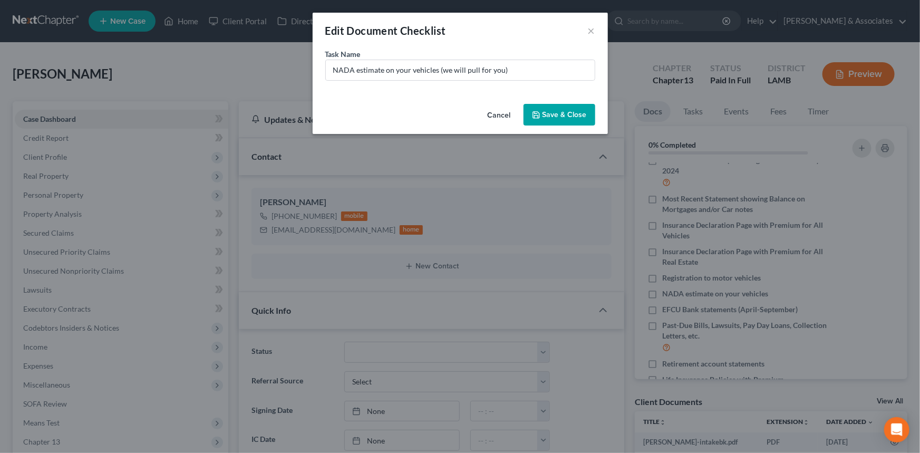
click at [543, 108] on button "Save & Close" at bounding box center [560, 115] width 72 height 22
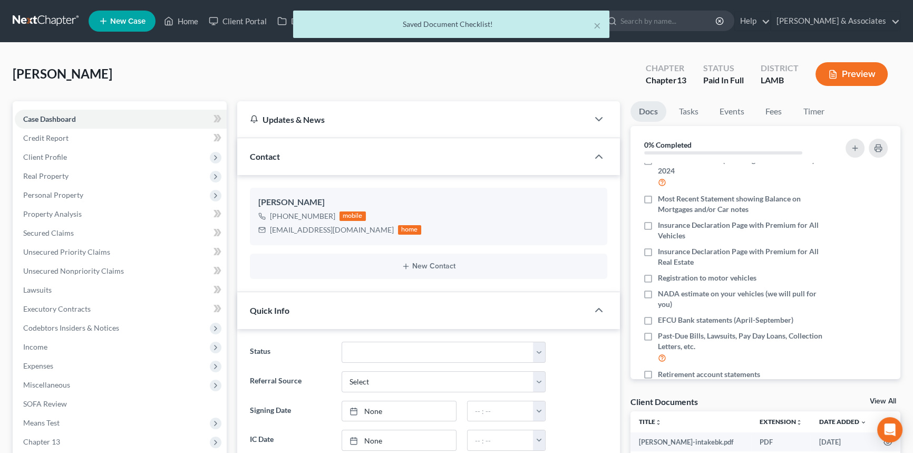
scroll to position [396, 0]
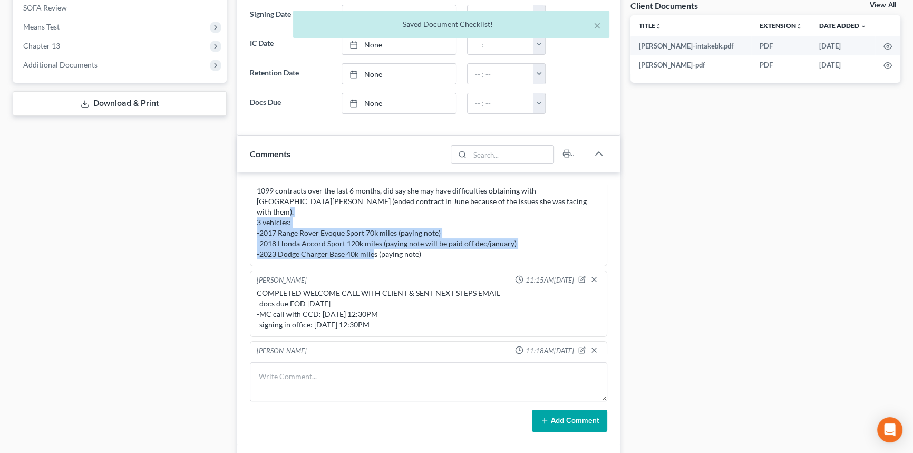
drag, startPoint x: 423, startPoint y: 229, endPoint x: 252, endPoint y: 208, distance: 172.8
click at [252, 208] on div "[PERSON_NAME] 10:50AM[DATE] she is an independent contractor but is salaried cu…" at bounding box center [429, 212] width 358 height 109
copy div "-2017 Range Rover Evoque Sport 70k miles (paying note) -2018 Honda Accord Sport…"
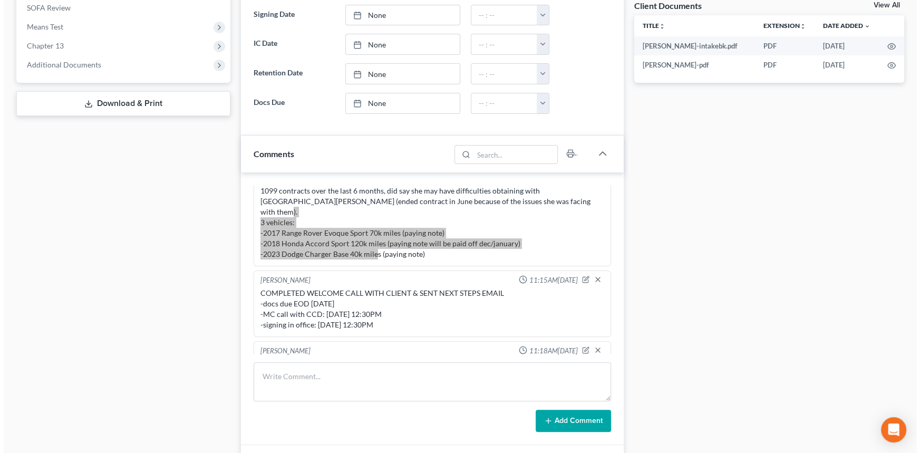
scroll to position [0, 0]
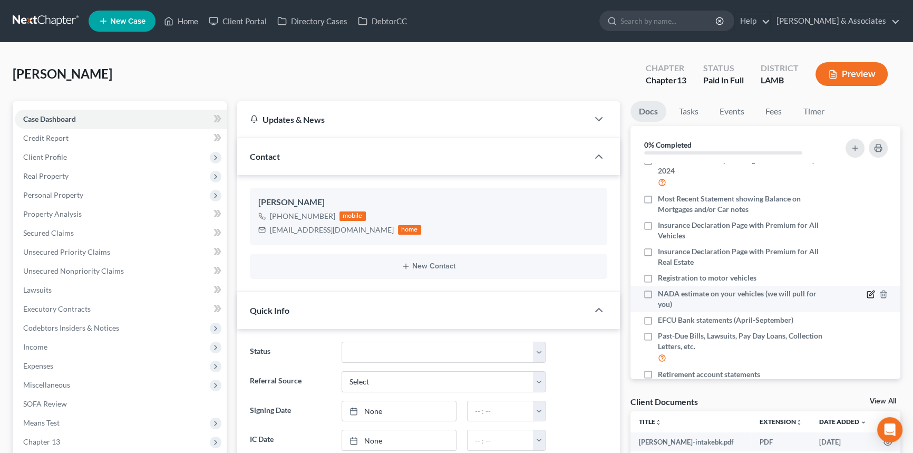
click at [867, 292] on icon "button" at bounding box center [871, 294] width 8 height 8
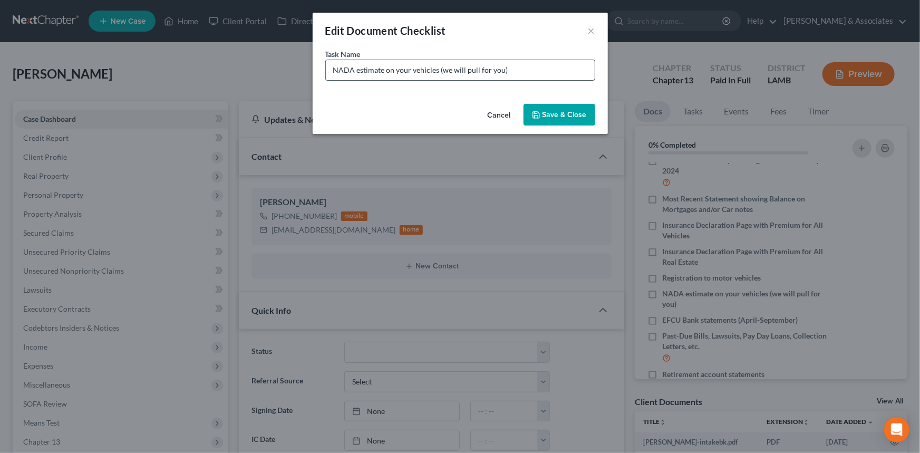
click at [531, 71] on input "NADA estimate on your vehicles (we will pull for you)" at bounding box center [460, 70] width 269 height 20
drag, startPoint x: 511, startPoint y: 63, endPoint x: 522, endPoint y: 68, distance: 11.4
click at [511, 63] on input "NADA estimate on your vehicles (we will pull for you)" at bounding box center [460, 70] width 269 height 20
paste input "2017 Range Rover Evoque Sport 70k miles"
click at [587, 70] on input "NADA estimate on your vehicles (we will pull for you) 2017 Range Rover Evoque S…" at bounding box center [460, 70] width 269 height 20
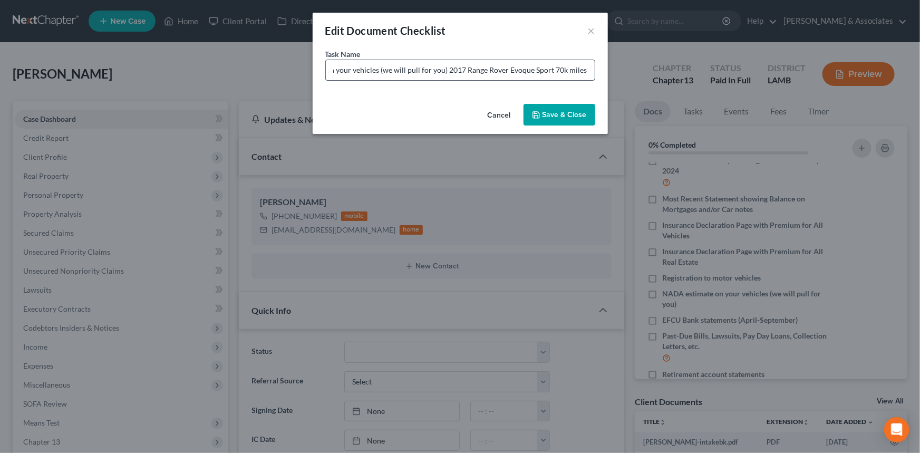
paste input "2018 Honda Accord Sport 120k miles"
click at [562, 69] on input "NADA estimate on your vehicles (we will pull for you) 2017 Range Rover Evoque S…" at bounding box center [460, 70] width 269 height 20
paste input "-2023 Dodge Charger Base 40k miles (paying note)"
type input "NADA estimate on your vehicles (we will pull for you) 2017 Range Rover Evoque S…"
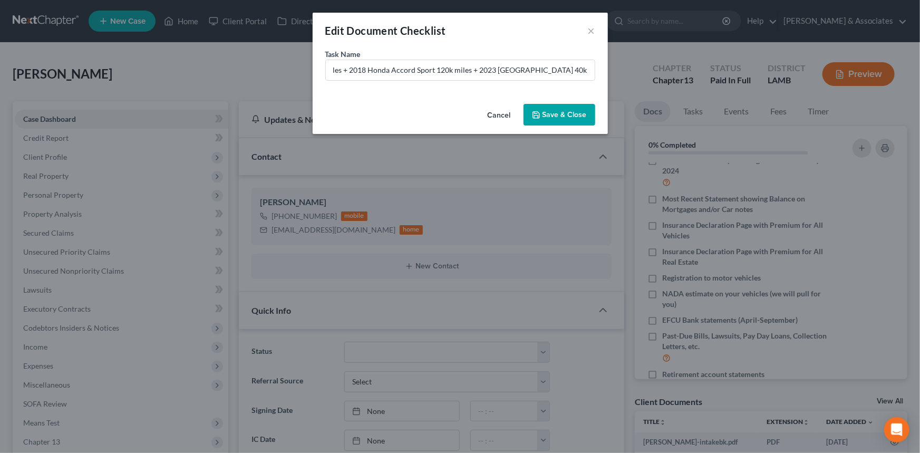
click at [576, 116] on button "Save & Close" at bounding box center [560, 115] width 72 height 22
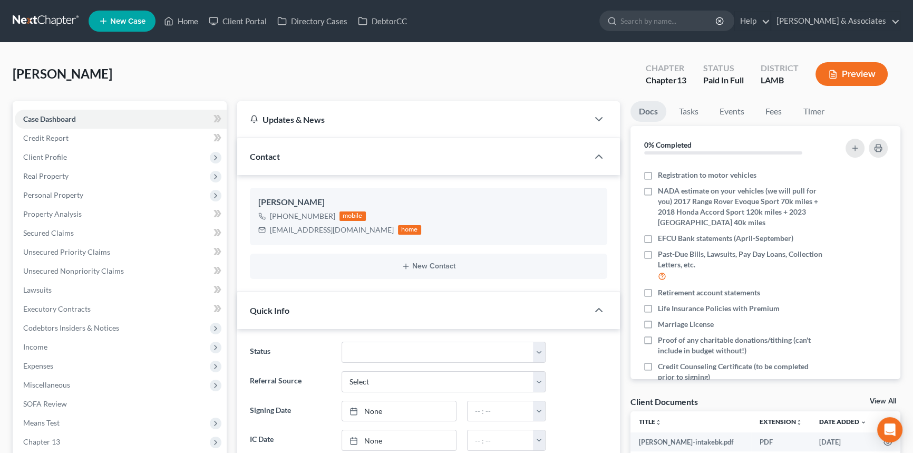
scroll to position [225, 0]
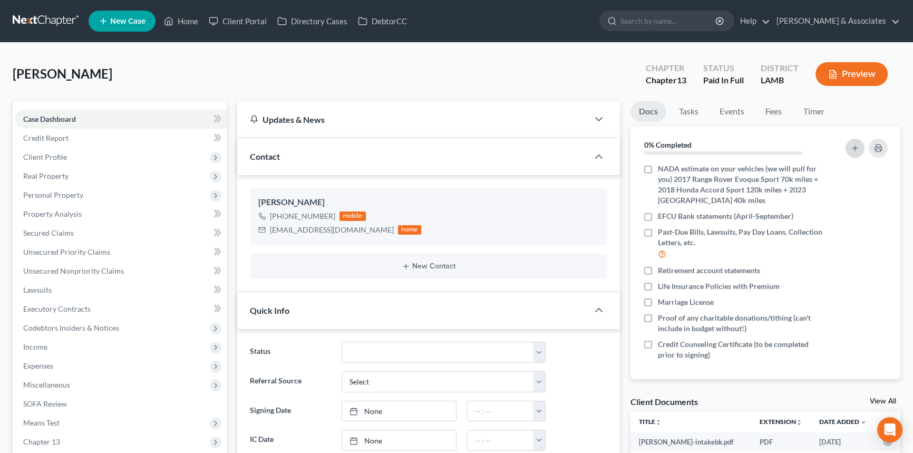
click at [849, 143] on button "button" at bounding box center [855, 148] width 19 height 19
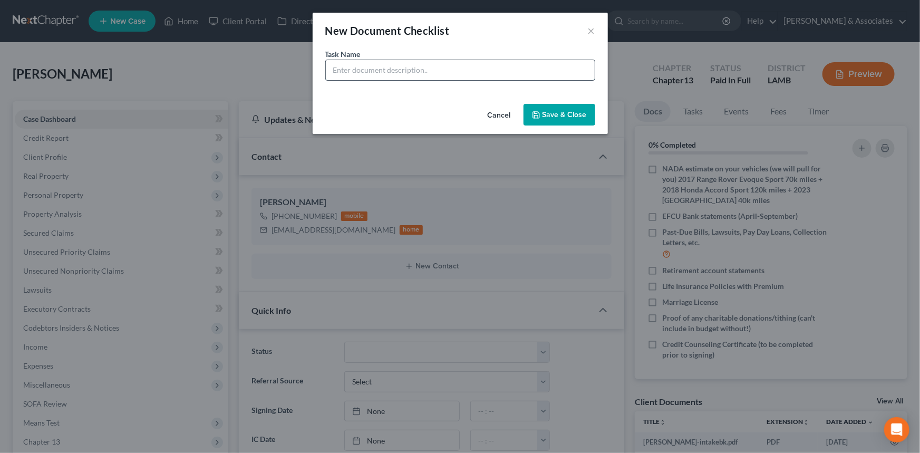
click at [451, 76] on input "text" at bounding box center [460, 70] width 269 height 20
type input "Jasmine AppleCash Statements (April-Current)"
click at [557, 115] on button "Save & Close" at bounding box center [560, 115] width 72 height 22
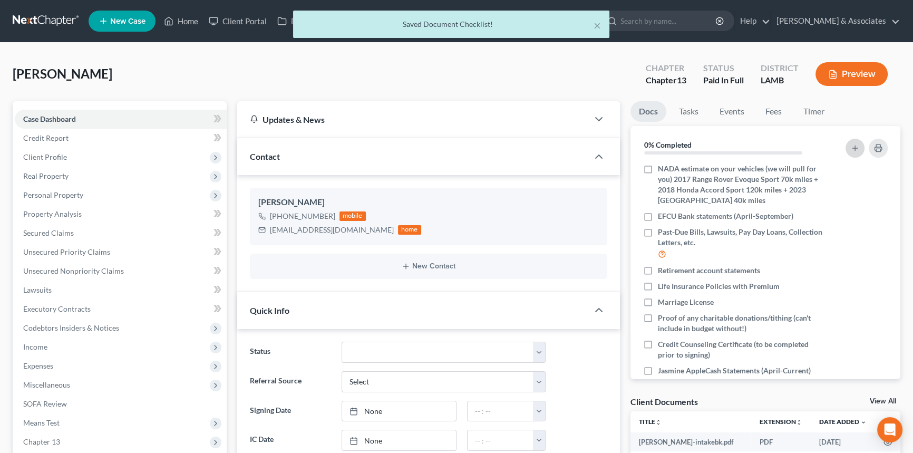
click at [850, 142] on button "button" at bounding box center [855, 148] width 19 height 19
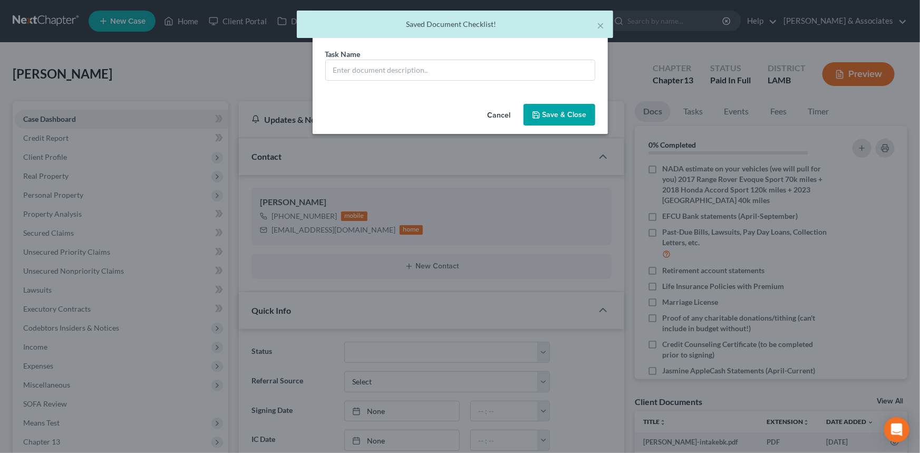
click at [513, 116] on button "Cancel" at bounding box center [499, 115] width 40 height 21
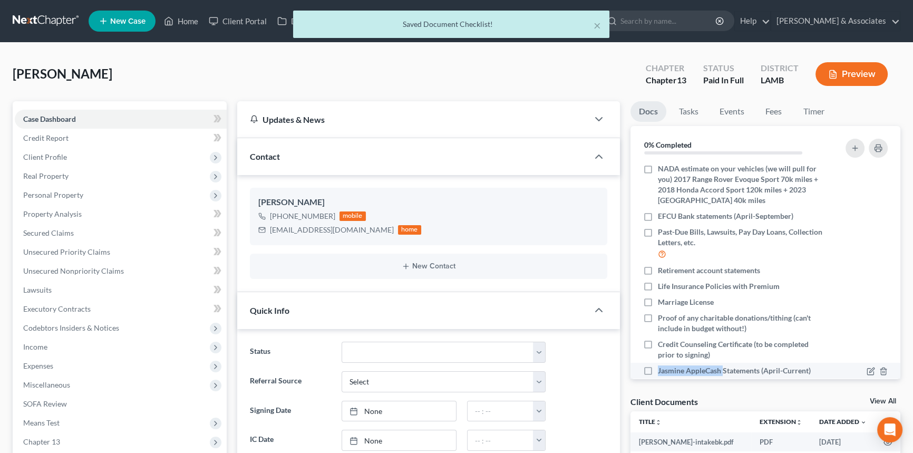
scroll to position [235, 0]
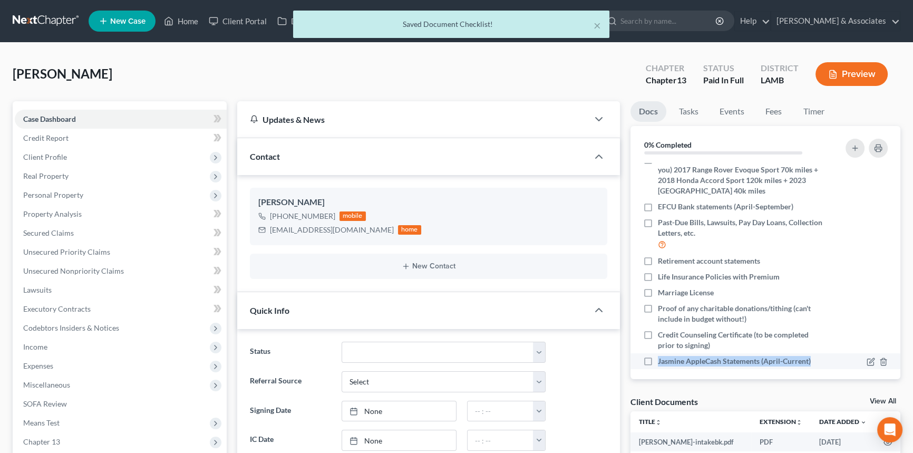
drag, startPoint x: 681, startPoint y: 364, endPoint x: 726, endPoint y: 370, distance: 44.7
click at [726, 370] on div "Nothing here yet! Signed [MEDICAL_DATA] Drivers license & social security card …" at bounding box center [766, 271] width 271 height 216
click at [818, 351] on li "Credit Counseling Certificate (to be completed prior to signing)" at bounding box center [766, 340] width 271 height 26
click at [809, 363] on span "Jasmine AppleCash Statements (April-Current)" at bounding box center [734, 361] width 153 height 11
click at [669, 363] on input "Jasmine AppleCash Statements (April-Current)" at bounding box center [665, 359] width 7 height 7
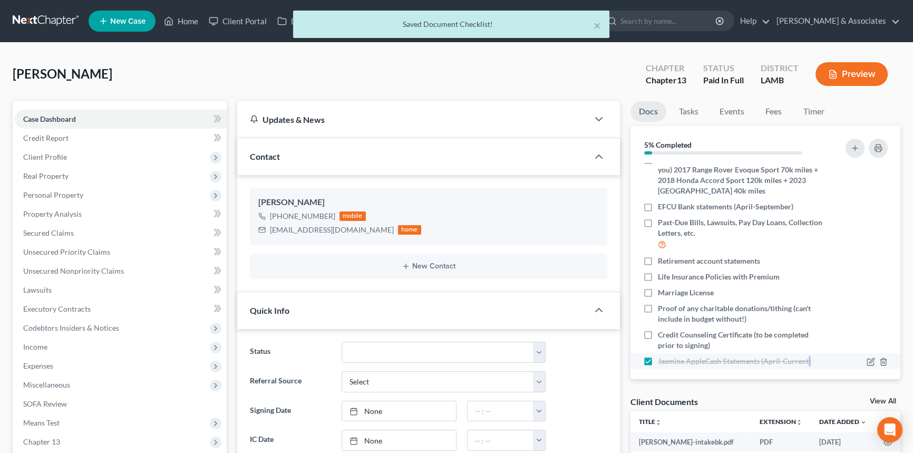
click at [809, 363] on span "Jasmine AppleCash Statements (April-Current)" at bounding box center [734, 361] width 153 height 11
click at [669, 363] on input "Jasmine AppleCash Statements (April-Current)" at bounding box center [665, 359] width 7 height 7
click at [809, 363] on span "Jasmine AppleCash Statements (April-Current)" at bounding box center [734, 361] width 153 height 11
click at [669, 363] on input "Jasmine AppleCash Statements (April-Current)" at bounding box center [665, 359] width 7 height 7
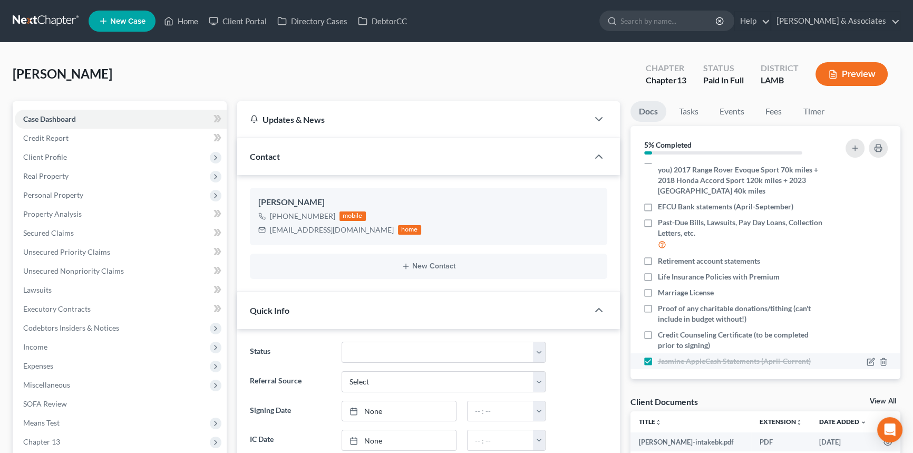
click at [639, 358] on div "Jasmine AppleCash Statements (April-Current)" at bounding box center [733, 361] width 191 height 11
click at [631, 367] on li "Jasmine AppleCash Statements (April-Current)" at bounding box center [766, 361] width 271 height 16
click at [666, 362] on span "Jasmine AppleCash Statements (April-Current)" at bounding box center [734, 361] width 153 height 11
click at [666, 362] on input "Jasmine AppleCash Statements (April-Current)" at bounding box center [665, 359] width 7 height 7
checkbox input "false"
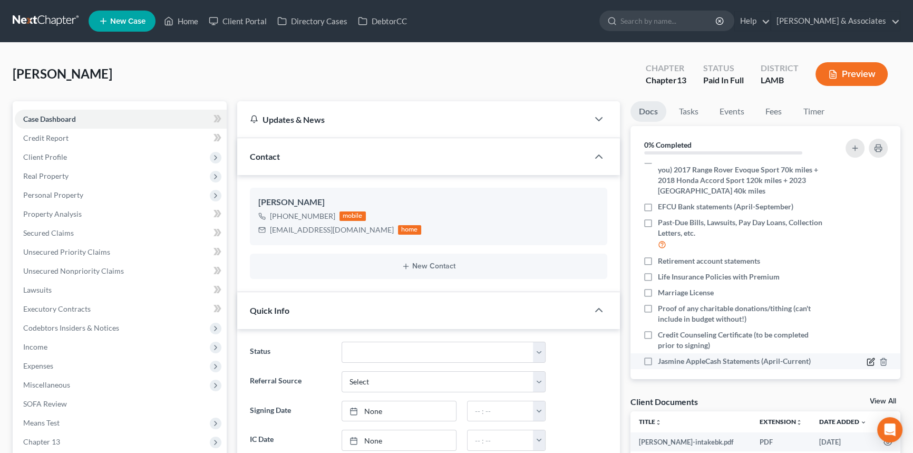
click at [867, 362] on icon "button" at bounding box center [871, 362] width 8 height 8
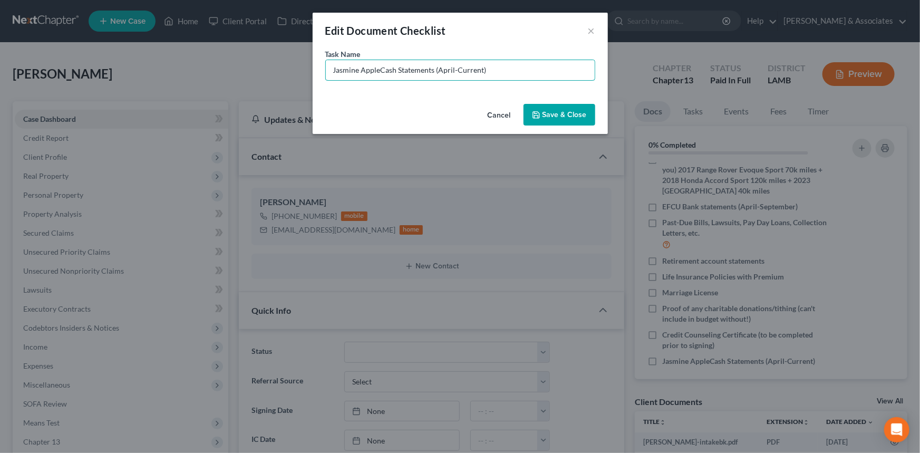
drag, startPoint x: 510, startPoint y: 66, endPoint x: 362, endPoint y: 110, distance: 155.0
click at [362, 110] on div "Edit Document Checklist × Task Name * Jasmine AppleCash Statements (April-Curre…" at bounding box center [460, 73] width 295 height 121
click at [589, 30] on button "×" at bounding box center [591, 30] width 7 height 13
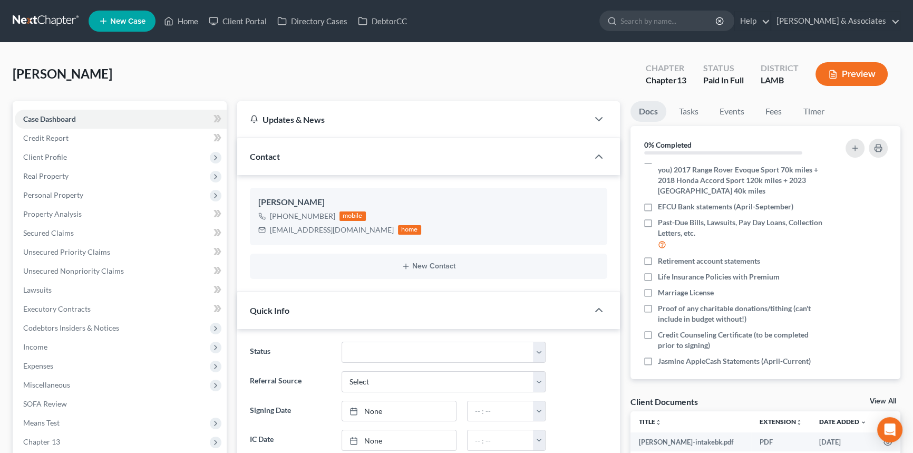
click at [843, 150] on div at bounding box center [850, 148] width 84 height 28
click at [848, 148] on button "button" at bounding box center [855, 148] width 19 height 19
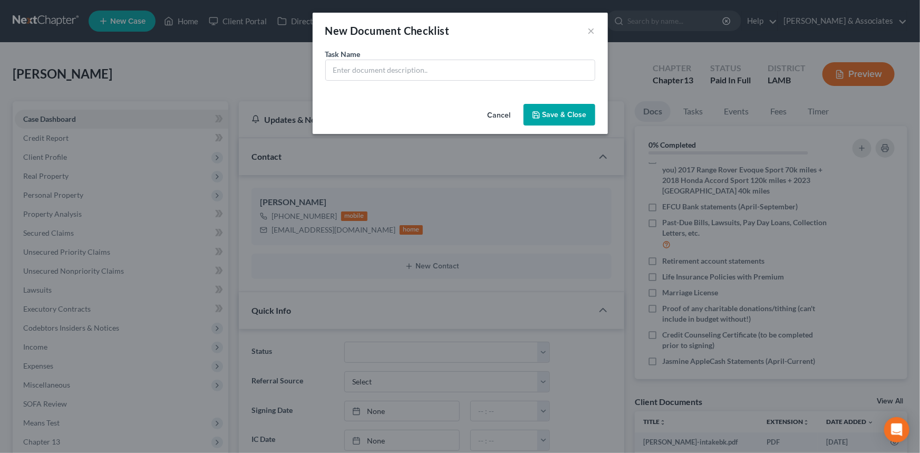
click at [471, 81] on div "Task Name *" at bounding box center [460, 74] width 295 height 51
click at [476, 77] on input "text" at bounding box center [460, 70] width 269 height 20
paste input "AppleCash Statements (April-Current)"
type input "Husband AppleCash Statements (April-Current)"
click at [565, 108] on button "Save & Close" at bounding box center [560, 115] width 72 height 22
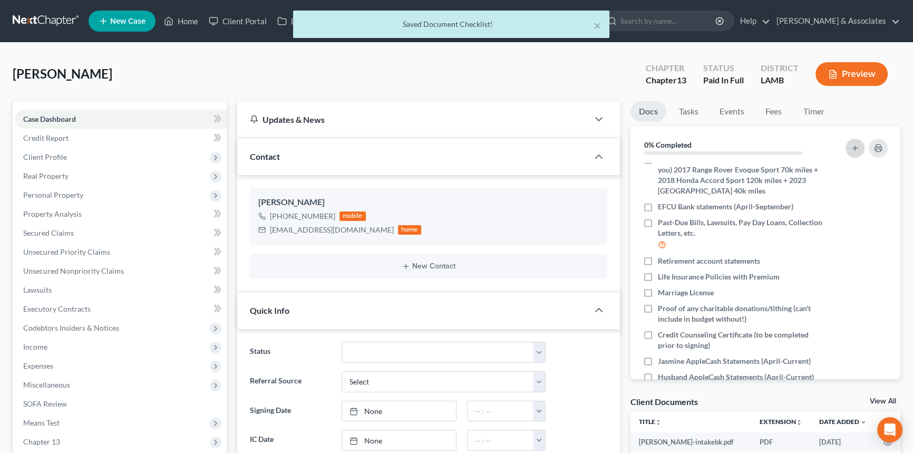
click at [852, 149] on icon "button" at bounding box center [855, 148] width 8 height 8
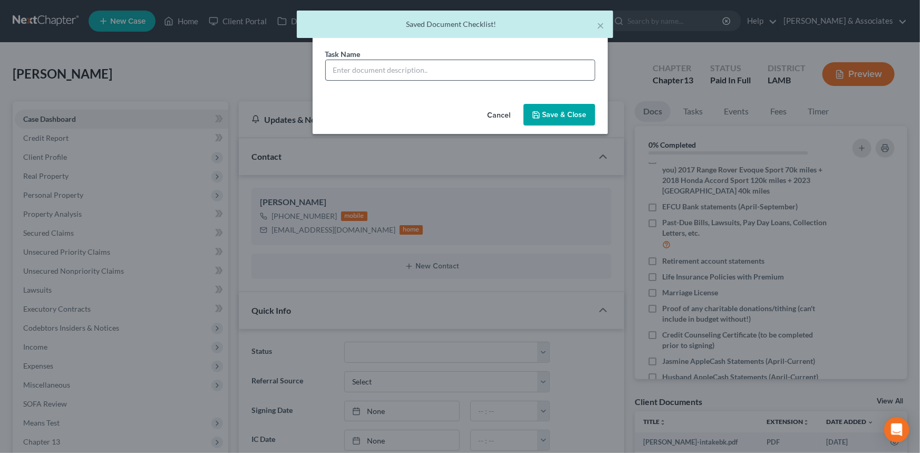
click at [495, 76] on input "text" at bounding box center [460, 70] width 269 height 20
type input "J"
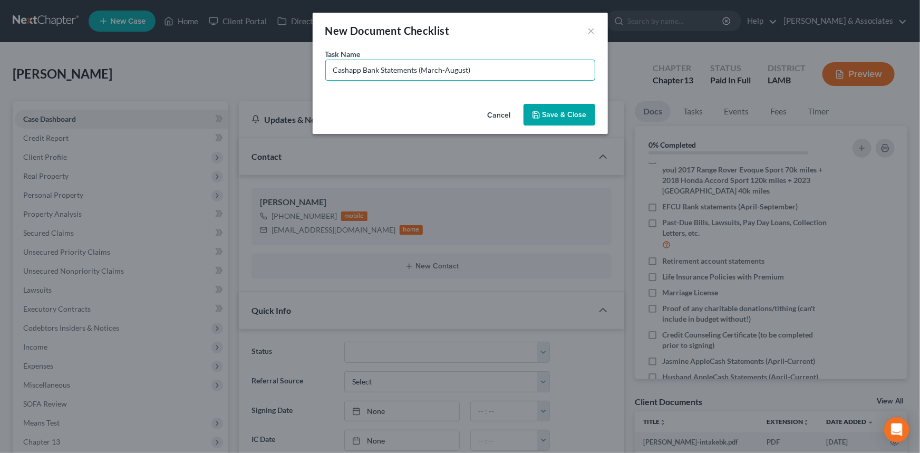
drag, startPoint x: 504, startPoint y: 62, endPoint x: 423, endPoint y: 91, distance: 85.7
click at [423, 91] on div "Task Name * Cashapp Bank Statements (March-August)" at bounding box center [460, 74] width 295 height 51
type input "Jasmine Cashapp Bank Statements (April-September)"
click at [554, 105] on button "Save & Close" at bounding box center [560, 115] width 72 height 22
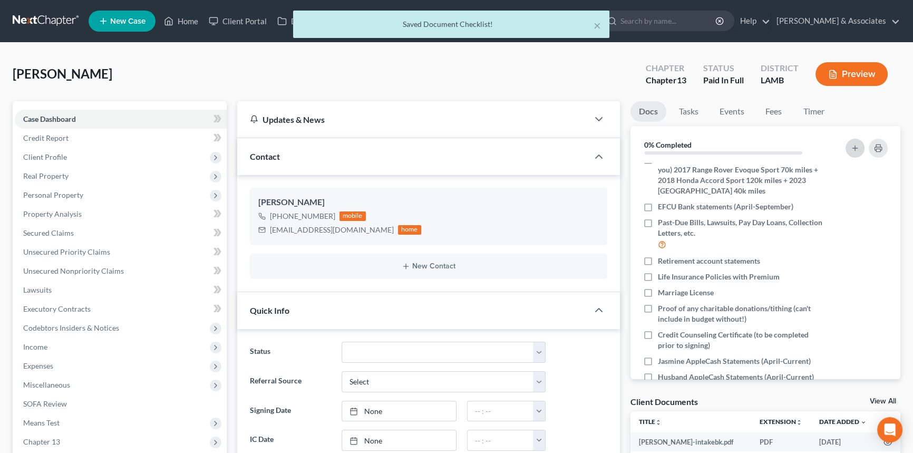
click at [853, 146] on icon "button" at bounding box center [855, 148] width 8 height 8
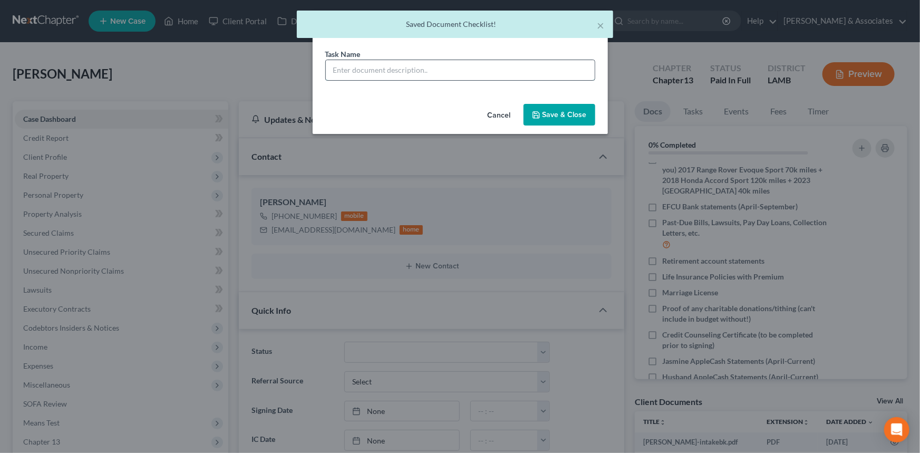
click at [412, 73] on input "text" at bounding box center [460, 70] width 269 height 20
paste input "Cashapp Bank Statements (April-September)"
type input "Husband Cashapp Bank Statements (April-September)"
click at [576, 120] on button "Save & Close" at bounding box center [560, 115] width 72 height 22
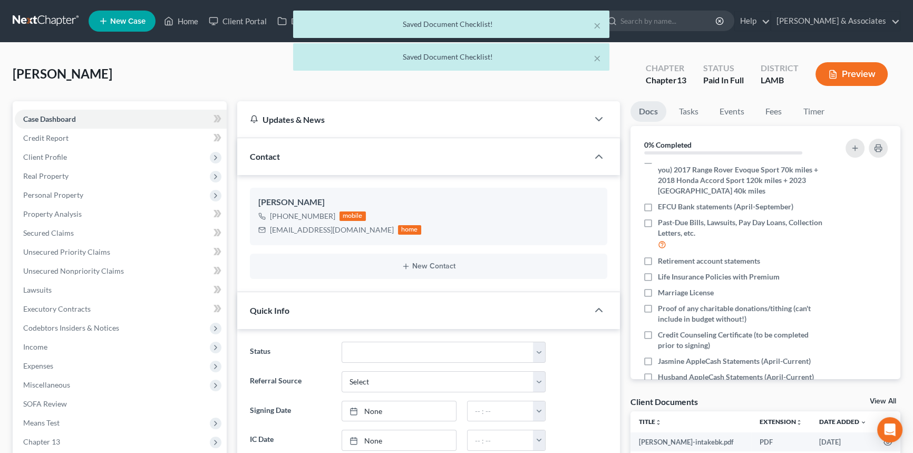
scroll to position [310, 0]
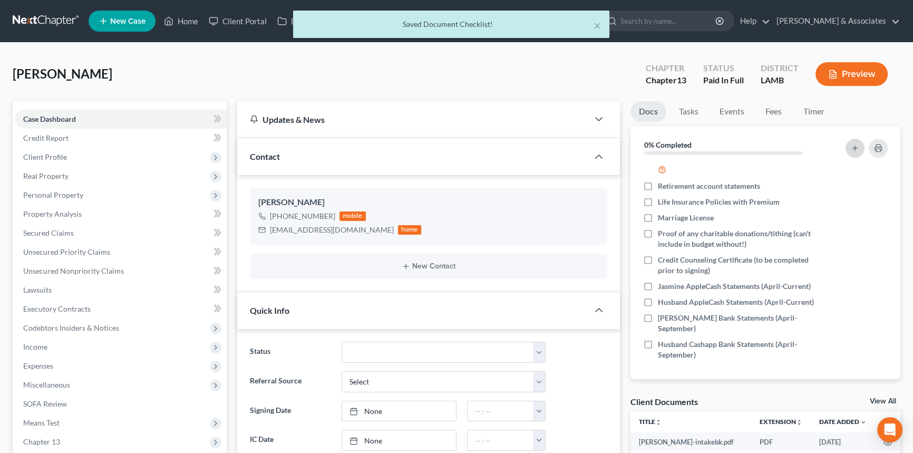
click at [856, 151] on icon "button" at bounding box center [855, 148] width 8 height 8
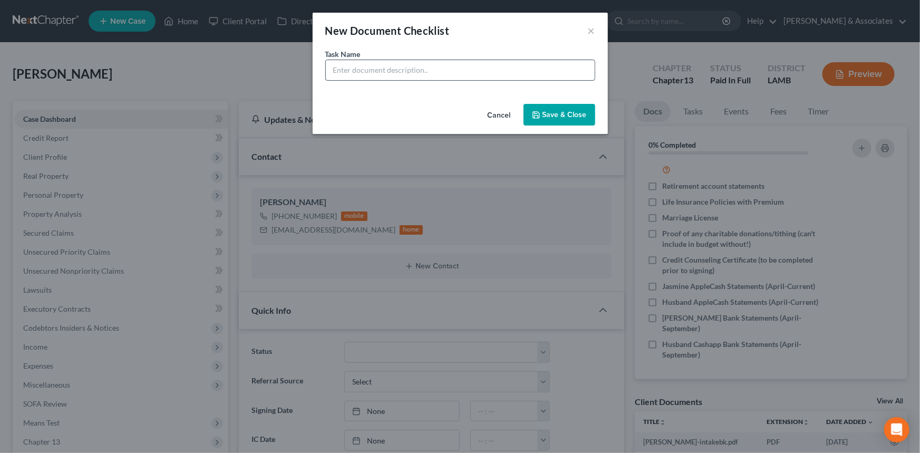
drag, startPoint x: 537, startPoint y: 61, endPoint x: 528, endPoint y: 68, distance: 11.6
click at [537, 61] on input "text" at bounding box center [460, 70] width 269 height 20
click at [510, 115] on button "Cancel" at bounding box center [499, 115] width 40 height 21
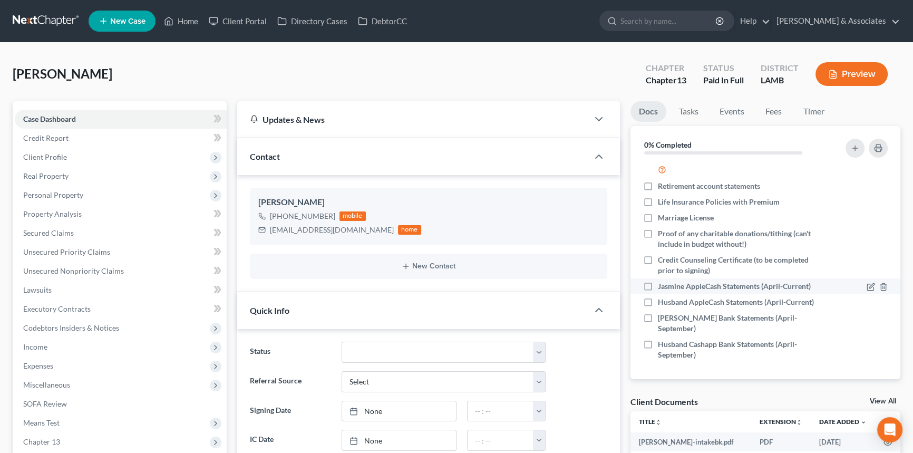
scroll to position [0, 0]
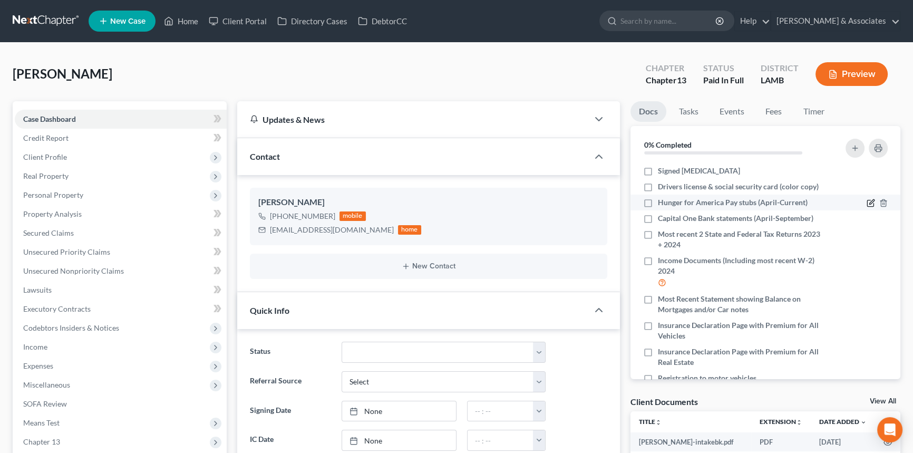
click at [867, 201] on icon "button" at bounding box center [871, 203] width 8 height 8
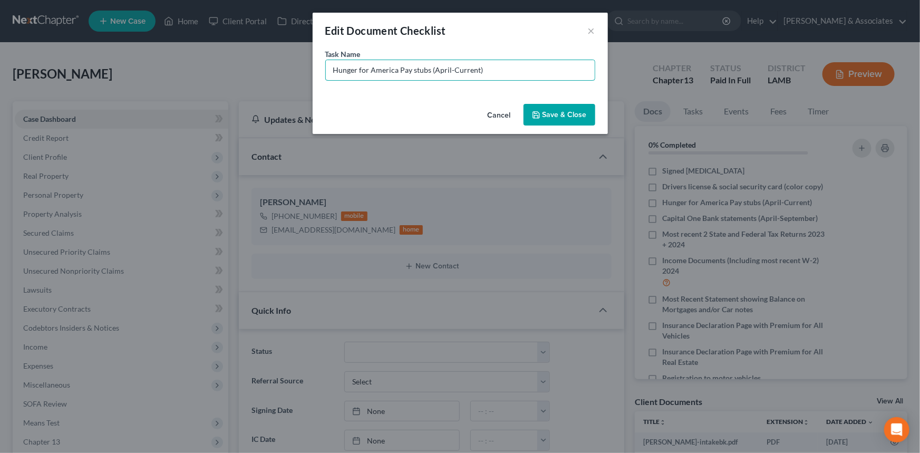
drag, startPoint x: 534, startPoint y: 70, endPoint x: 400, endPoint y: 113, distance: 141.3
click at [400, 113] on div "Edit Document Checklist × Task Name * Hunger for America Pay stubs (April-Curre…" at bounding box center [460, 73] width 295 height 121
click at [557, 112] on button "Save & Close" at bounding box center [560, 115] width 72 height 22
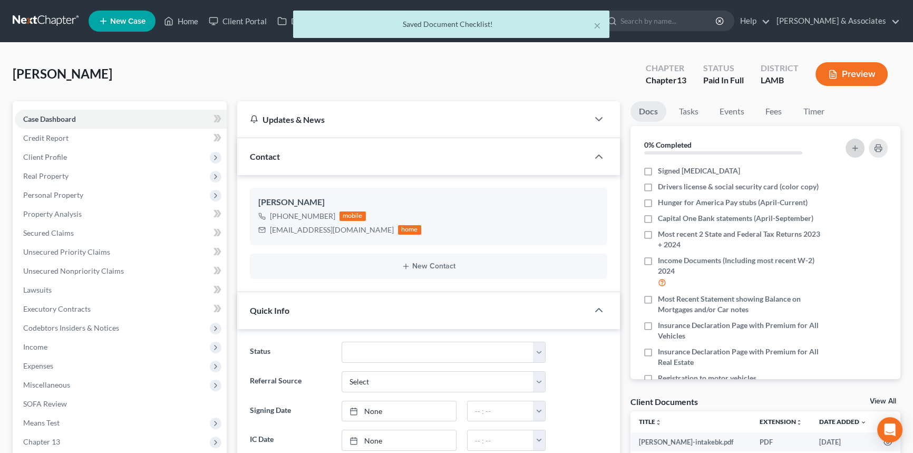
click at [849, 145] on button "button" at bounding box center [855, 148] width 19 height 19
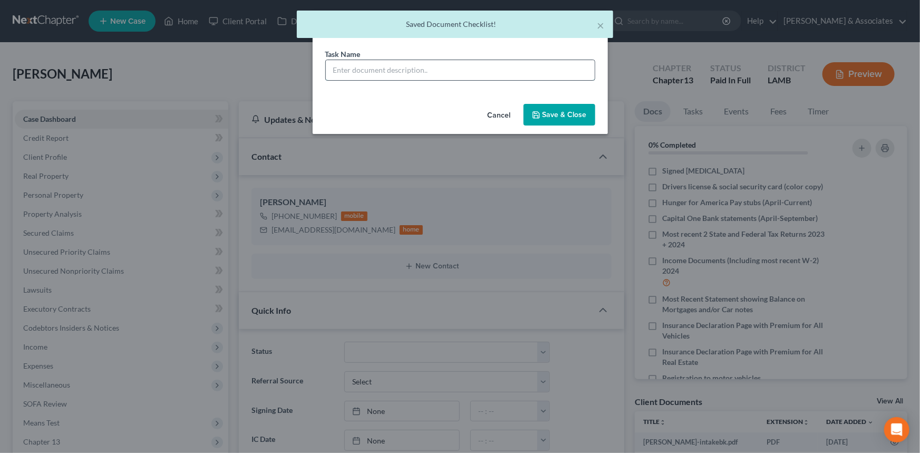
click at [461, 68] on input "text" at bounding box center [460, 70] width 269 height 20
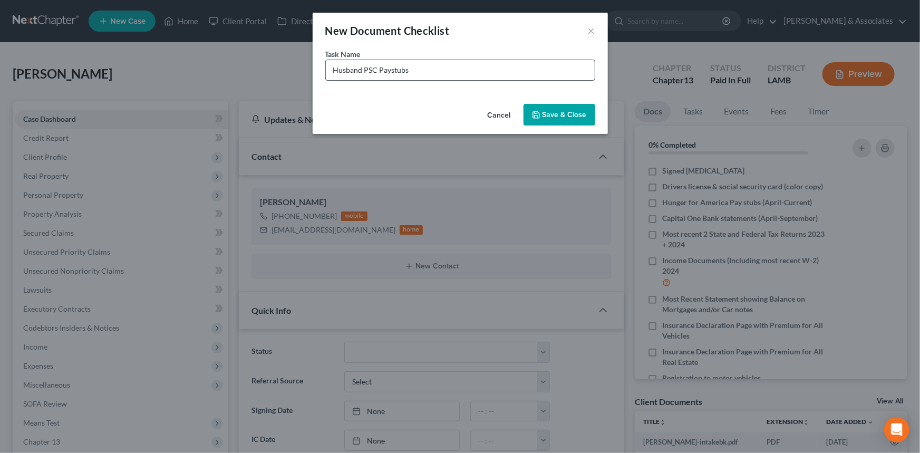
paste input "Pay stubs (April-Current)"
drag, startPoint x: 439, startPoint y: 65, endPoint x: 406, endPoint y: 92, distance: 42.7
click at [406, 92] on div "Task Name * Husband PSC Paystubs Pay stubs (April-Current)" at bounding box center [460, 74] width 295 height 51
type input "Husband PSC Paystubs (April-Current)"
click at [552, 115] on button "Save & Close" at bounding box center [560, 115] width 72 height 22
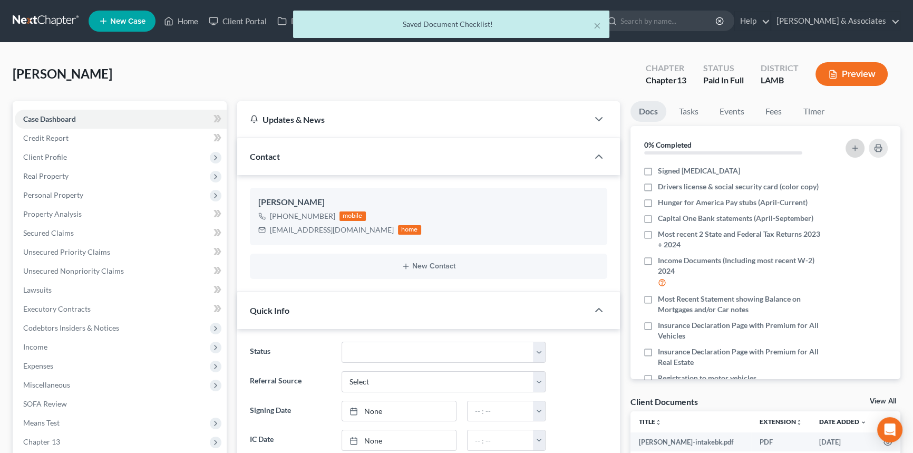
click at [854, 146] on icon "button" at bounding box center [855, 148] width 8 height 8
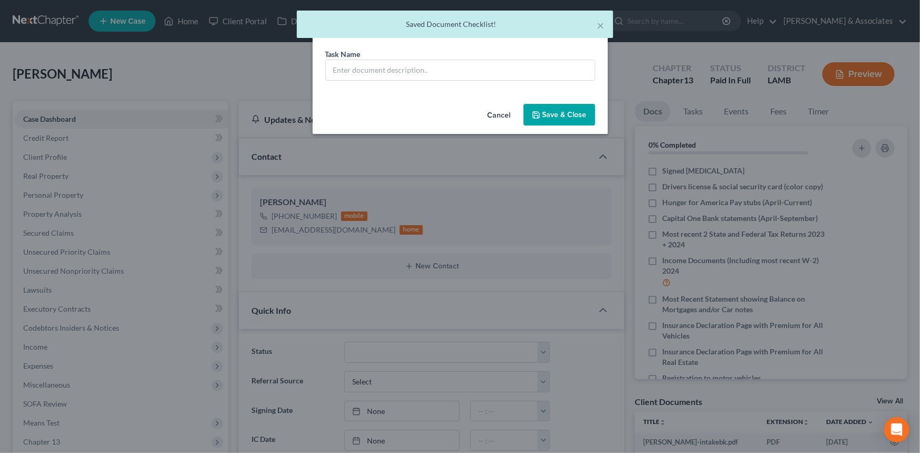
click at [446, 59] on div "Task Name *" at bounding box center [460, 65] width 270 height 32
click at [440, 63] on input "text" at bounding box center [460, 70] width 269 height 20
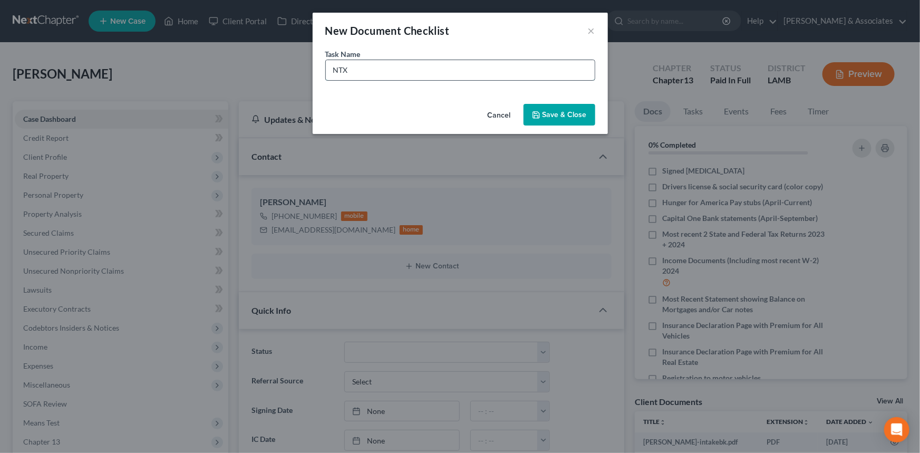
paste input "Pay stubs (April-Current)"
type input "NTX Pay stubs (April-Current)"
click at [557, 116] on button "Save & Close" at bounding box center [560, 115] width 72 height 22
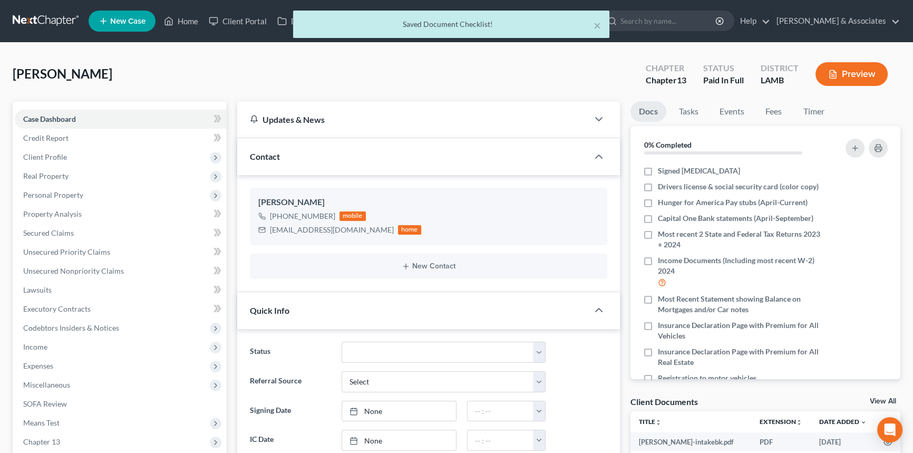
click at [851, 134] on div at bounding box center [850, 148] width 84 height 28
click at [852, 145] on icon "button" at bounding box center [855, 148] width 8 height 8
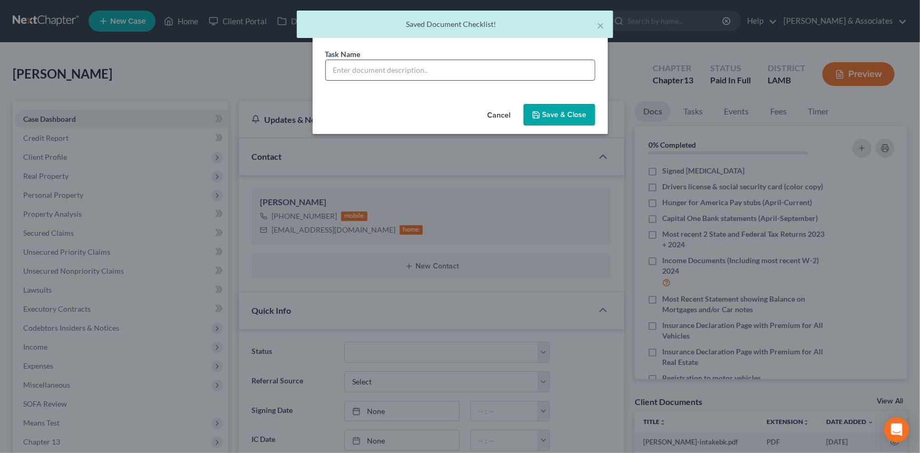
click at [492, 72] on input "text" at bounding box center [460, 70] width 269 height 20
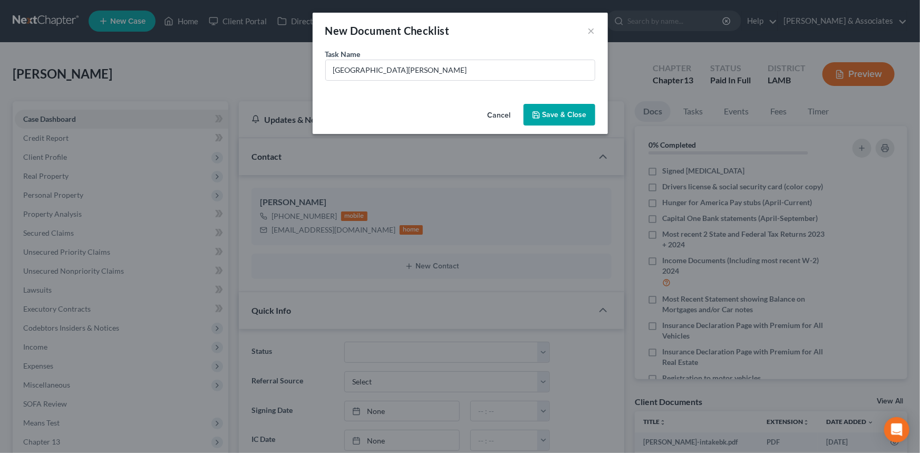
click at [447, 53] on div "Task Name * San Jose Museum" at bounding box center [460, 65] width 270 height 32
click at [436, 63] on input "San Jose Museum" at bounding box center [460, 70] width 269 height 20
type input "San Jose Museum Stubs (April-End of Contract)"
click at [548, 119] on button "Save & Close" at bounding box center [560, 115] width 72 height 22
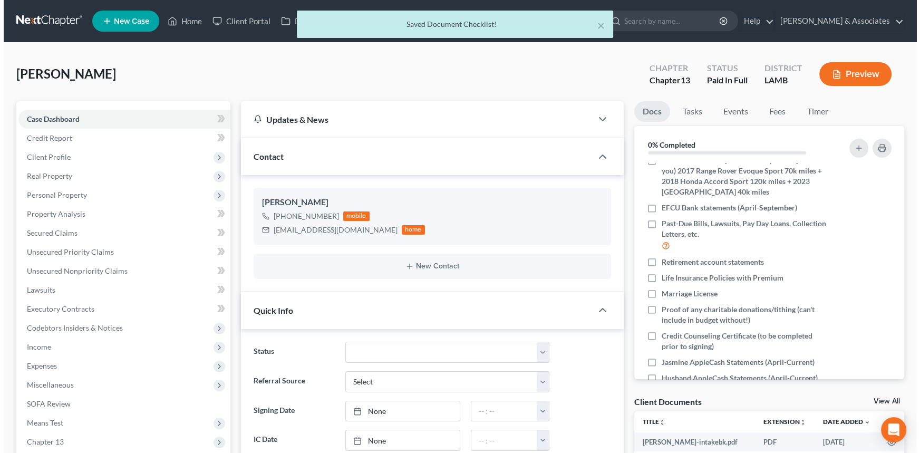
scroll to position [357, 0]
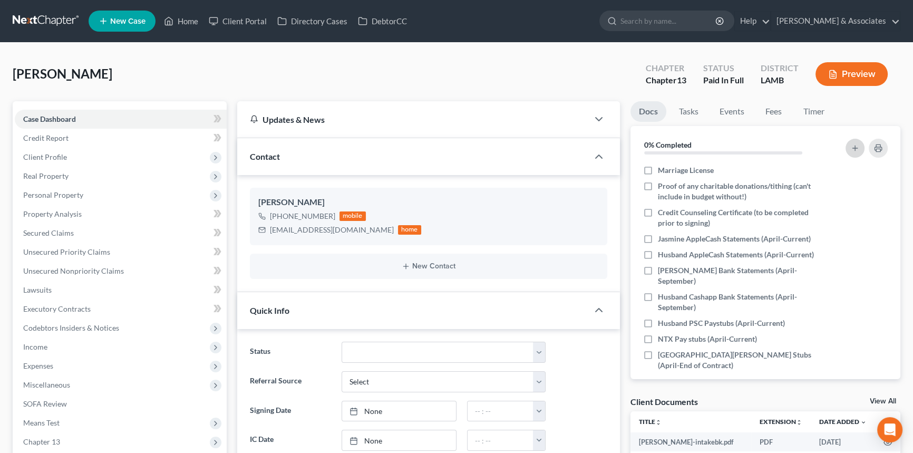
click at [848, 144] on button "button" at bounding box center [855, 148] width 19 height 19
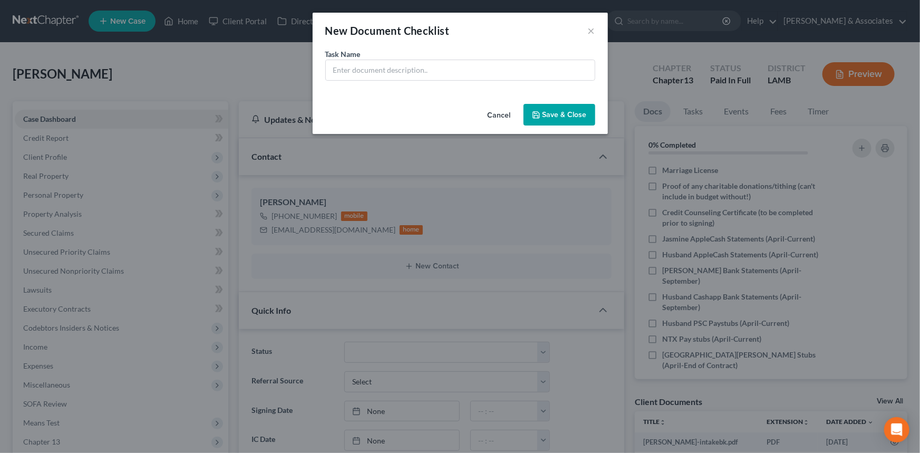
click at [455, 84] on div "Task Name *" at bounding box center [460, 74] width 295 height 51
click at [460, 74] on input "text" at bounding box center [460, 70] width 269 height 20
paste input "Pay stubs (April-Current)"
type input "Bacanva Photography Pay stubs (April-Current)"
click at [583, 121] on button "Save & Close" at bounding box center [560, 115] width 72 height 22
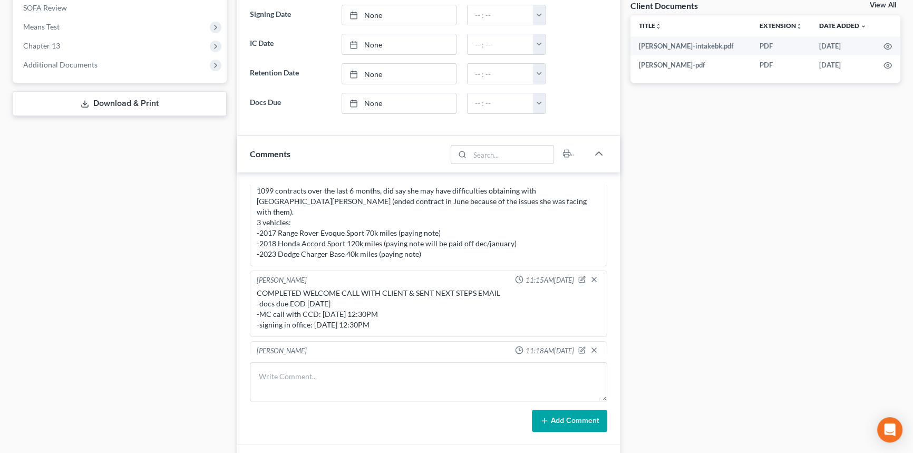
scroll to position [0, 0]
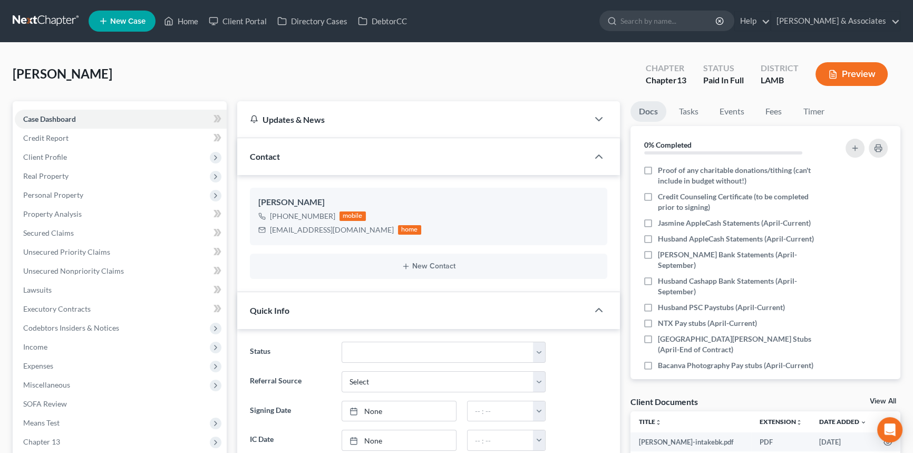
drag, startPoint x: 881, startPoint y: 400, endPoint x: 419, endPoint y: 91, distance: 556.0
click at [881, 400] on link "View All" at bounding box center [883, 401] width 26 height 7
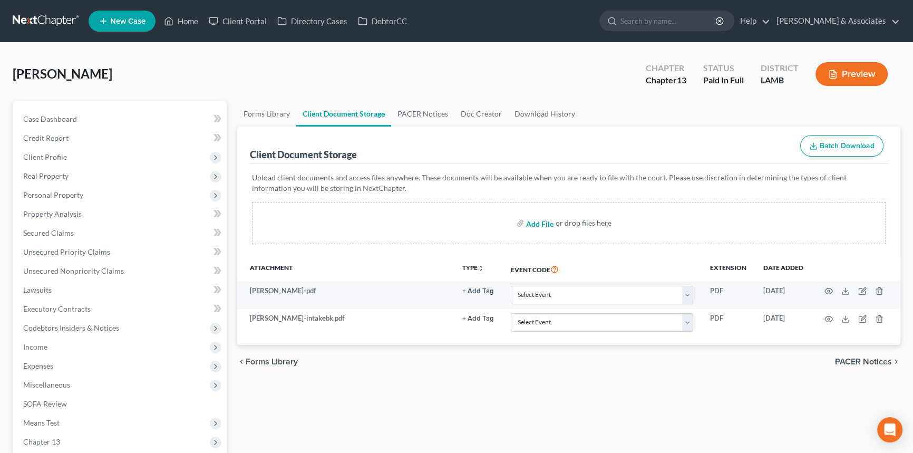
click at [530, 221] on input "file" at bounding box center [538, 223] width 25 height 19
type input "C:\fakepath\Jasmine Stepter-Gibbs - Welcome Call.pdf"
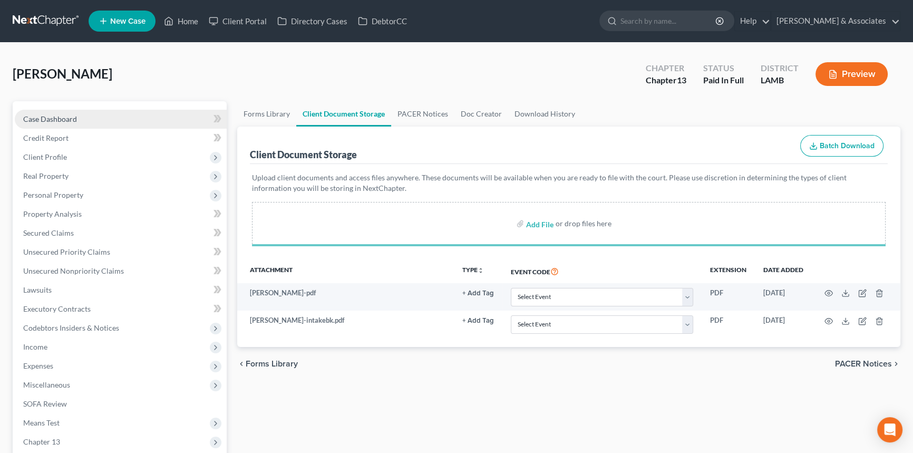
click at [139, 113] on link "Case Dashboard" at bounding box center [121, 119] width 212 height 19
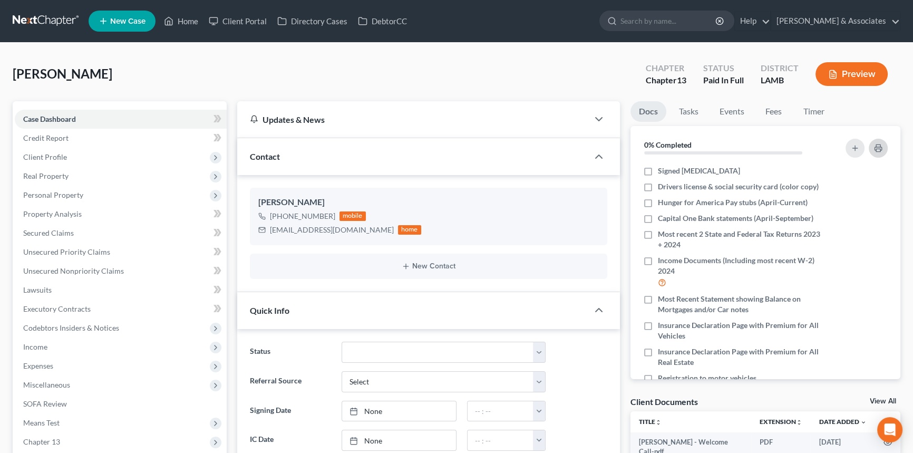
scroll to position [242, 0]
click at [878, 149] on icon "button" at bounding box center [878, 148] width 8 height 8
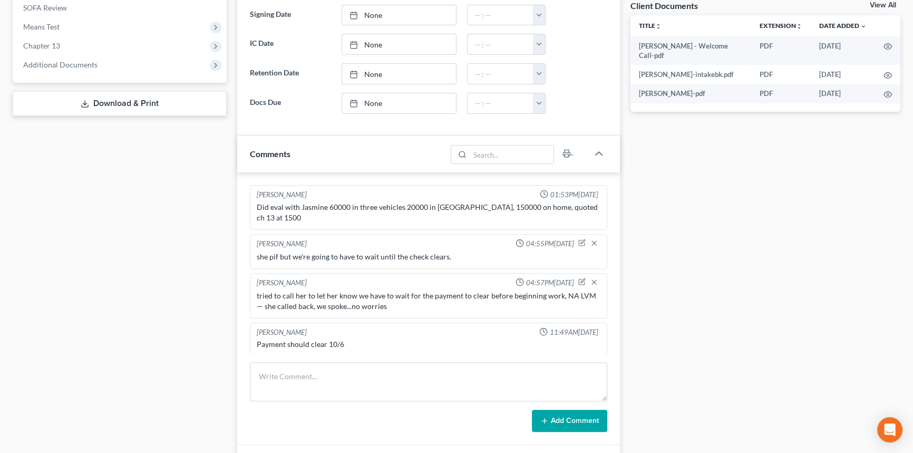
scroll to position [0, 0]
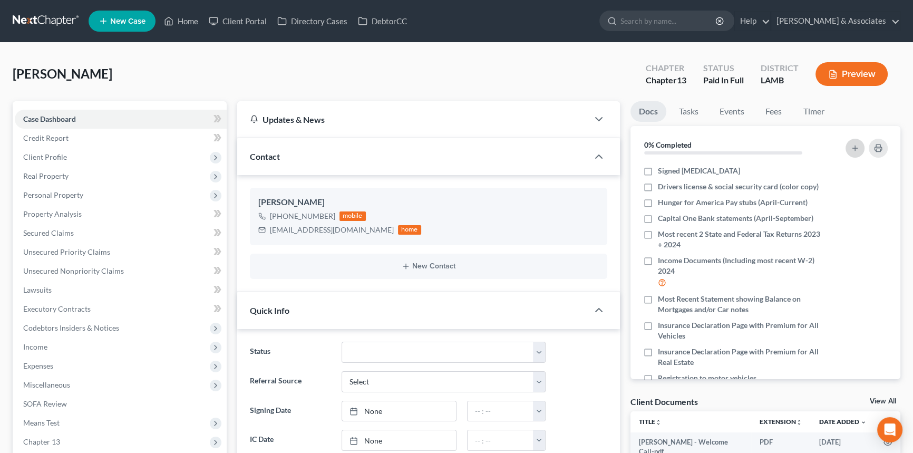
click at [853, 144] on icon "button" at bounding box center [855, 148] width 8 height 8
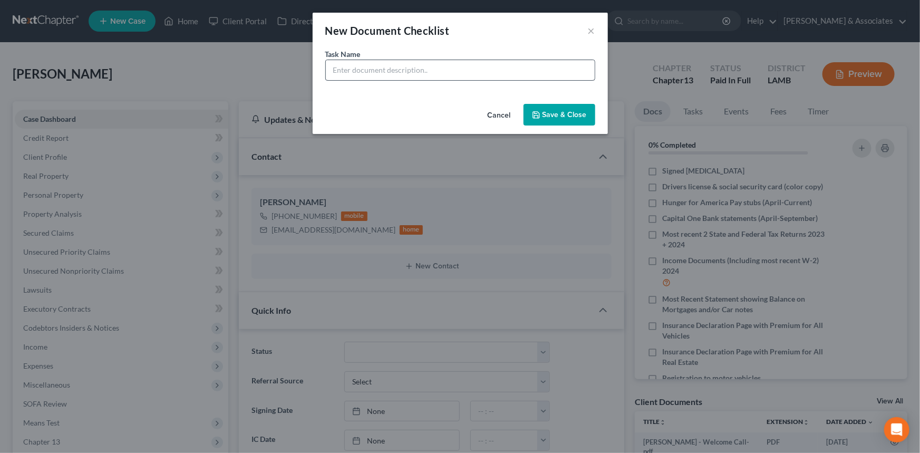
click at [493, 81] on div "Task Name *" at bounding box center [460, 74] width 295 height 51
click at [495, 78] on input "text" at bounding box center [460, 70] width 269 height 20
type input "HR/Payroll Contact Info to Avoid Garnishment (Need Name, Phone #, & Email)"
click at [559, 115] on button "Save & Close" at bounding box center [560, 115] width 72 height 22
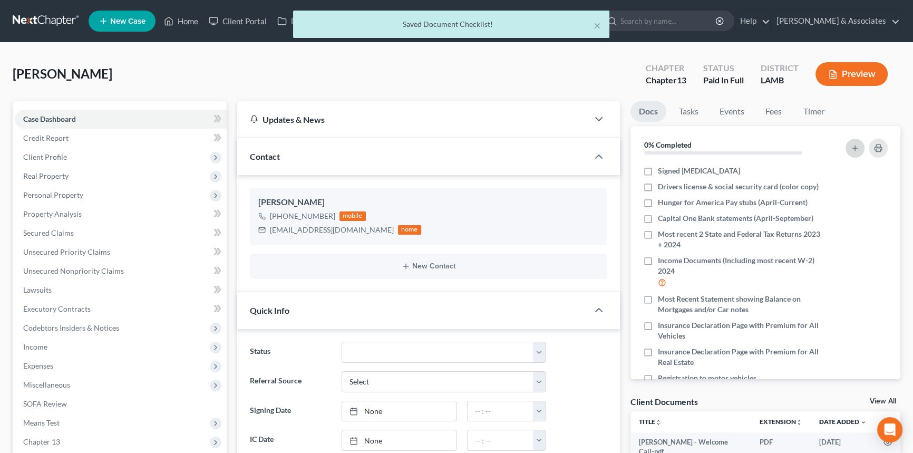
click at [854, 146] on icon "button" at bounding box center [855, 148] width 8 height 8
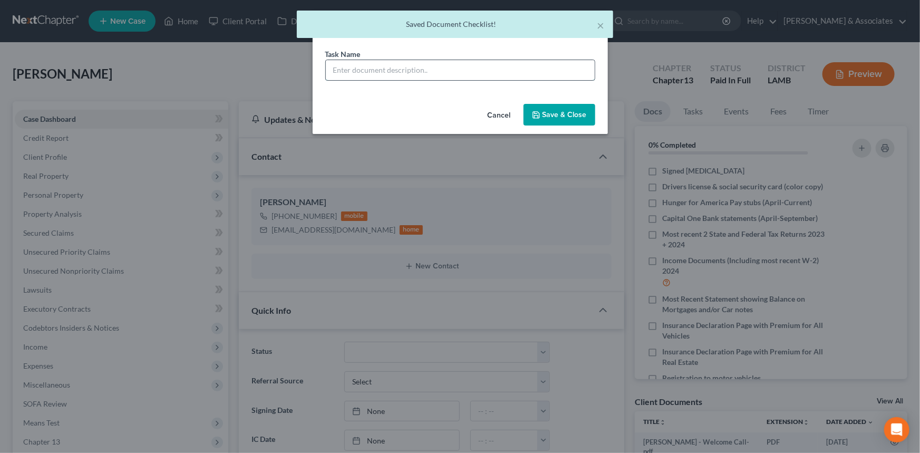
click at [483, 68] on input "text" at bounding box center [460, 70] width 269 height 20
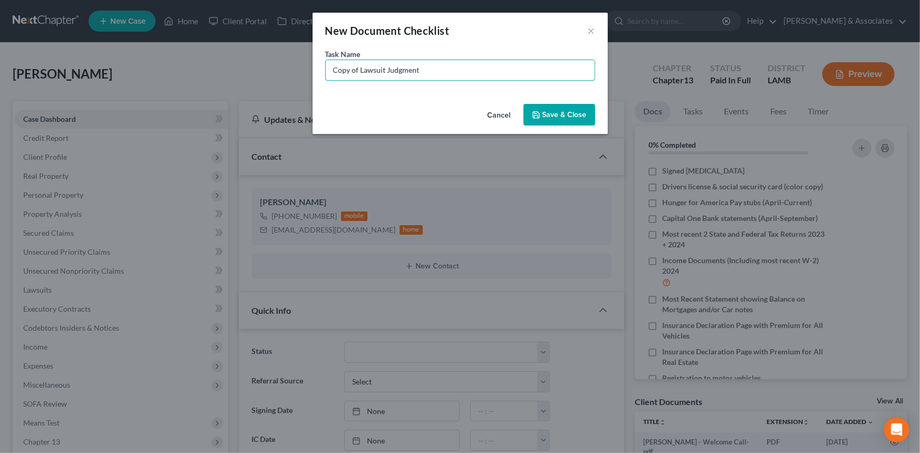
type input "Copy of Lawsuit Judgment"
click at [570, 113] on button "Save & Close" at bounding box center [560, 115] width 72 height 22
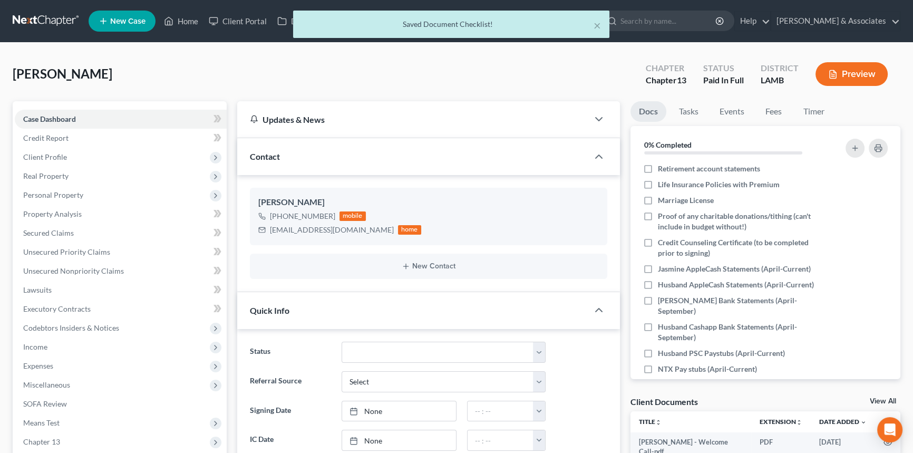
scroll to position [415, 0]
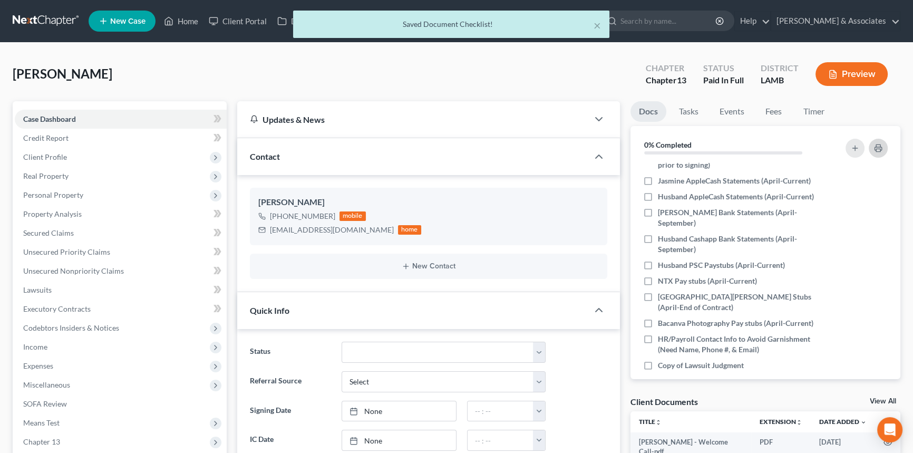
click at [881, 148] on icon "button" at bounding box center [878, 148] width 7 height 3
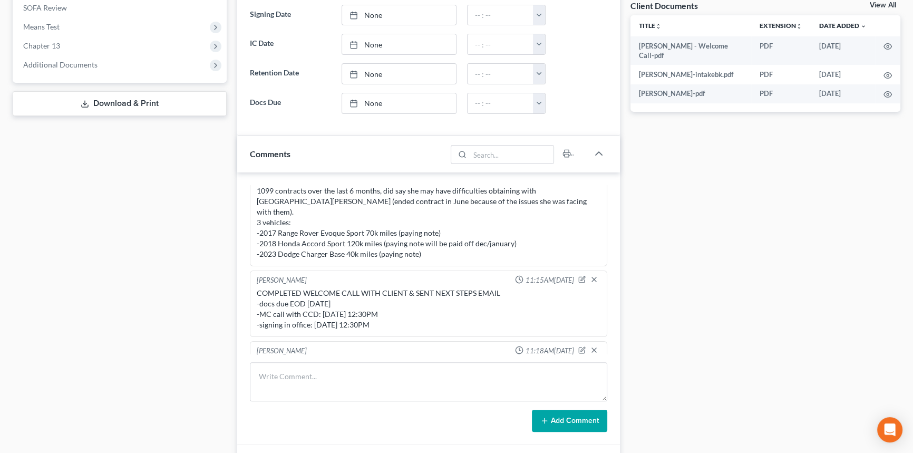
scroll to position [0, 0]
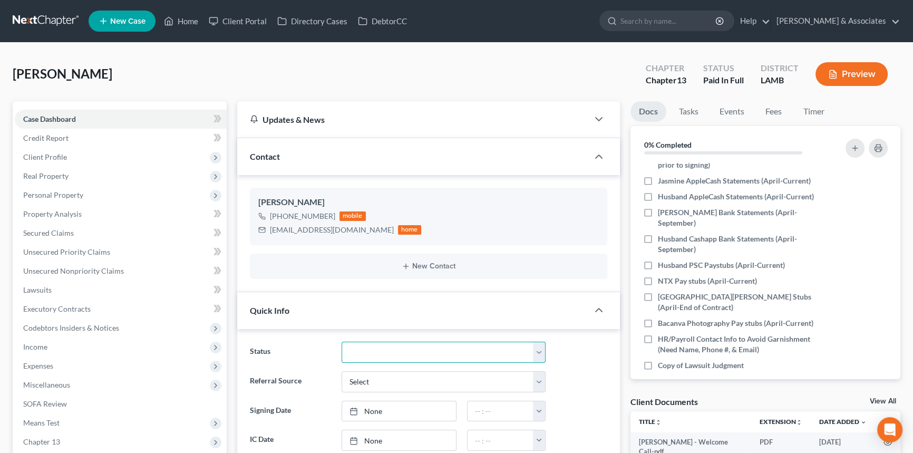
click at [384, 354] on select "Amended Plan Needed Awaiting Income Closed Confirmed Discharged Dismissed Docs …" at bounding box center [444, 352] width 204 height 21
select select "6"
click at [342, 342] on select "Amended Plan Needed Awaiting Income Closed Confirmed Discharged Dismissed Docs …" at bounding box center [444, 352] width 204 height 21
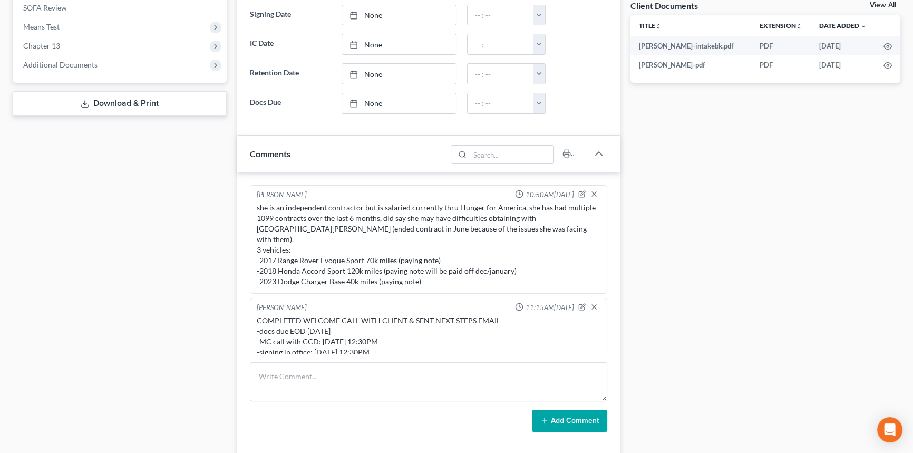
scroll to position [212, 0]
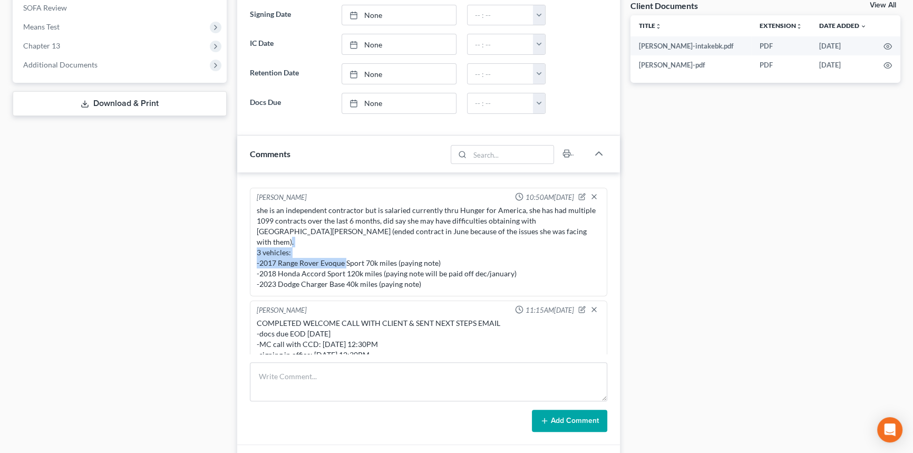
drag, startPoint x: 394, startPoint y: 237, endPoint x: 260, endPoint y: 242, distance: 134.6
click at [260, 242] on div "she is an independent contractor but is salaried currently thru Hunger for Amer…" at bounding box center [429, 247] width 344 height 84
copy div "2017 Range Rover Evoque Sport 70k miles"
drag, startPoint x: 262, startPoint y: 246, endPoint x: 303, endPoint y: 250, distance: 41.3
click at [303, 250] on div "she is an independent contractor but is salaried currently thru Hunger for Amer…" at bounding box center [429, 247] width 344 height 84
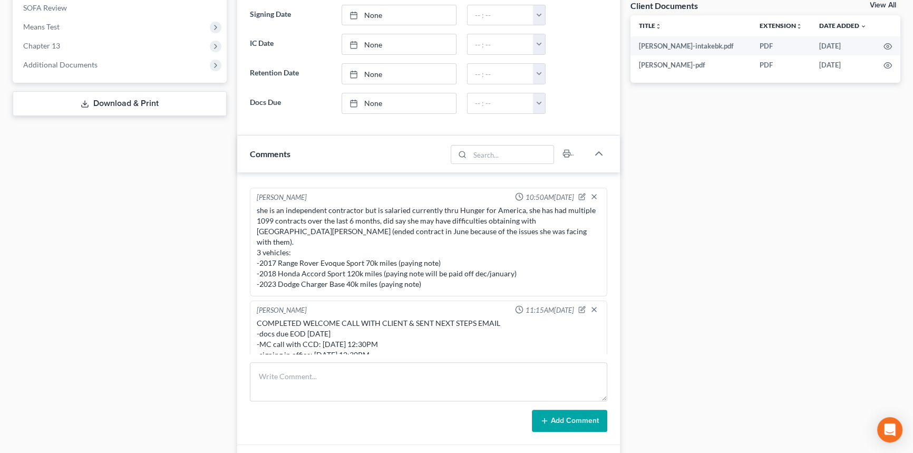
click at [252, 255] on div "[PERSON_NAME] 10:50AM[DATE] she is an independent contractor but is salaried cu…" at bounding box center [429, 242] width 358 height 109
drag, startPoint x: 259, startPoint y: 251, endPoint x: 382, endPoint y: 250, distance: 122.9
click at [382, 250] on div "she is an independent contractor but is salaried currently thru Hunger for Amer…" at bounding box center [429, 247] width 344 height 84
copy div "2018 Honda Accord Sport 120k miles"
click at [289, 258] on div "she is an independent contractor but is salaried currently thru Hunger for Amer…" at bounding box center [429, 247] width 344 height 84
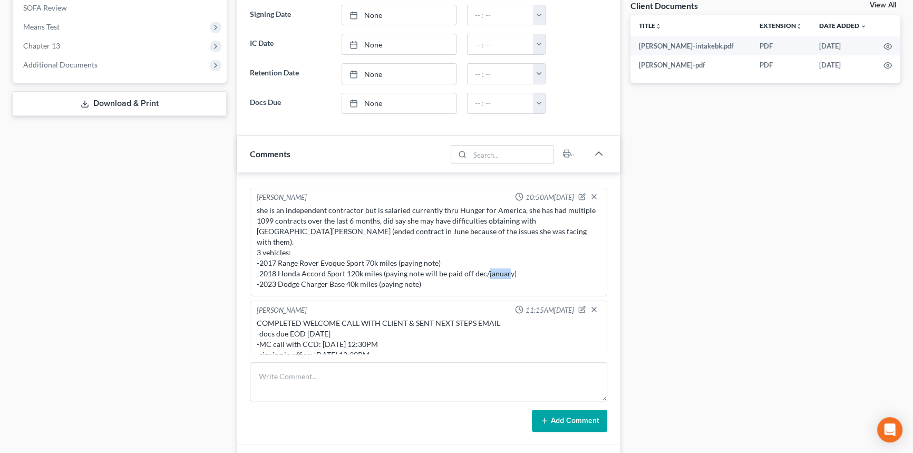
click at [289, 258] on div "she is an independent contractor but is salaried currently thru Hunger for Amer…" at bounding box center [429, 247] width 344 height 84
copy div "-2023 Dodge Charger Base 40k miles (paying note)"
click at [466, 243] on div "she is an independent contractor but is salaried currently thru Hunger for Amer…" at bounding box center [429, 247] width 344 height 84
click at [557, 247] on div "she is an independent contractor but is salaried currently thru Hunger for Amer…" at bounding box center [429, 247] width 344 height 84
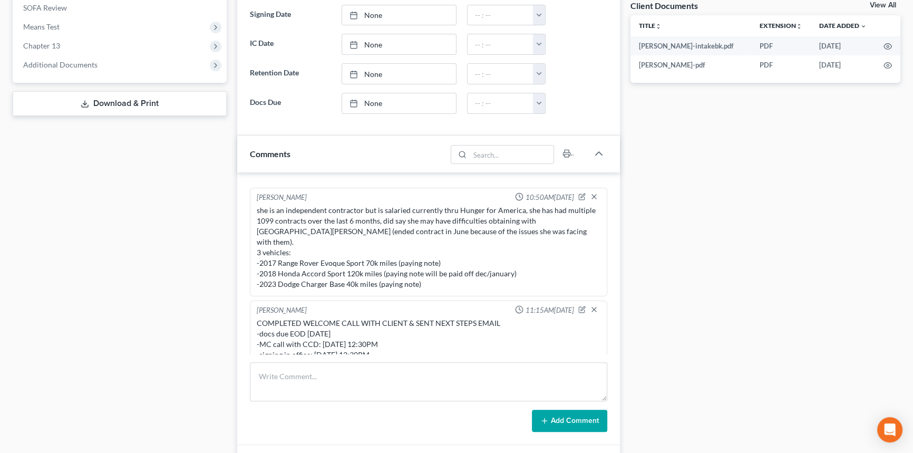
scroll to position [0, 0]
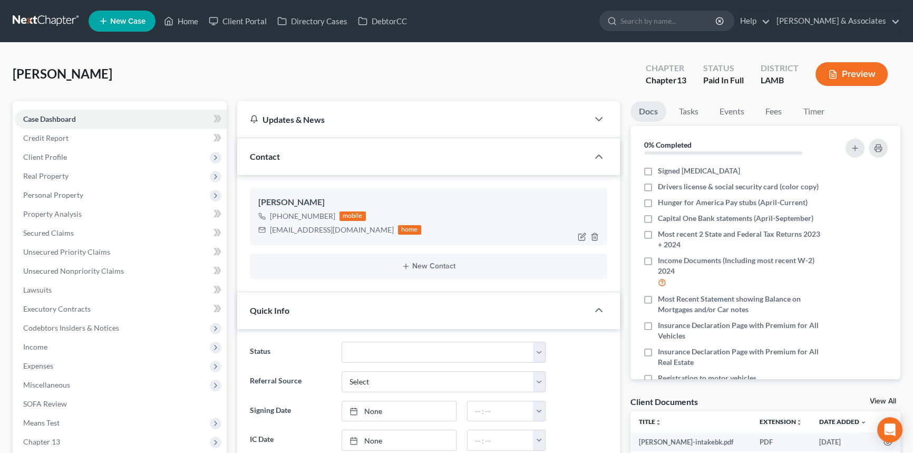
click at [301, 230] on div "[EMAIL_ADDRESS][DOMAIN_NAME]" at bounding box center [332, 230] width 124 height 11
copy div "[EMAIL_ADDRESS][DOMAIN_NAME]"
